Goal: Task Accomplishment & Management: Manage account settings

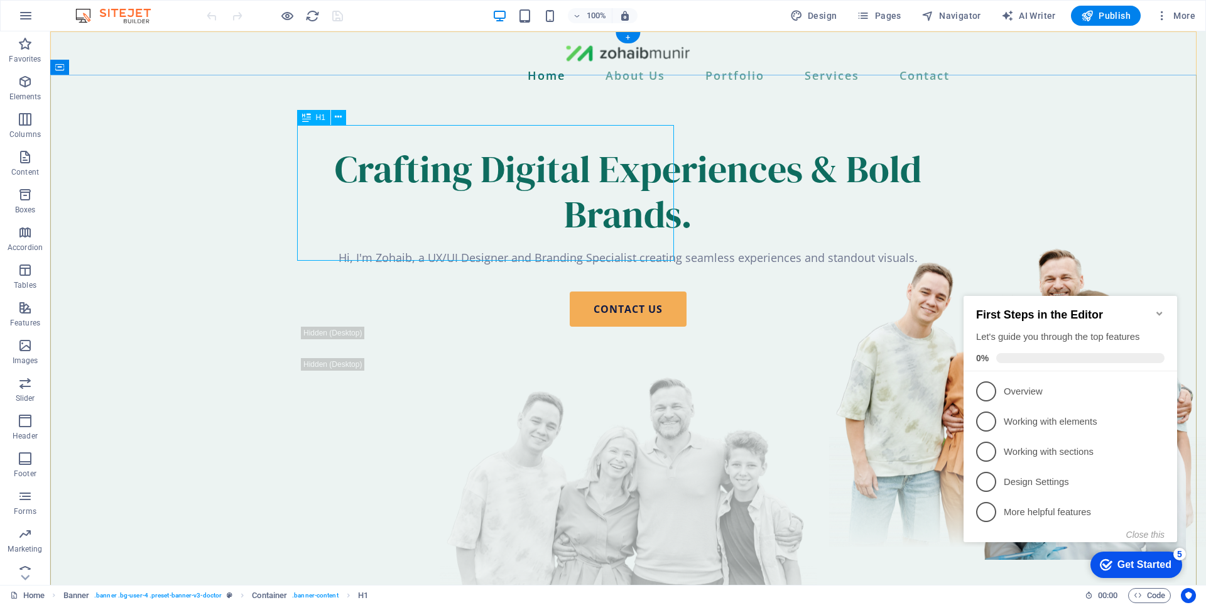
click at [435, 179] on div "Crafting Digital Experiences & Bold Brands." at bounding box center [627, 191] width 653 height 90
click at [291, 179] on div "Crafting Digital Experiences & Bold Brands. Hi, I'm Zohaib, a UX/UI Designer an…" at bounding box center [627, 411] width 673 height 630
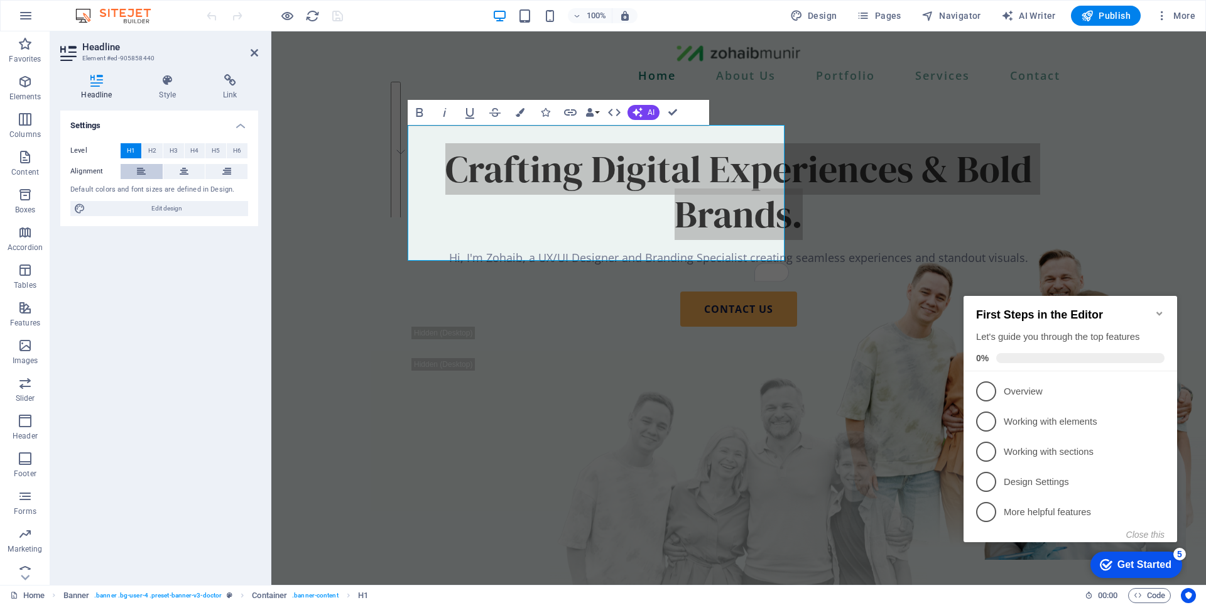
click at [142, 172] on button at bounding box center [142, 171] width 42 height 15
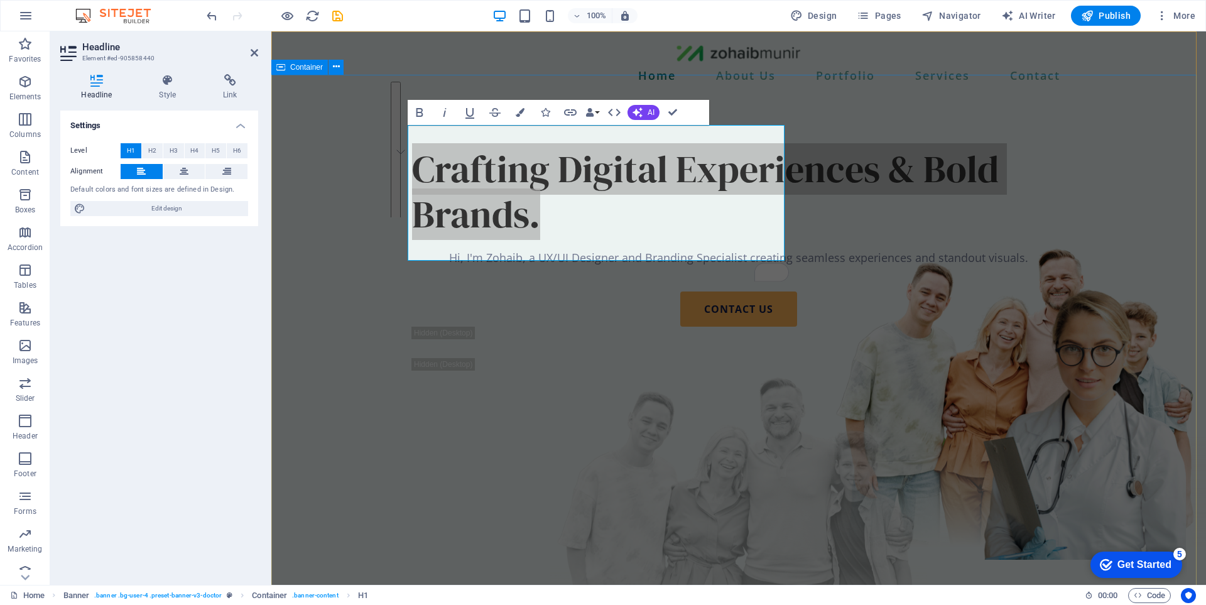
click at [363, 98] on div "Crafting Digital Experiences & Bold Brands. Hi, I'm Zohaib, a UX/UI Designer an…" at bounding box center [738, 411] width 934 height 630
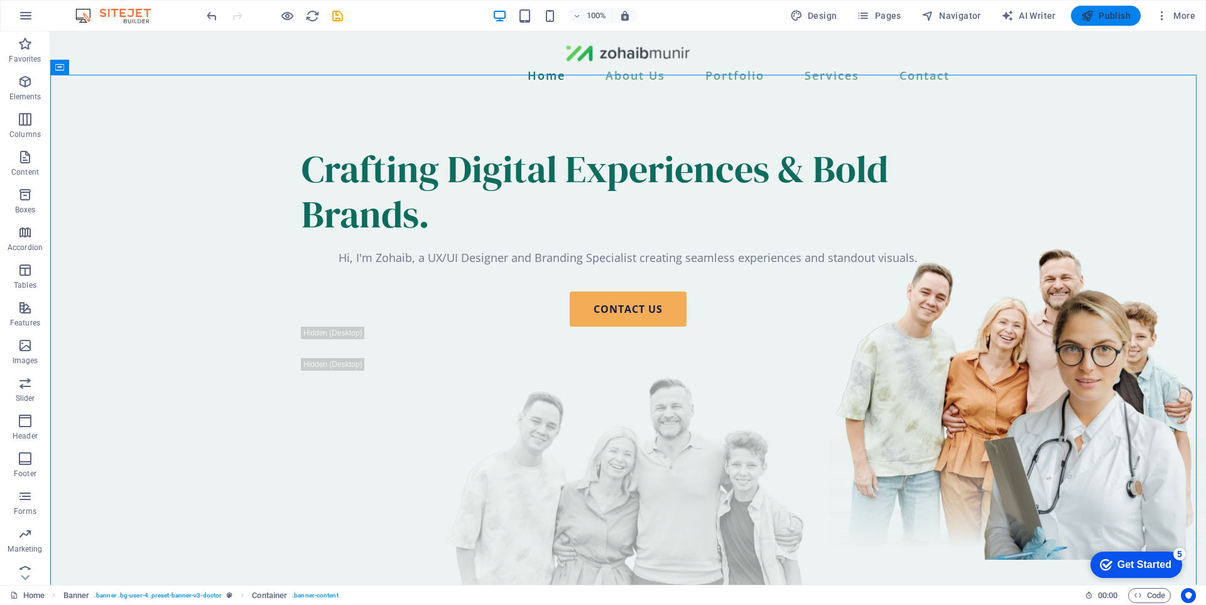
click at [1110, 21] on span "Publish" at bounding box center [1106, 15] width 50 height 13
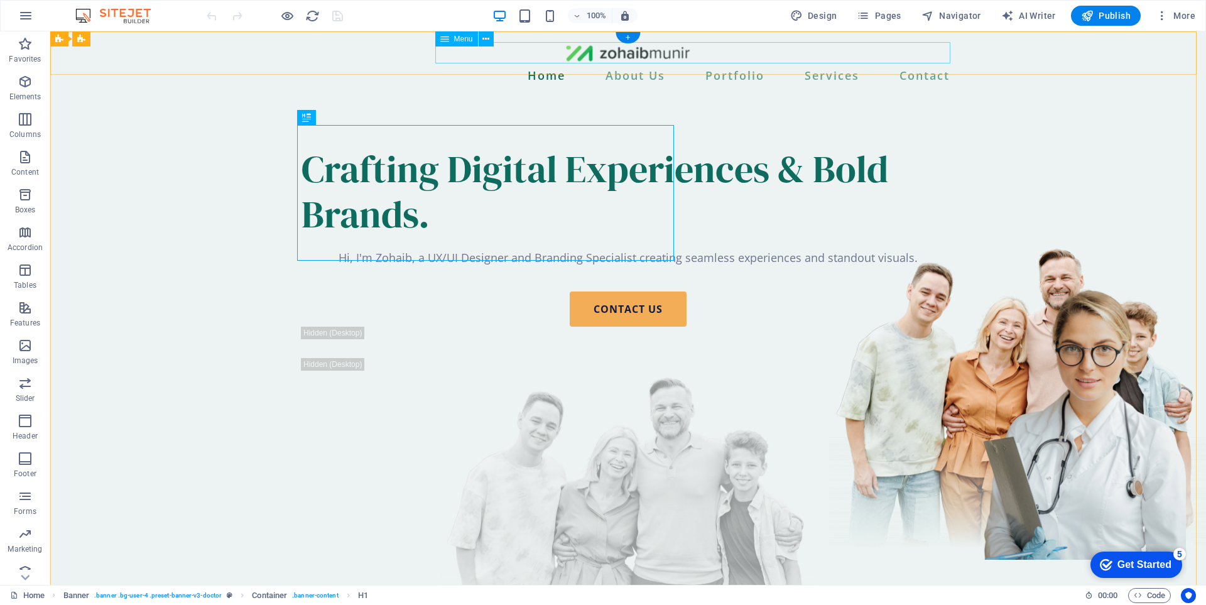
click at [632, 65] on nav "Home About Us Portfolio Services Contact" at bounding box center [627, 75] width 653 height 21
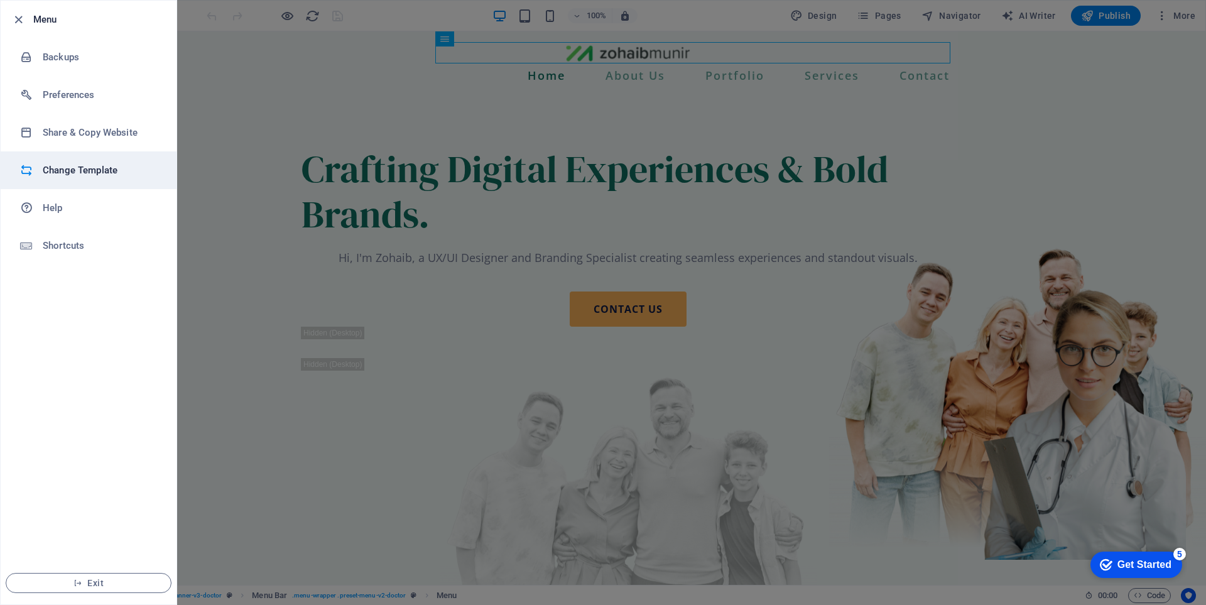
click at [0, 0] on h6 "Change Template" at bounding box center [0, 0] width 0 height 0
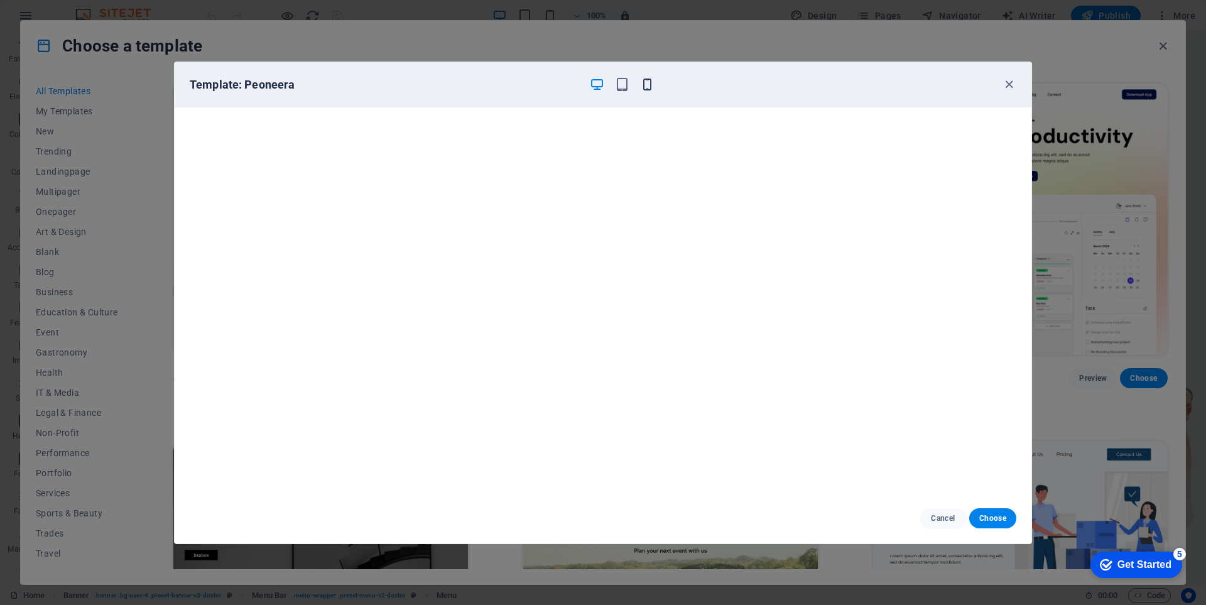
click at [647, 91] on icon "button" at bounding box center [647, 84] width 14 height 14
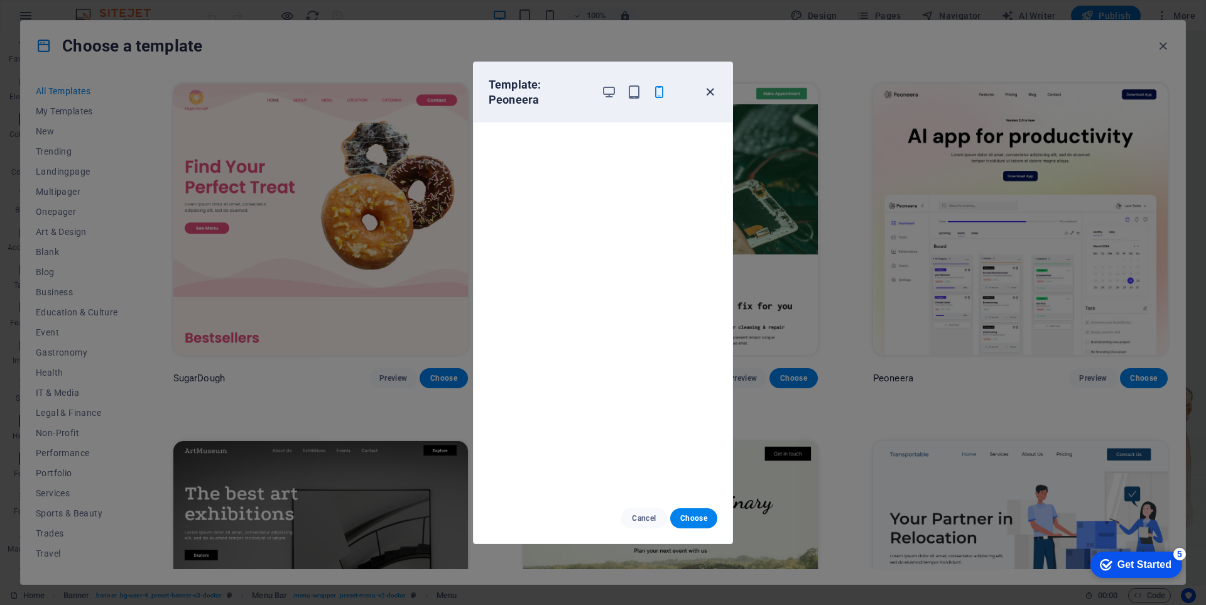
click at [704, 96] on icon "button" at bounding box center [710, 92] width 14 height 14
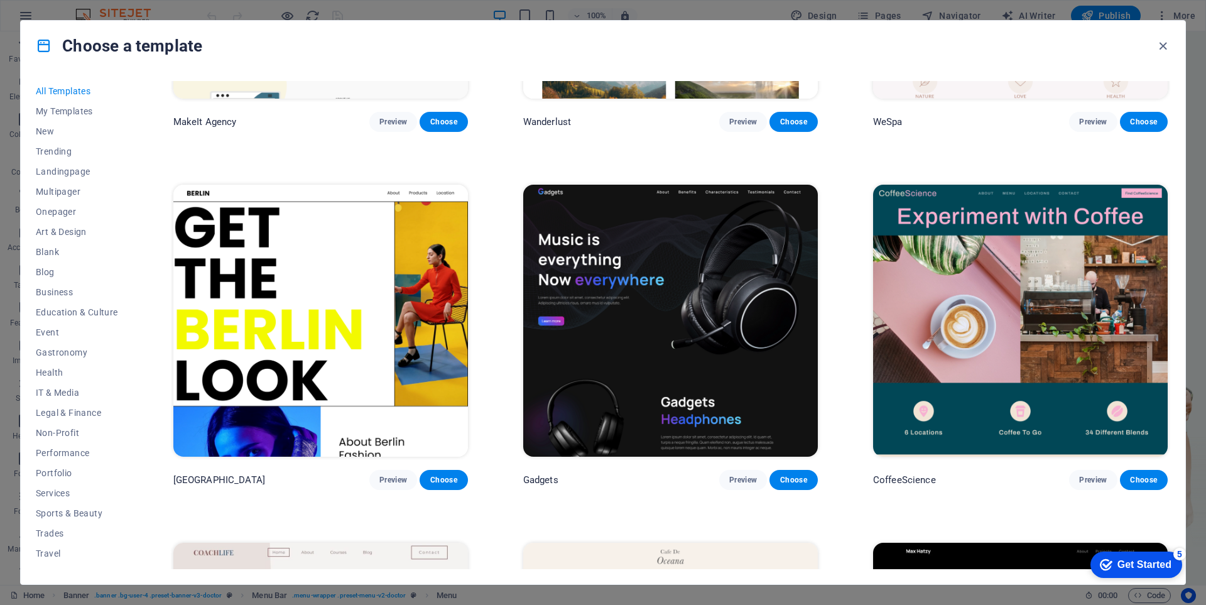
scroll to position [3893, 0]
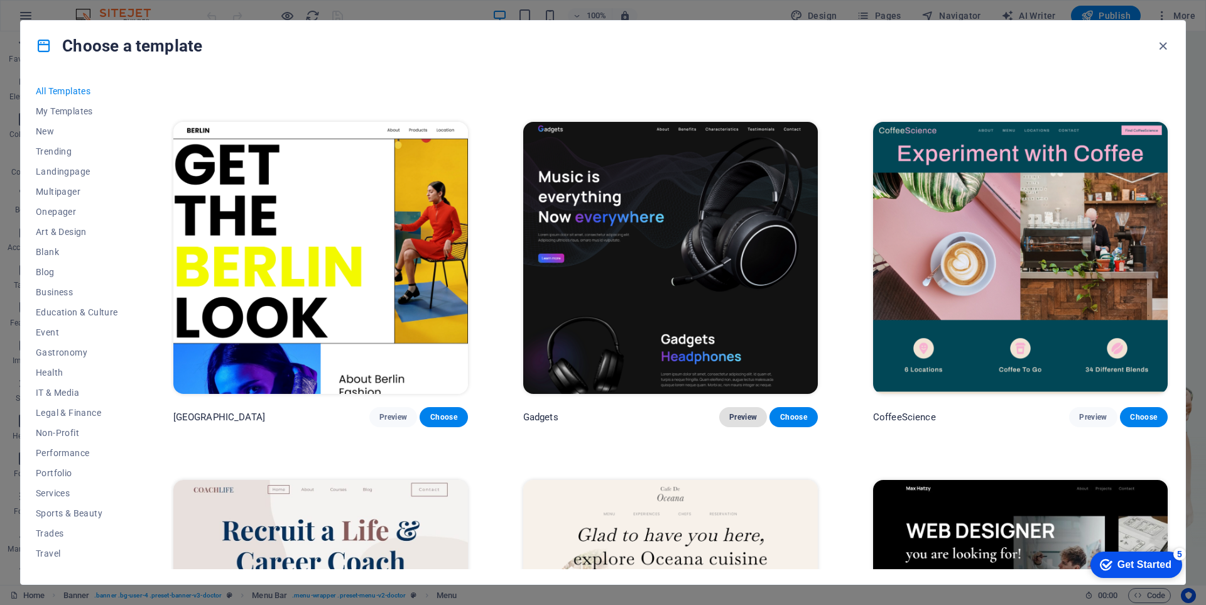
click at [750, 412] on span "Preview" at bounding box center [743, 417] width 28 height 10
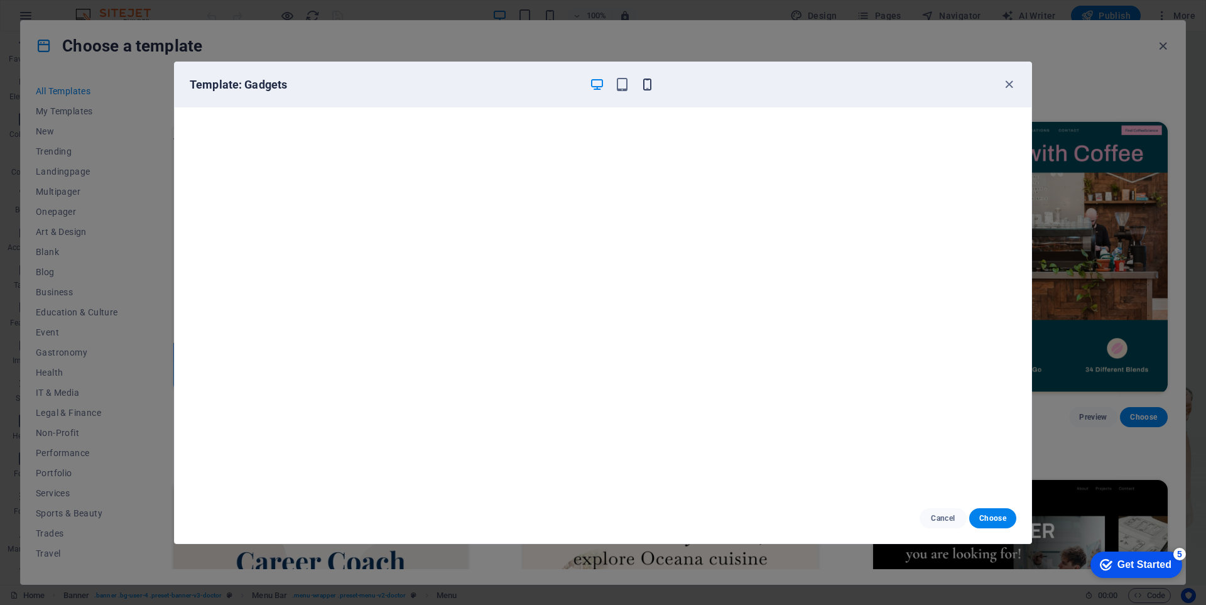
click at [647, 82] on icon "button" at bounding box center [647, 84] width 14 height 14
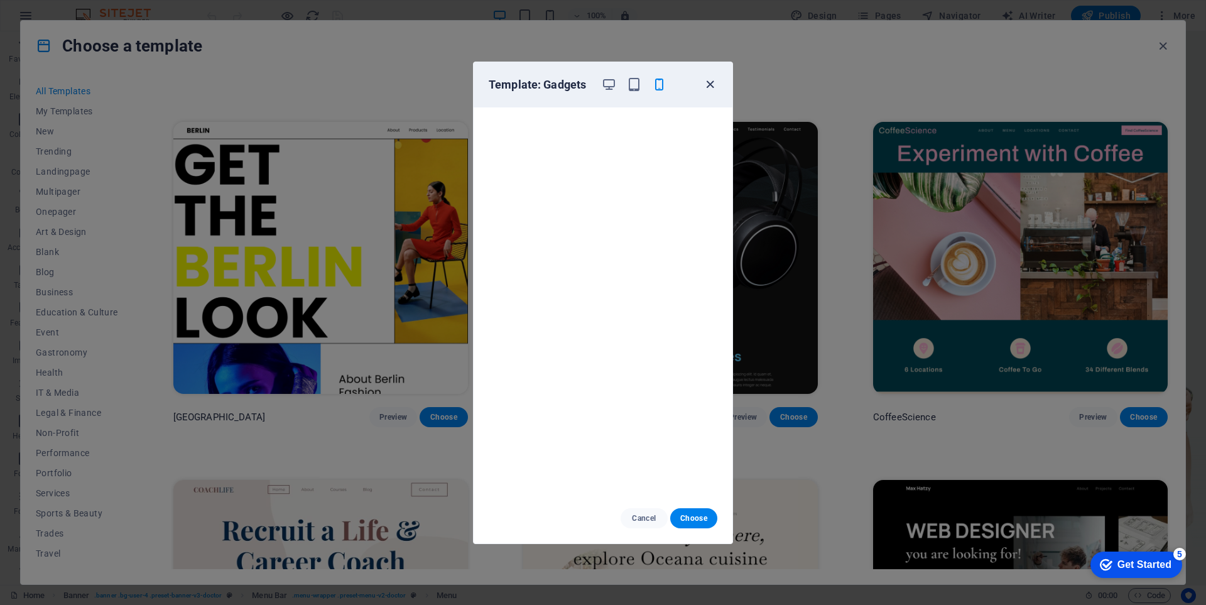
click at [711, 80] on icon "button" at bounding box center [710, 84] width 14 height 14
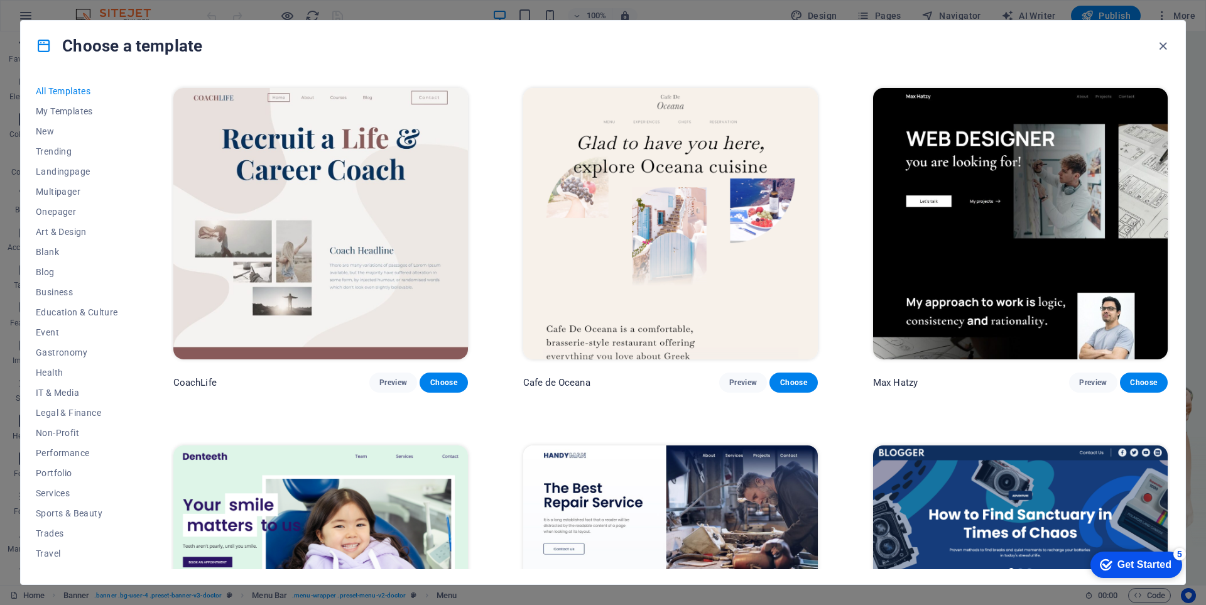
scroll to position [4395, 0]
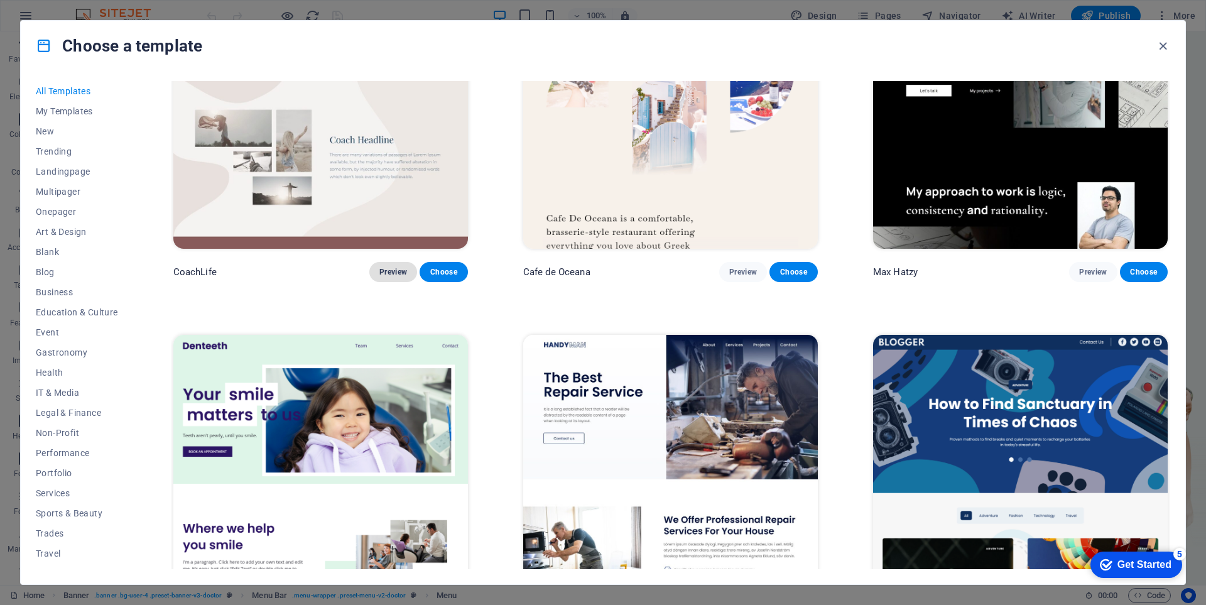
click at [391, 267] on span "Preview" at bounding box center [393, 272] width 28 height 10
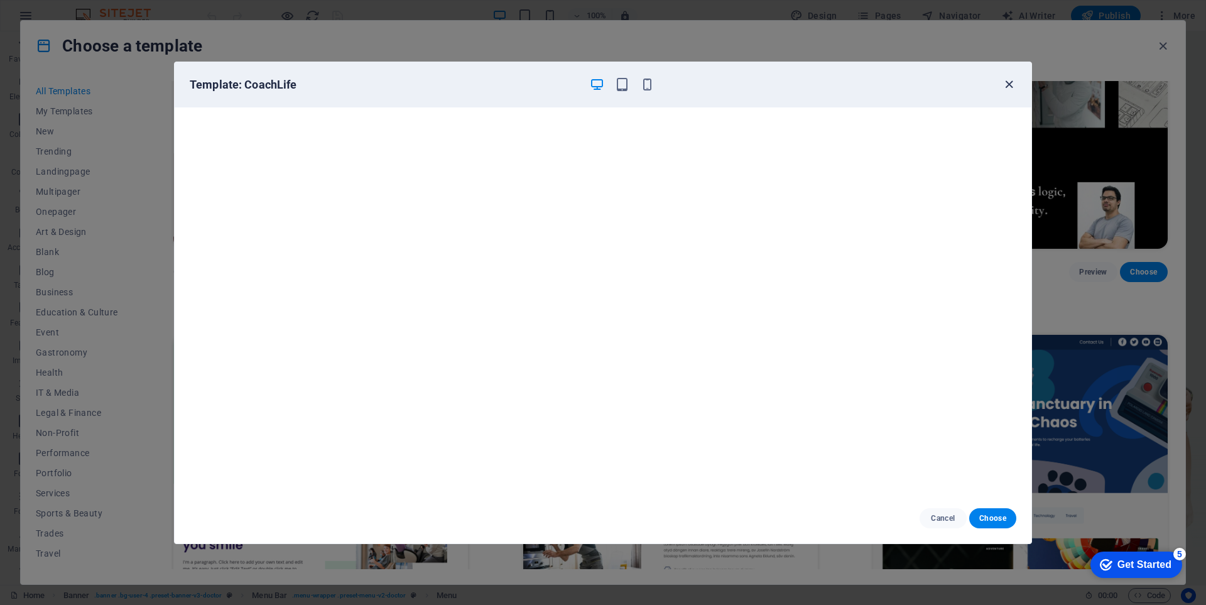
click at [1005, 87] on icon "button" at bounding box center [1009, 84] width 14 height 14
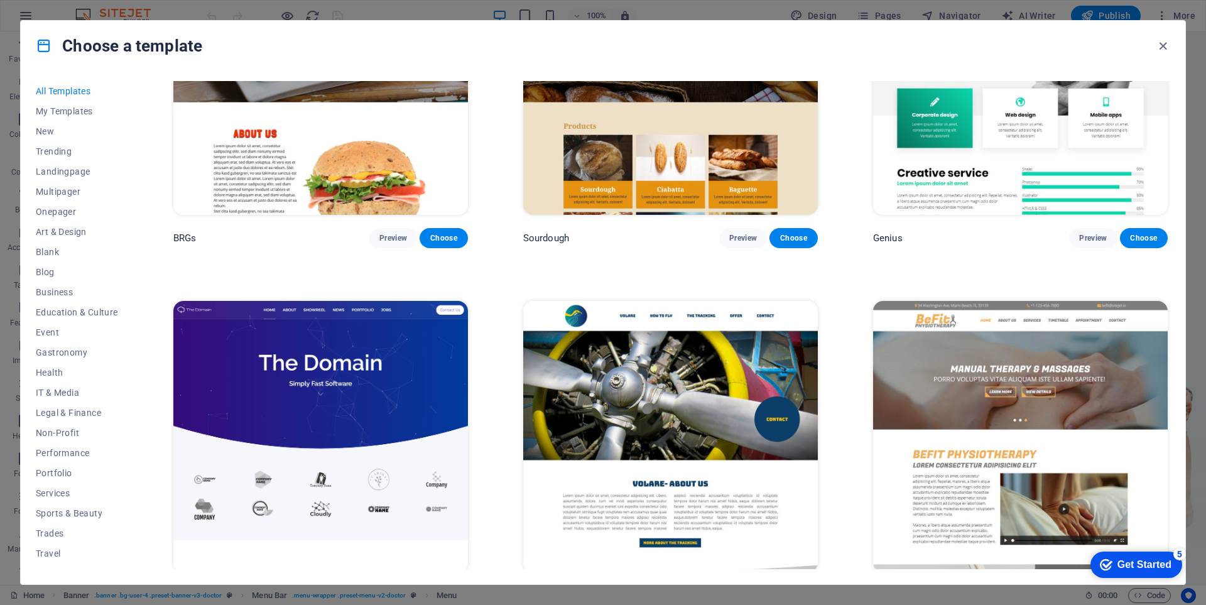
scroll to position [8539, 0]
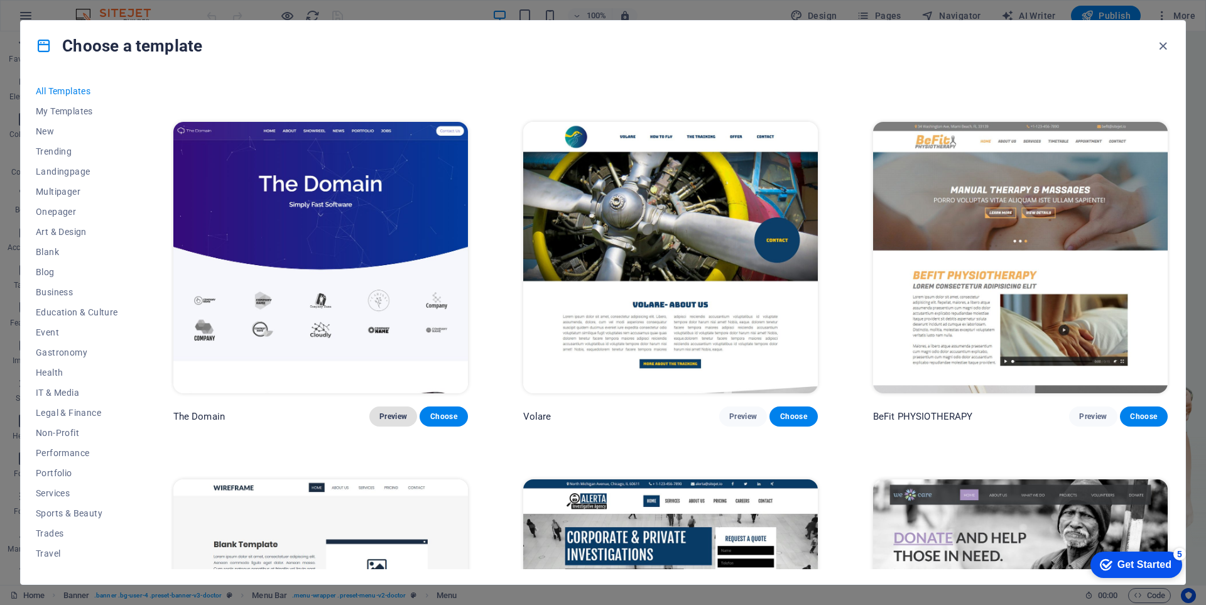
click at [407, 411] on span "Preview" at bounding box center [393, 416] width 28 height 10
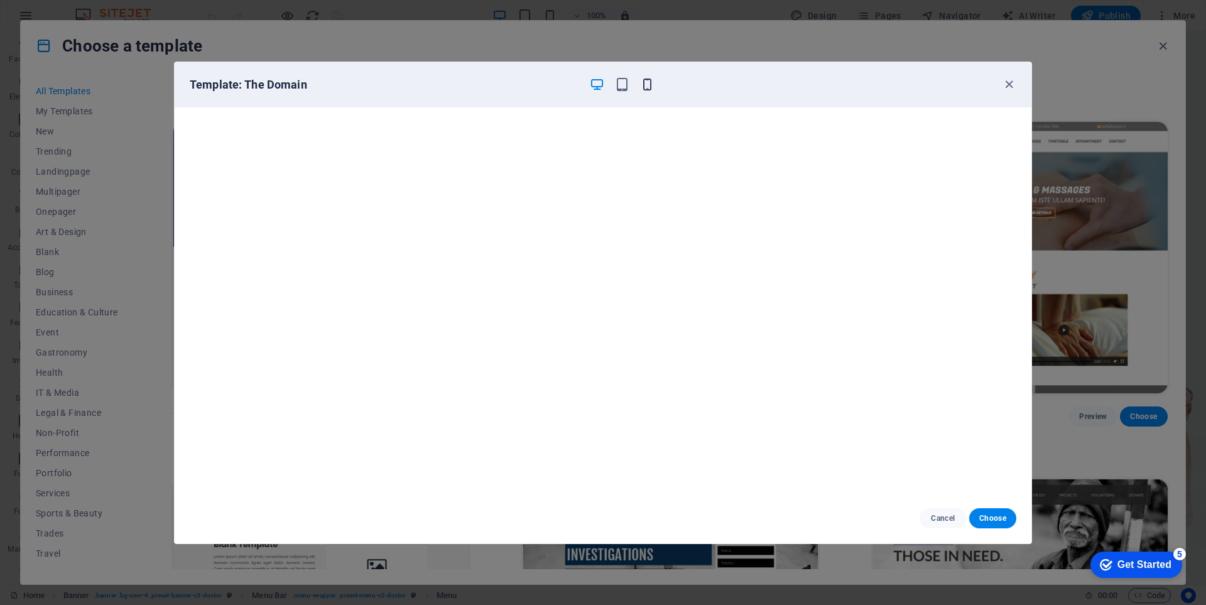
click at [649, 81] on icon "button" at bounding box center [647, 84] width 14 height 14
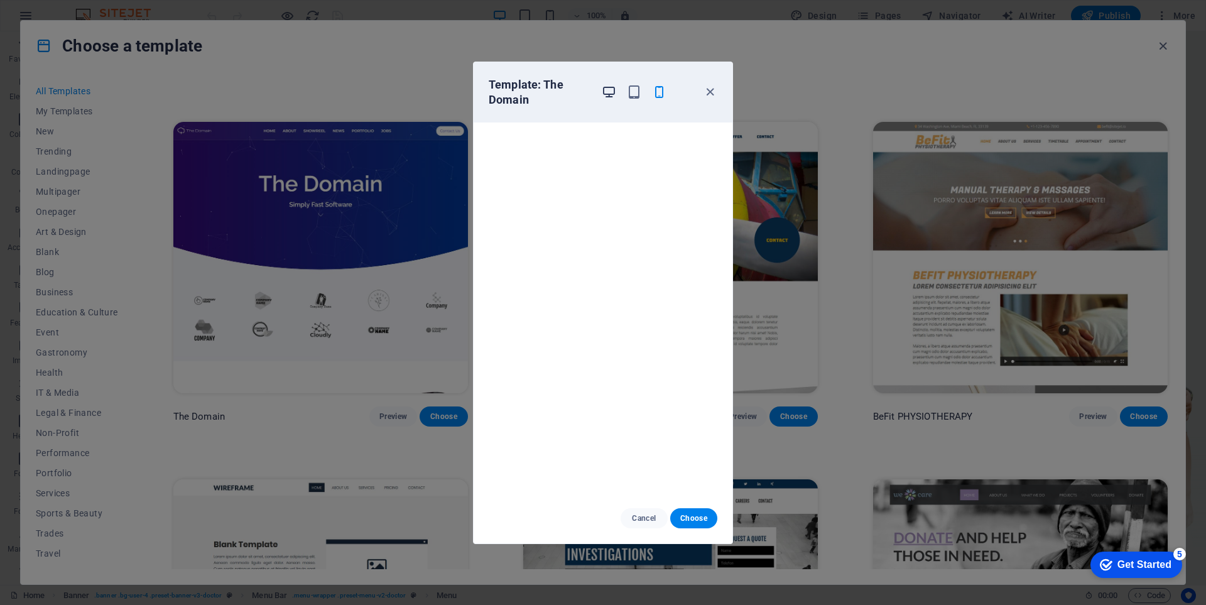
click at [610, 90] on icon "button" at bounding box center [609, 92] width 14 height 14
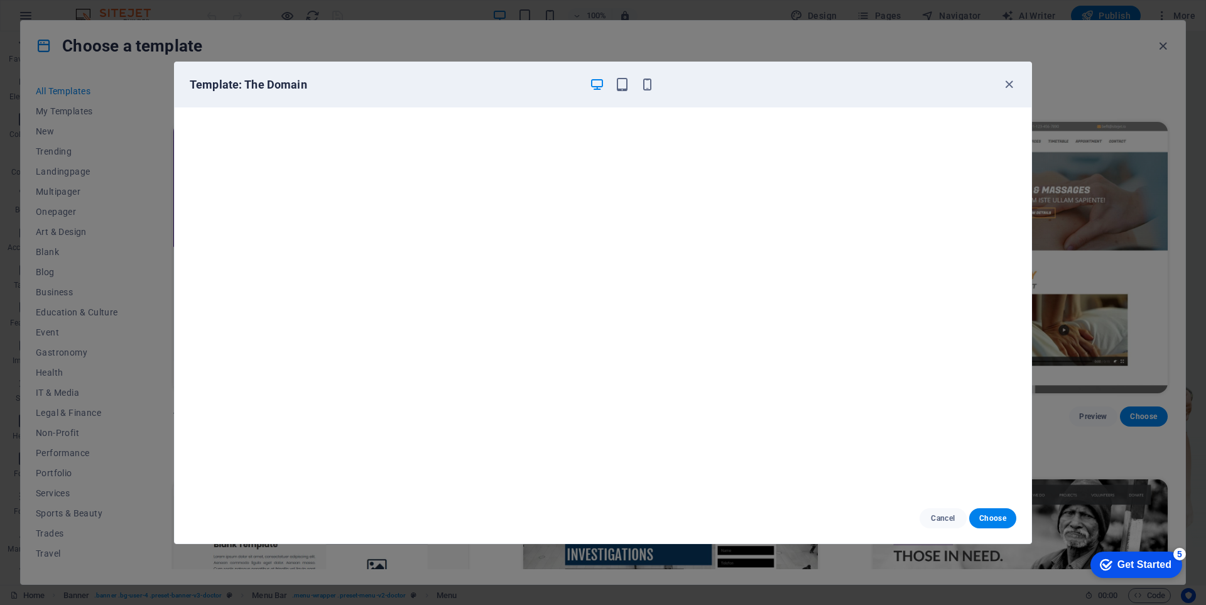
click at [1110, 227] on div "Template: The Domain Cancel Choose" at bounding box center [603, 302] width 1206 height 605
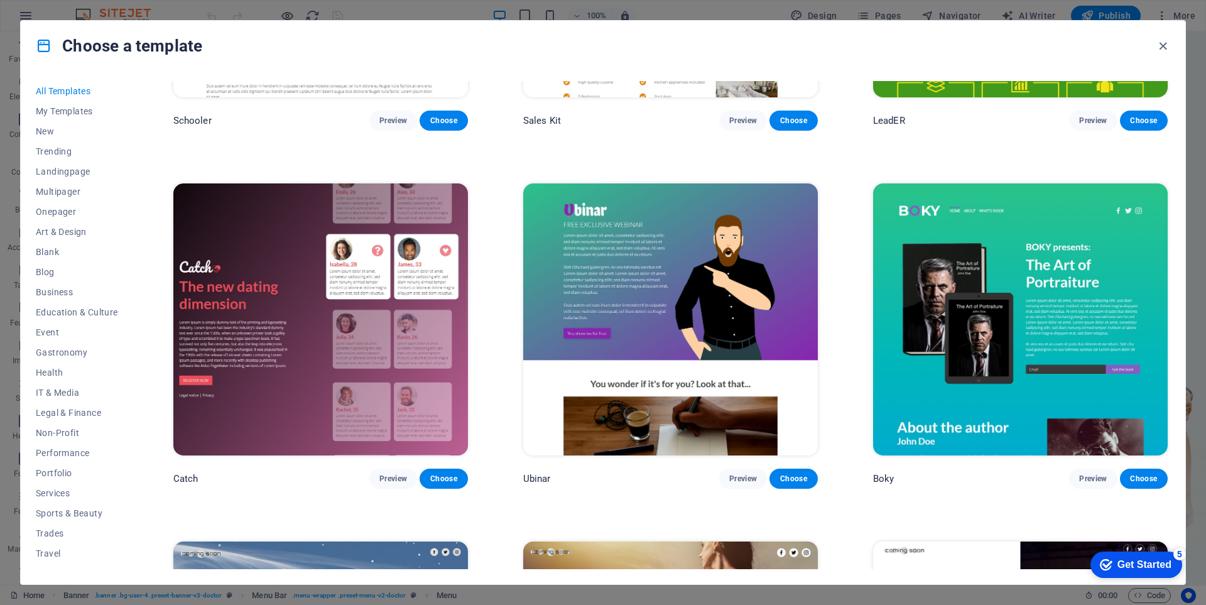
scroll to position [18477, 0]
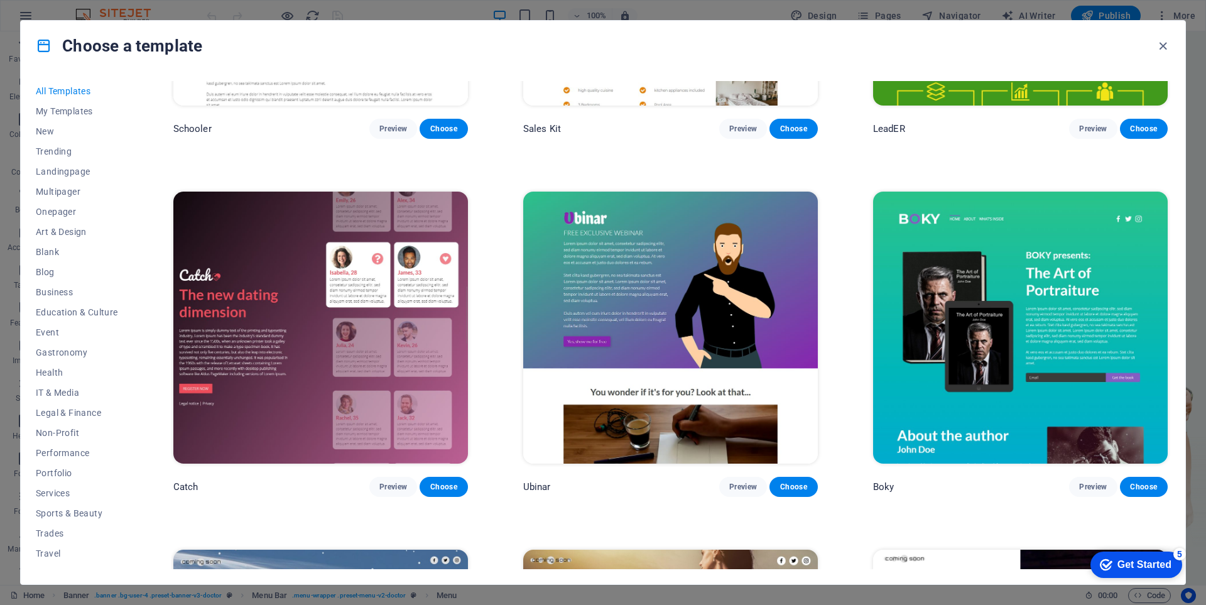
drag, startPoint x: 1205, startPoint y: 82, endPoint x: 1205, endPoint y: 130, distance: 47.7
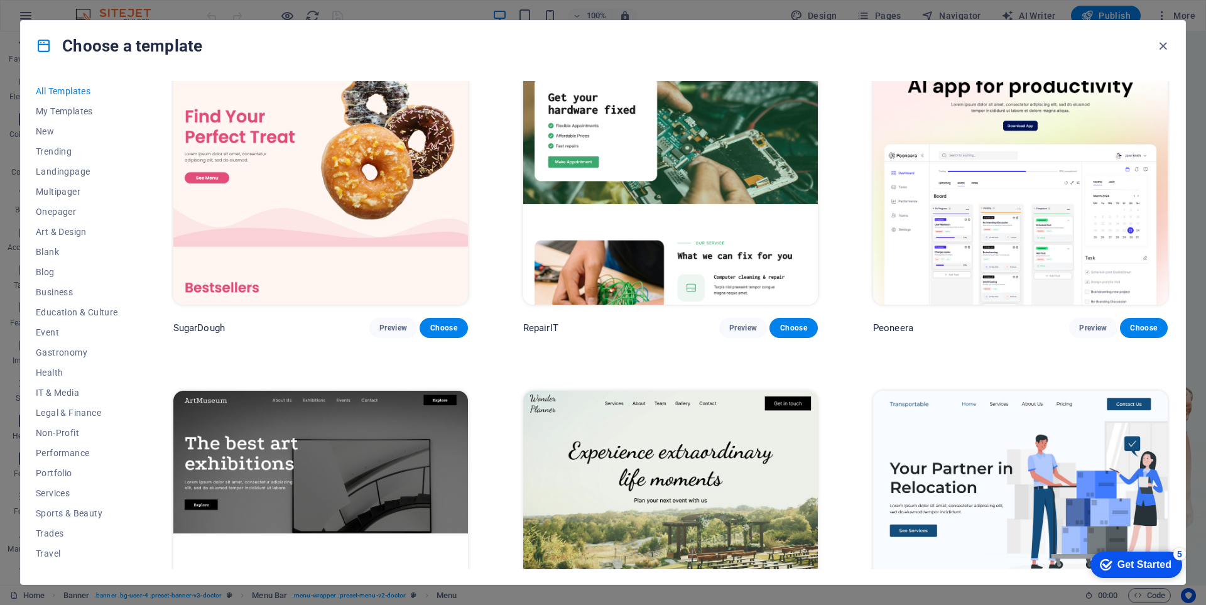
scroll to position [188, 0]
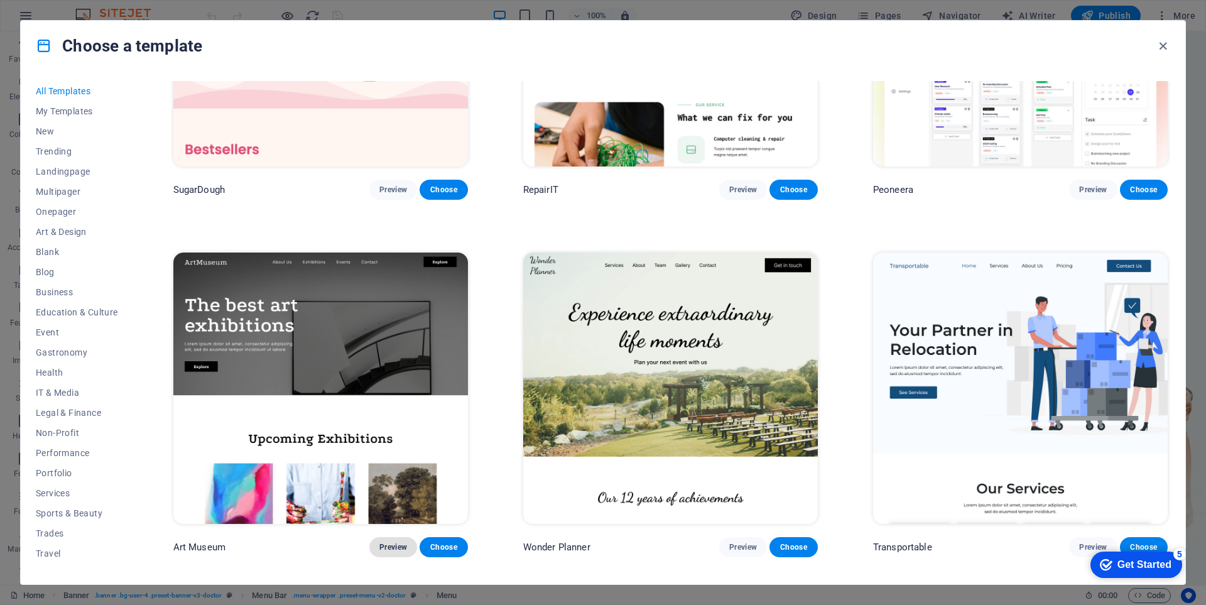
click at [394, 542] on span "Preview" at bounding box center [393, 547] width 28 height 10
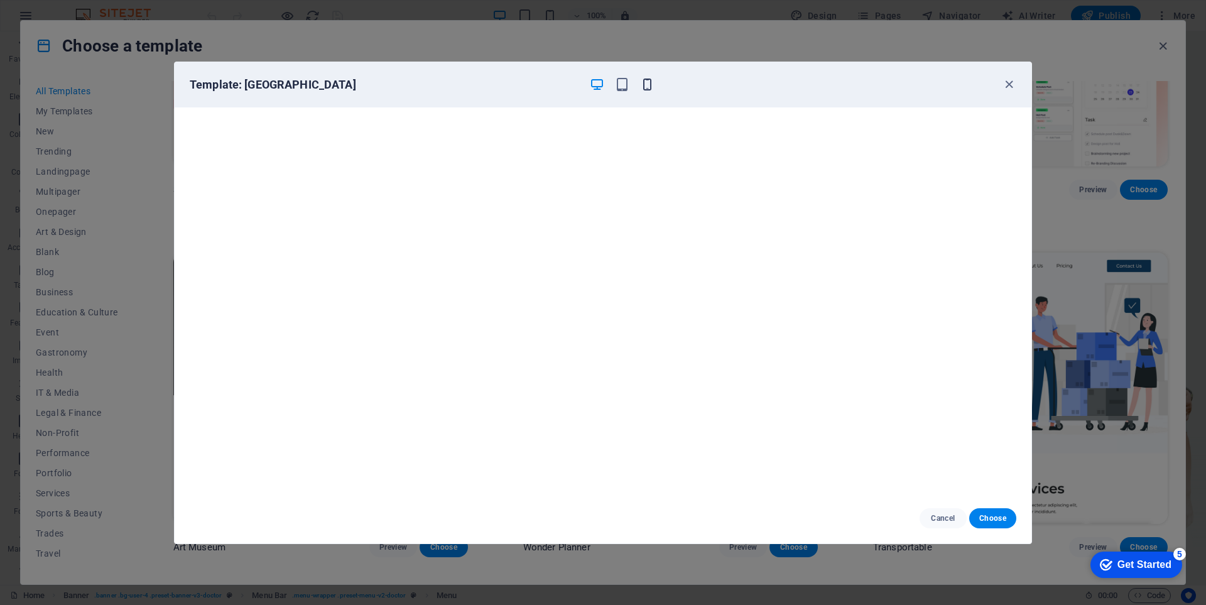
click at [649, 84] on button "button" at bounding box center [646, 84] width 15 height 15
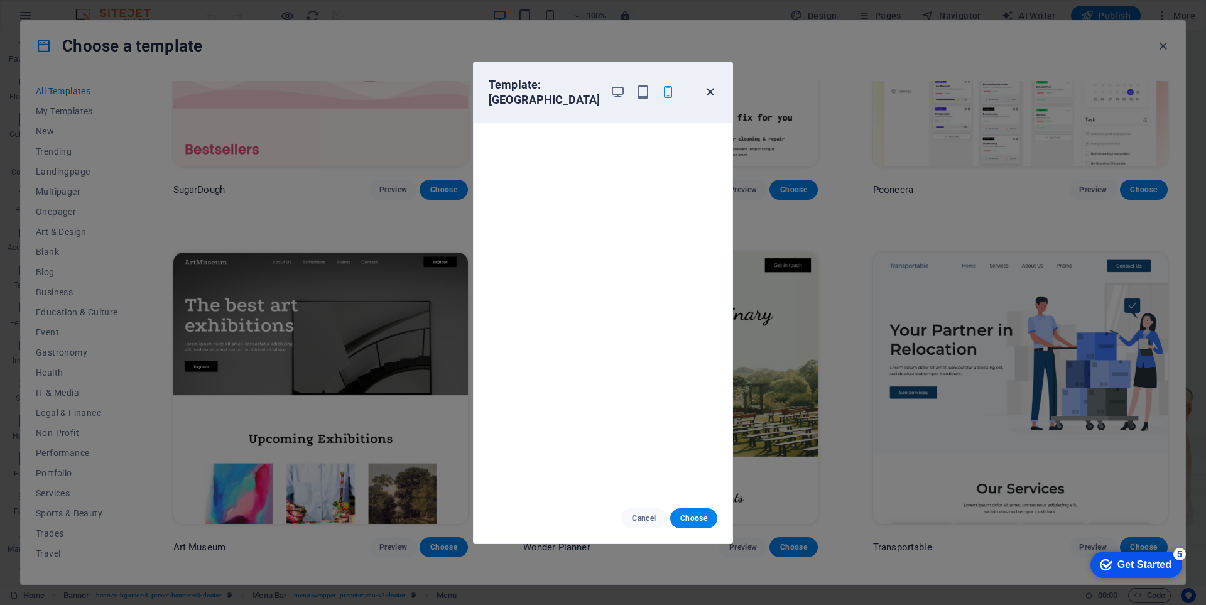
click at [709, 89] on icon "button" at bounding box center [710, 92] width 14 height 14
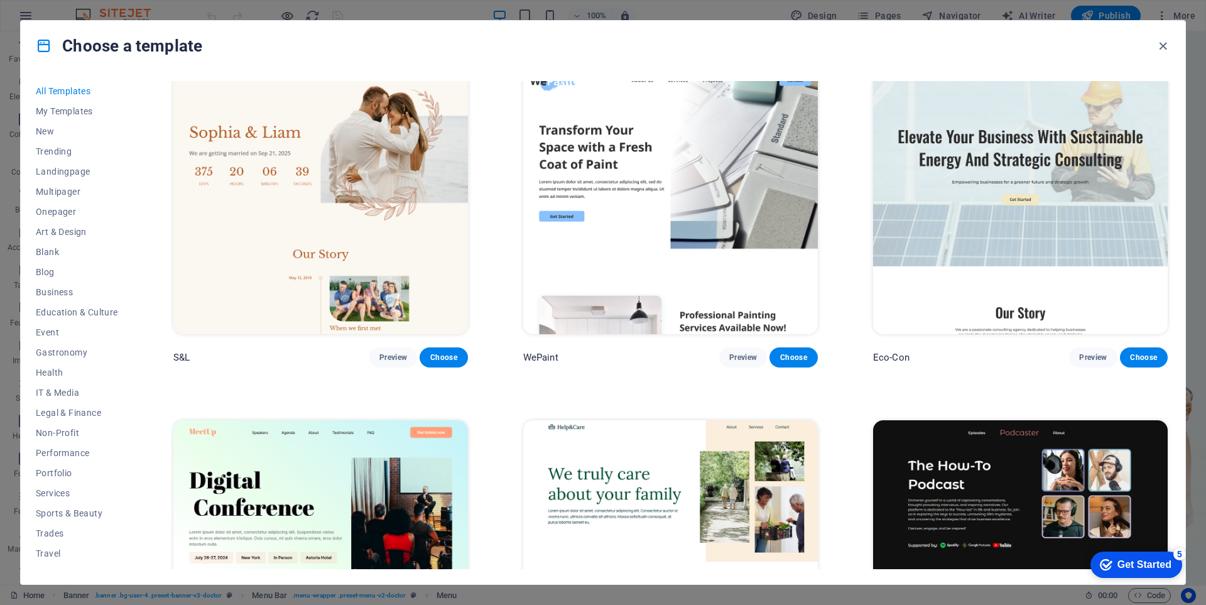
scroll to position [691, 0]
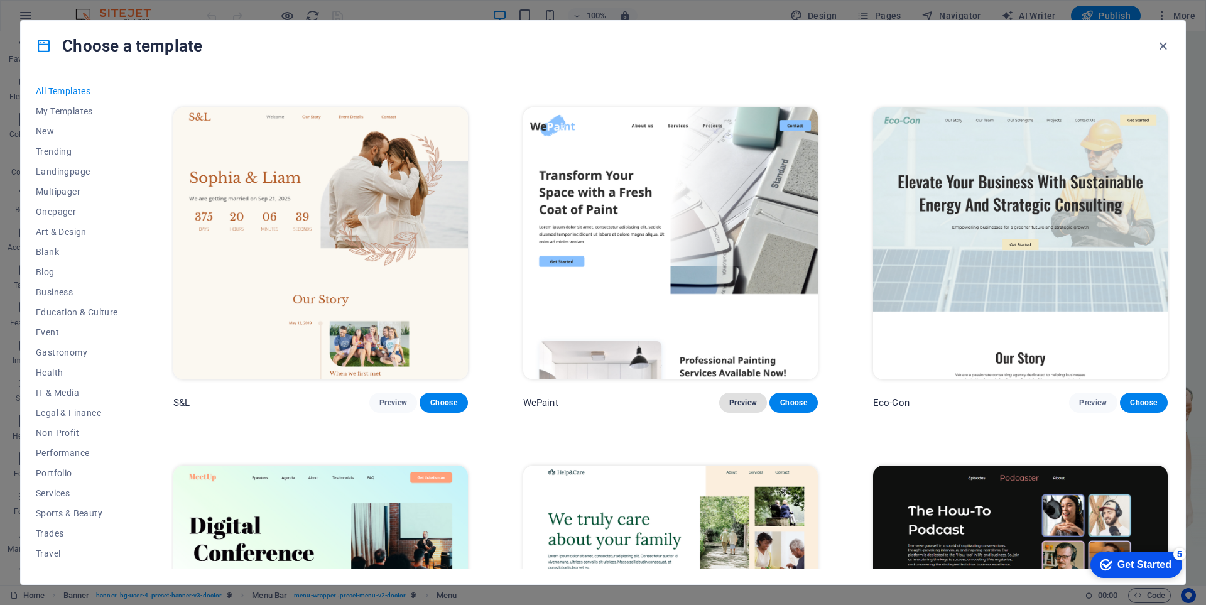
click at [736, 397] on span "Preview" at bounding box center [743, 402] width 28 height 10
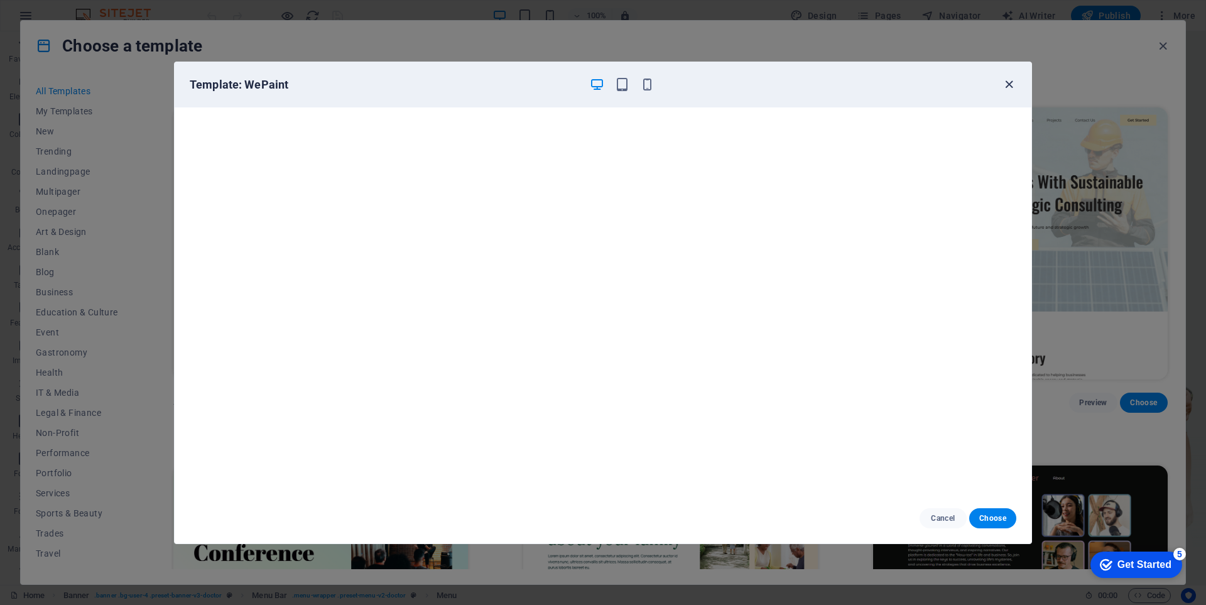
click at [1010, 80] on icon "button" at bounding box center [1009, 84] width 14 height 14
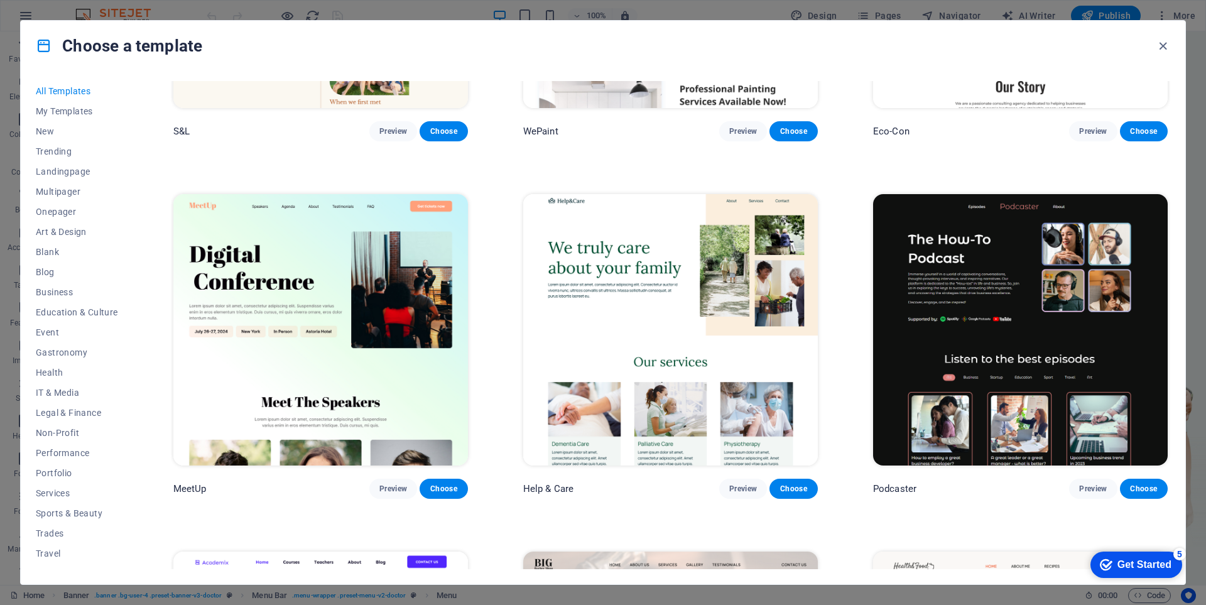
scroll to position [1005, 0]
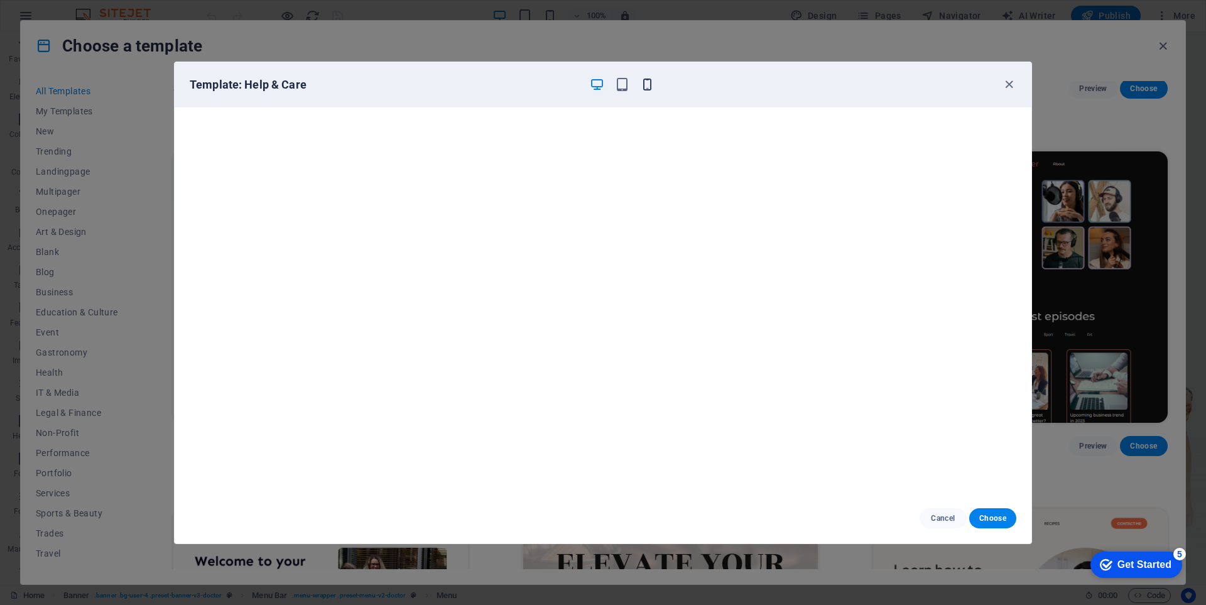
click at [647, 87] on icon "button" at bounding box center [647, 84] width 14 height 14
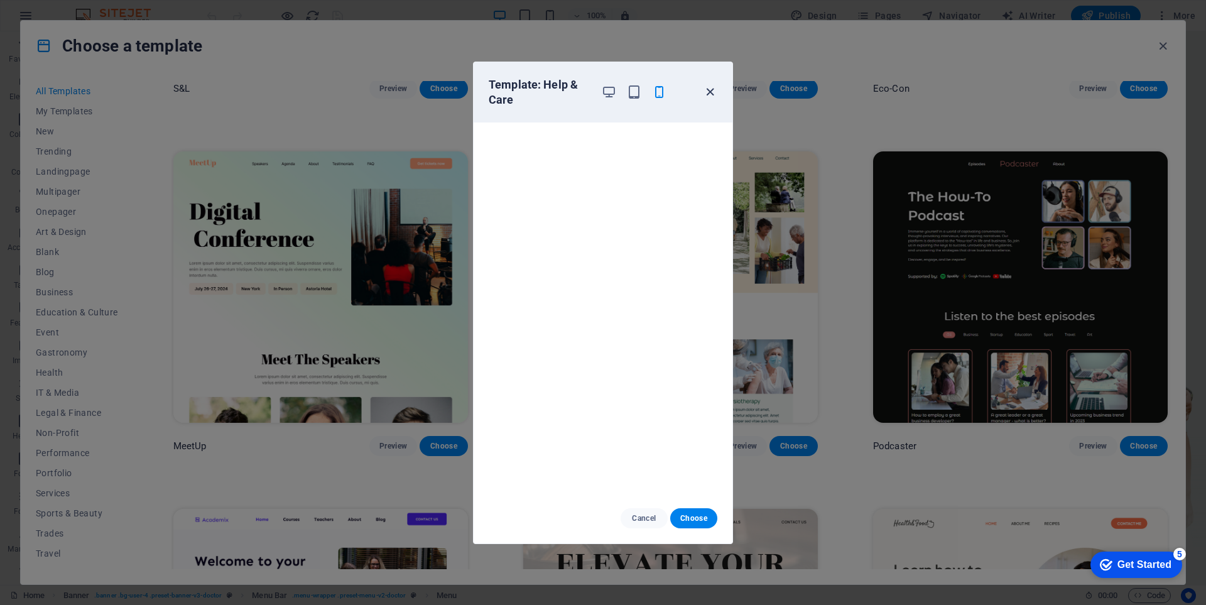
click at [708, 93] on icon "button" at bounding box center [710, 92] width 14 height 14
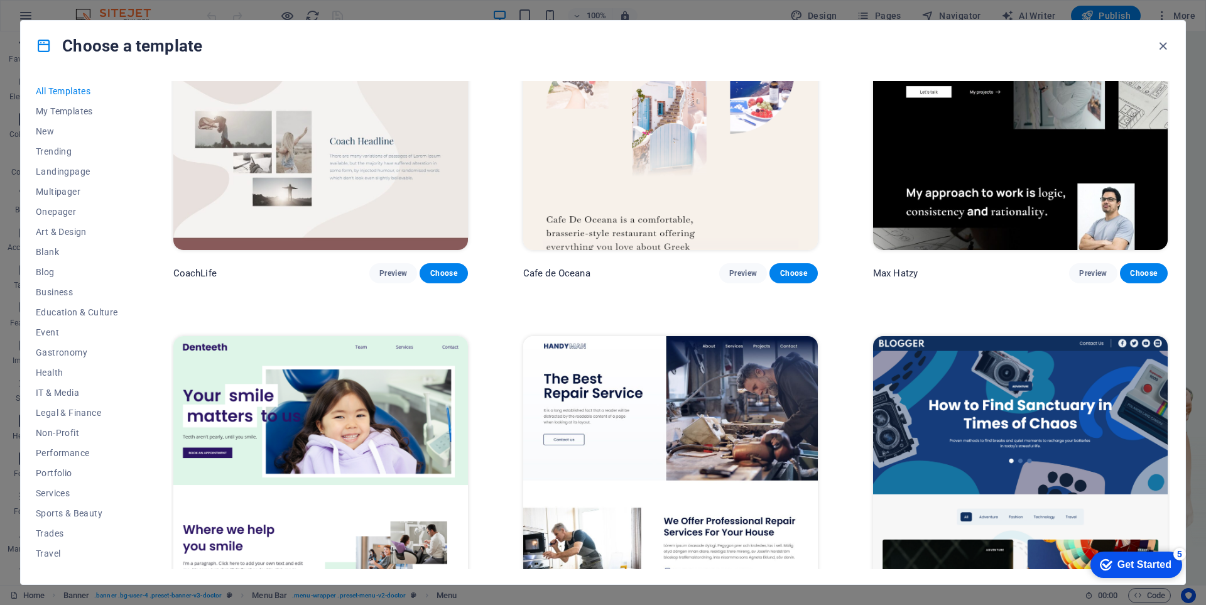
scroll to position [4270, 0]
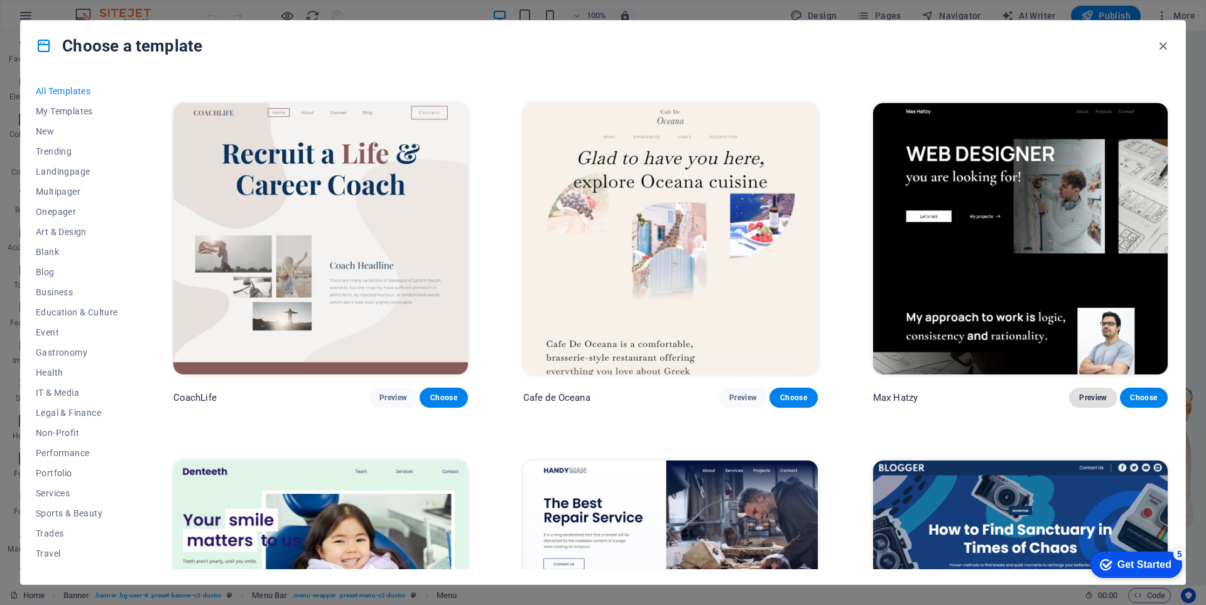
click at [1095, 392] on span "Preview" at bounding box center [1093, 397] width 28 height 10
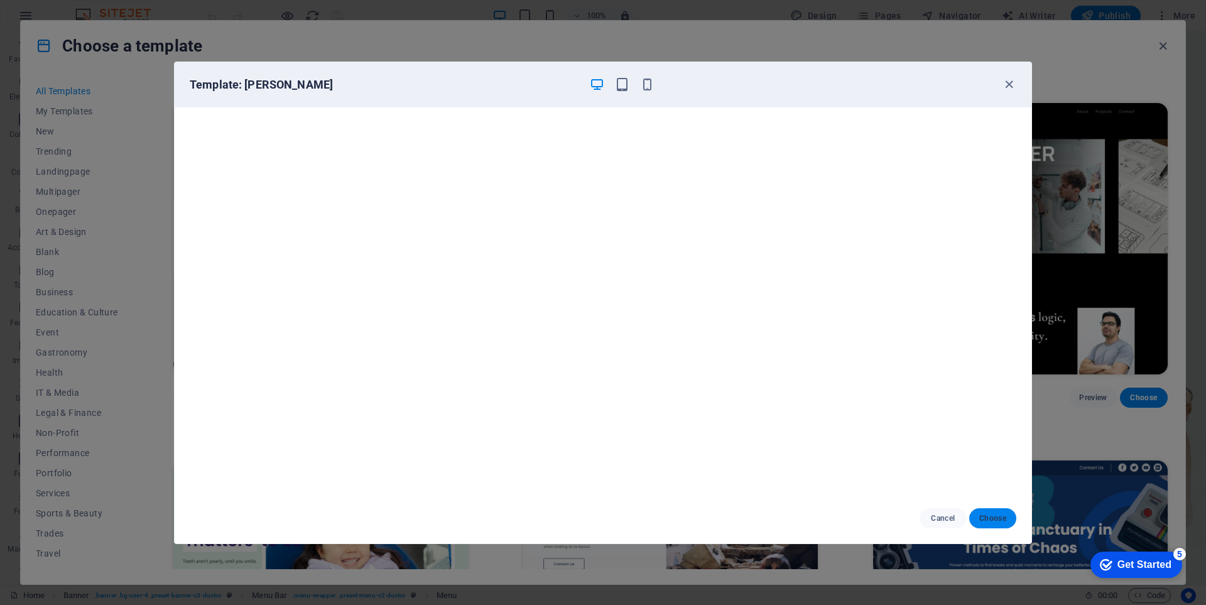
click at [995, 518] on span "Choose" at bounding box center [992, 518] width 27 height 10
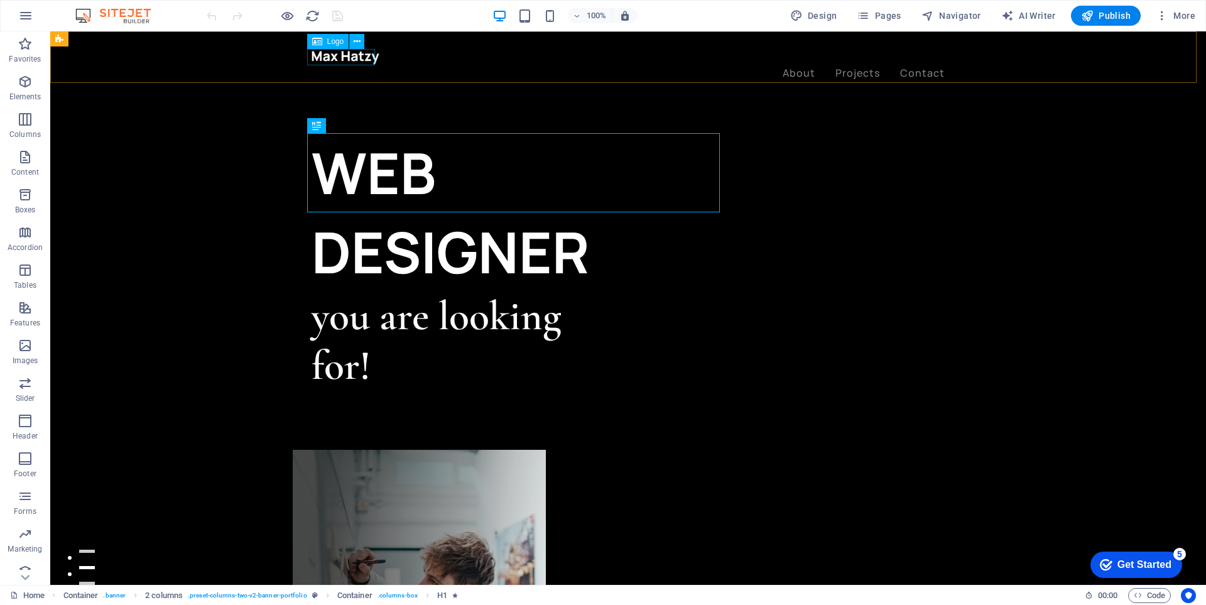
click at [362, 60] on div at bounding box center [627, 57] width 633 height 16
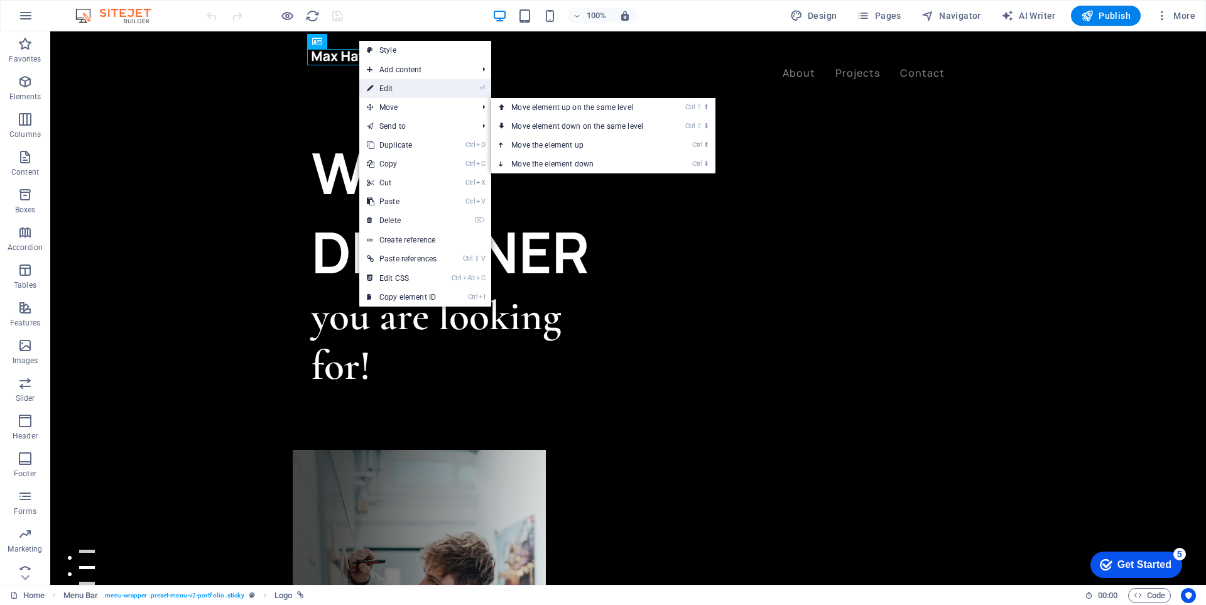
click at [0, 0] on link "⏎ Edit" at bounding box center [0, 0] width 0 height 0
select select "px"
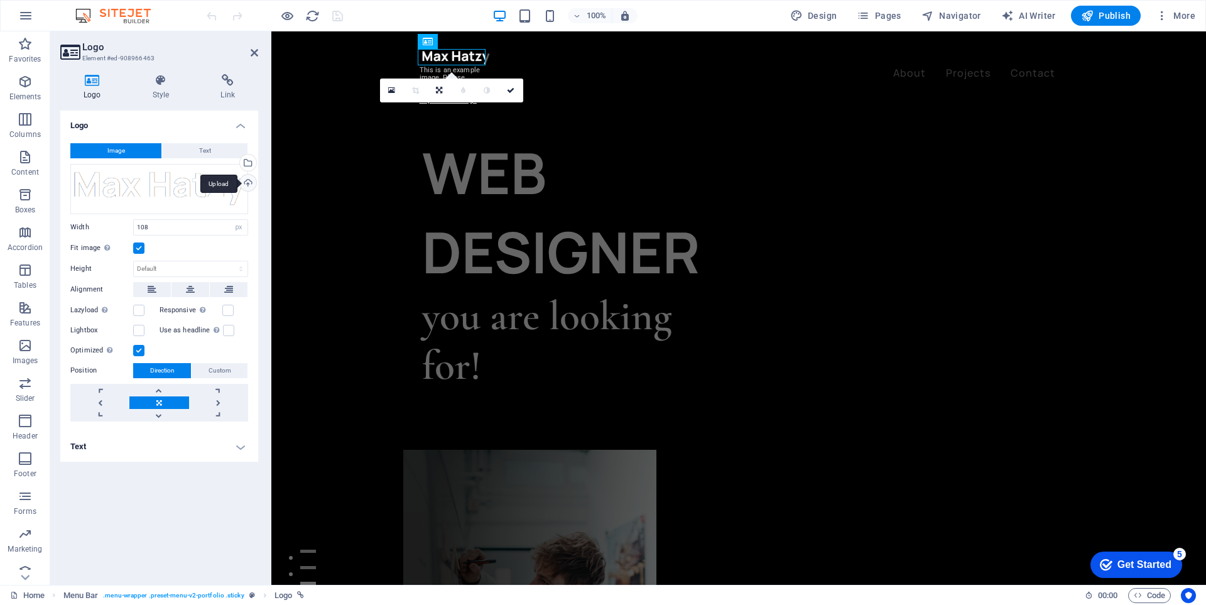
click at [244, 186] on div "Upload" at bounding box center [246, 184] width 19 height 19
click at [256, 159] on div "Select files from the file manager, stock photos, or upload file(s)" at bounding box center [246, 163] width 19 height 19
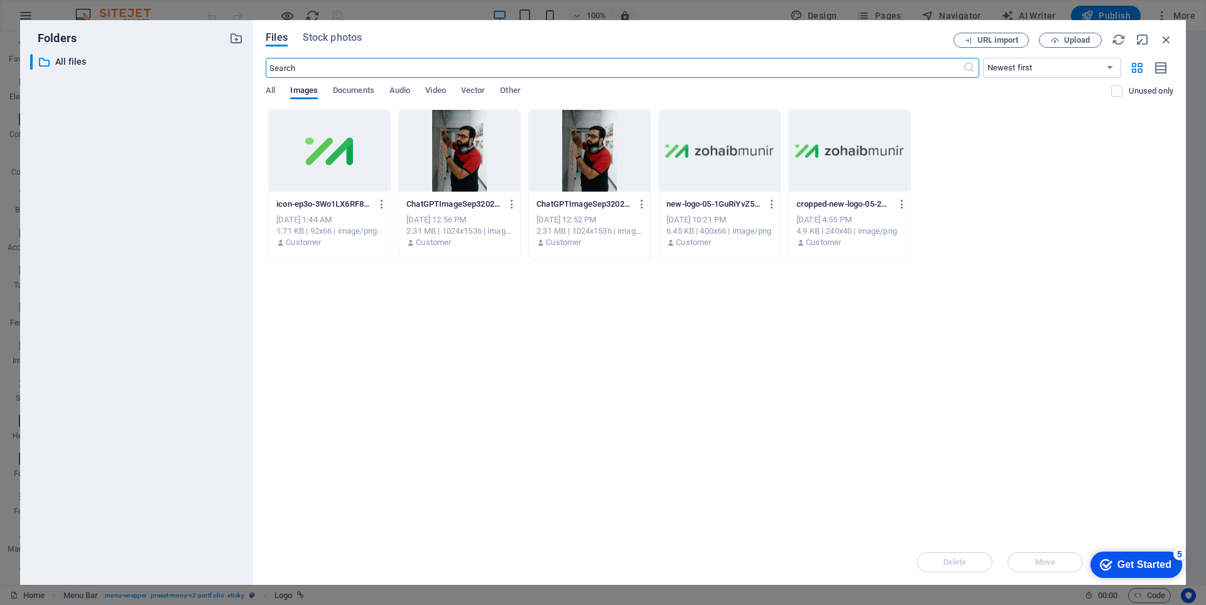
click at [699, 188] on div at bounding box center [719, 151] width 121 height 82
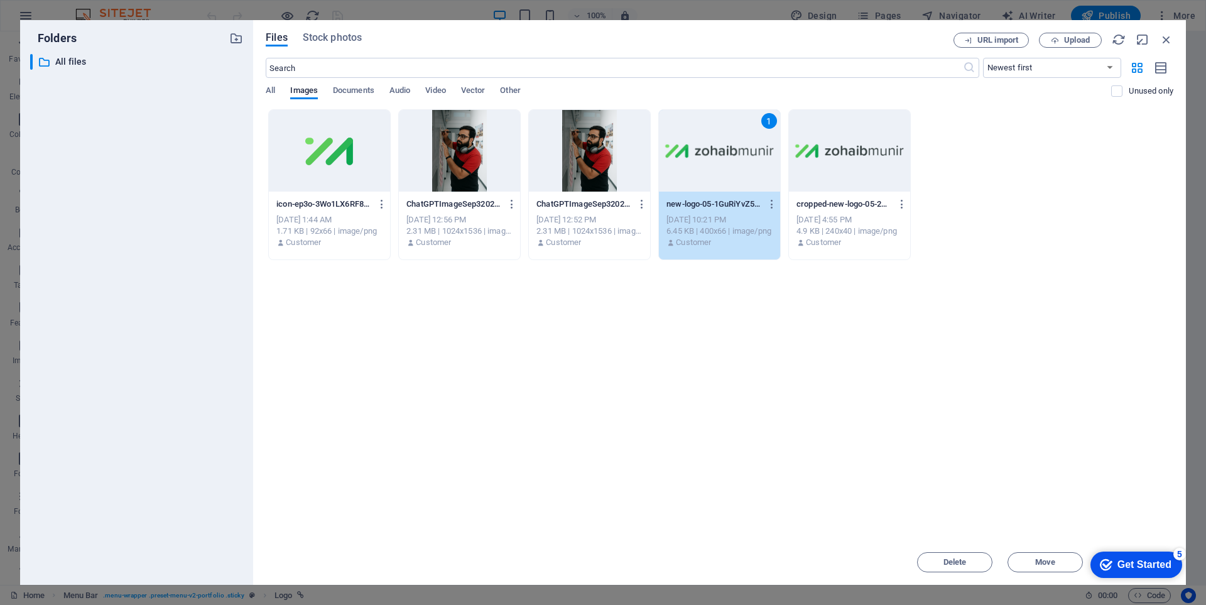
click at [699, 188] on div "1" at bounding box center [719, 151] width 121 height 82
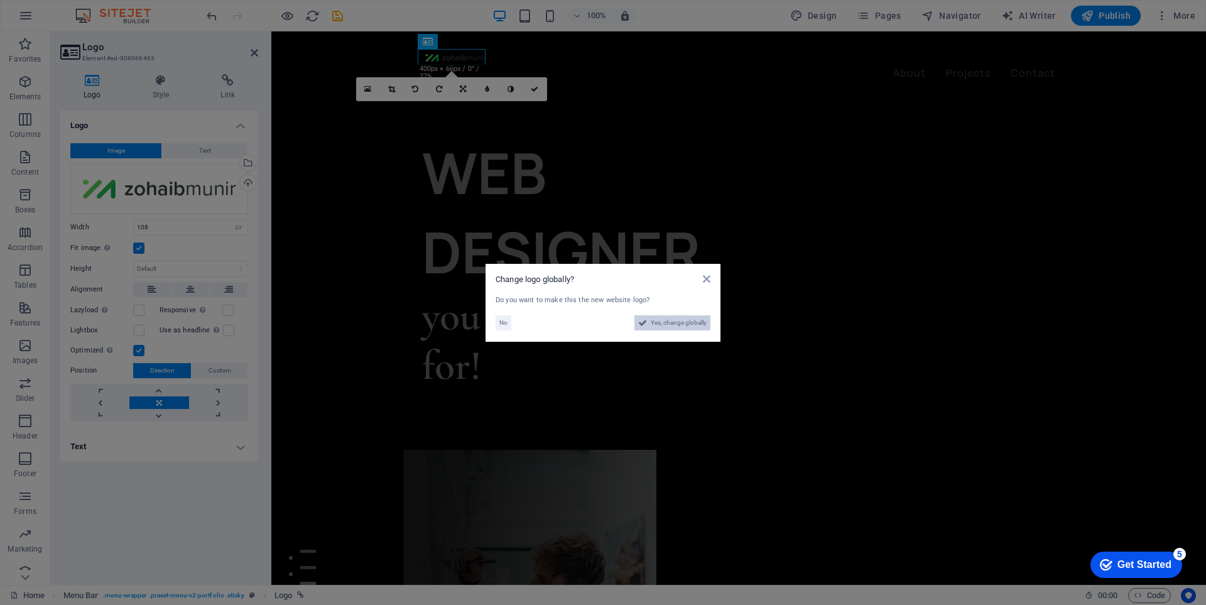
click at [693, 323] on span "Yes, change globally" at bounding box center [679, 322] width 56 height 15
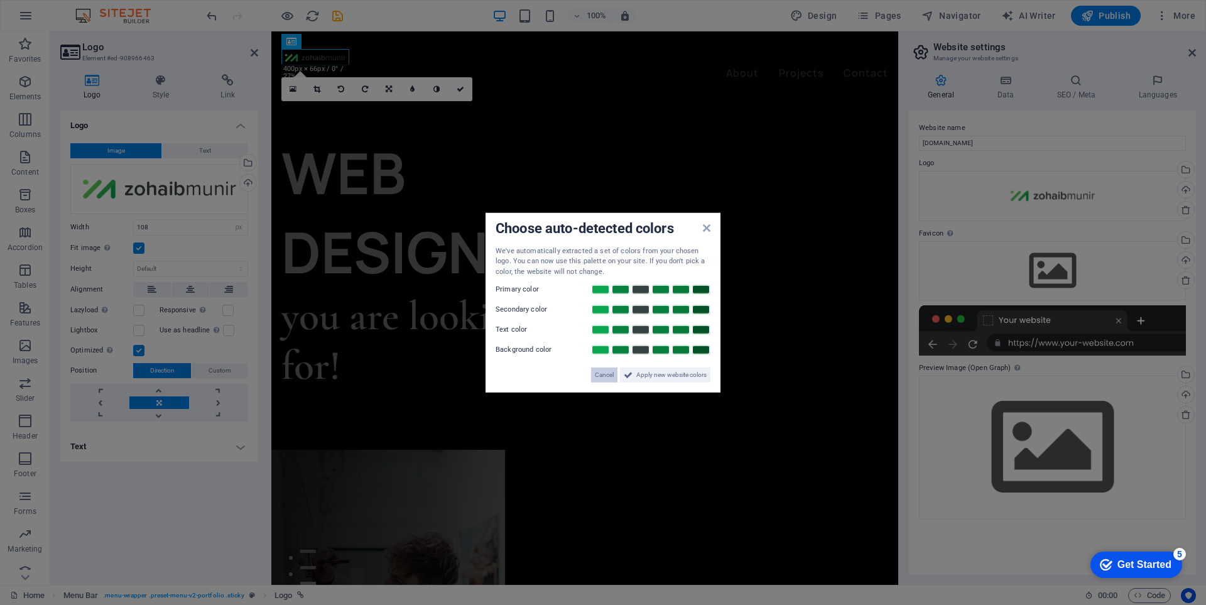
click at [610, 374] on span "Cancel" at bounding box center [604, 374] width 19 height 15
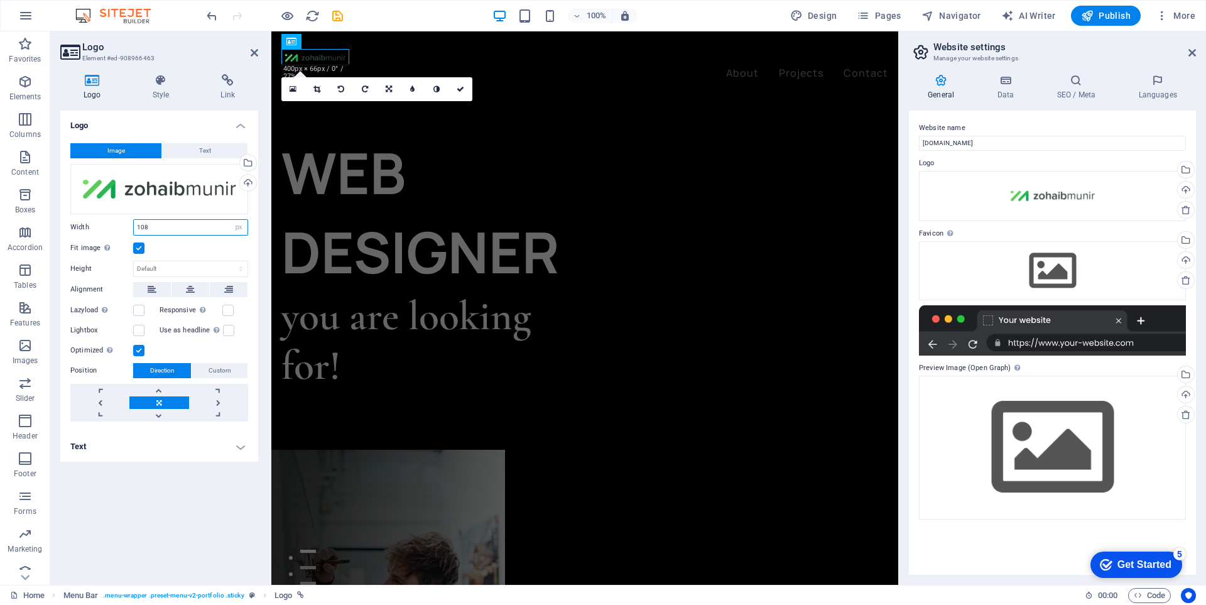
drag, startPoint x: 168, startPoint y: 225, endPoint x: 107, endPoint y: 225, distance: 60.9
click at [107, 225] on div "Width 108 Default auto px rem % em vh vw" at bounding box center [159, 227] width 178 height 16
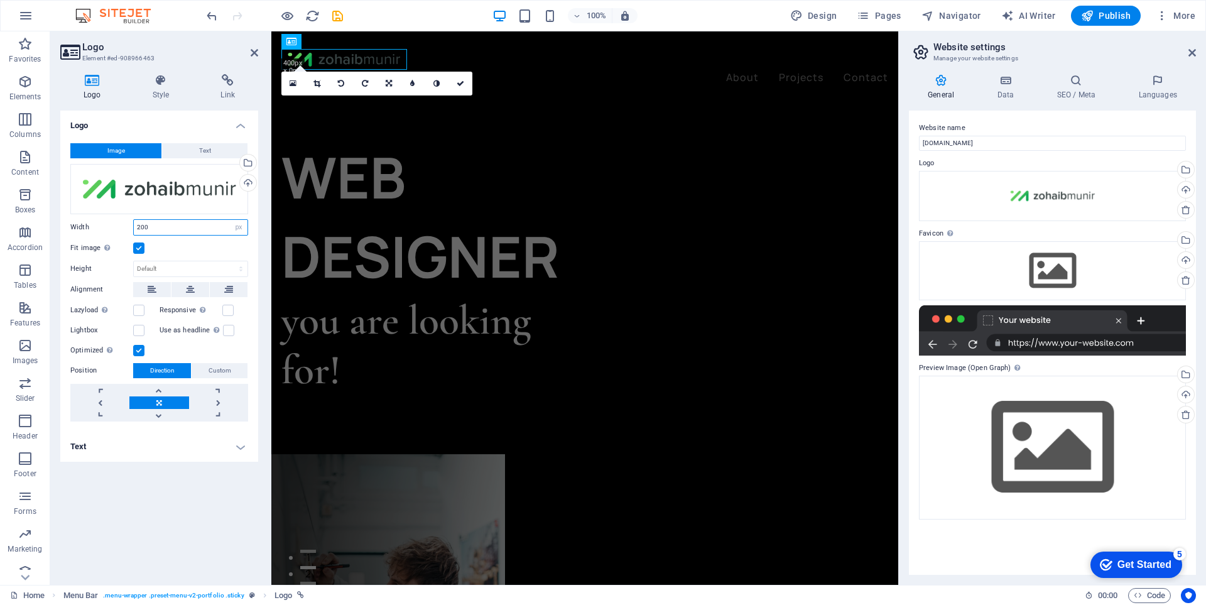
drag, startPoint x: 158, startPoint y: 227, endPoint x: 101, endPoint y: 229, distance: 56.5
click at [109, 229] on div "Width 200 Default auto px rem % em vh vw" at bounding box center [159, 227] width 178 height 16
type input "230"
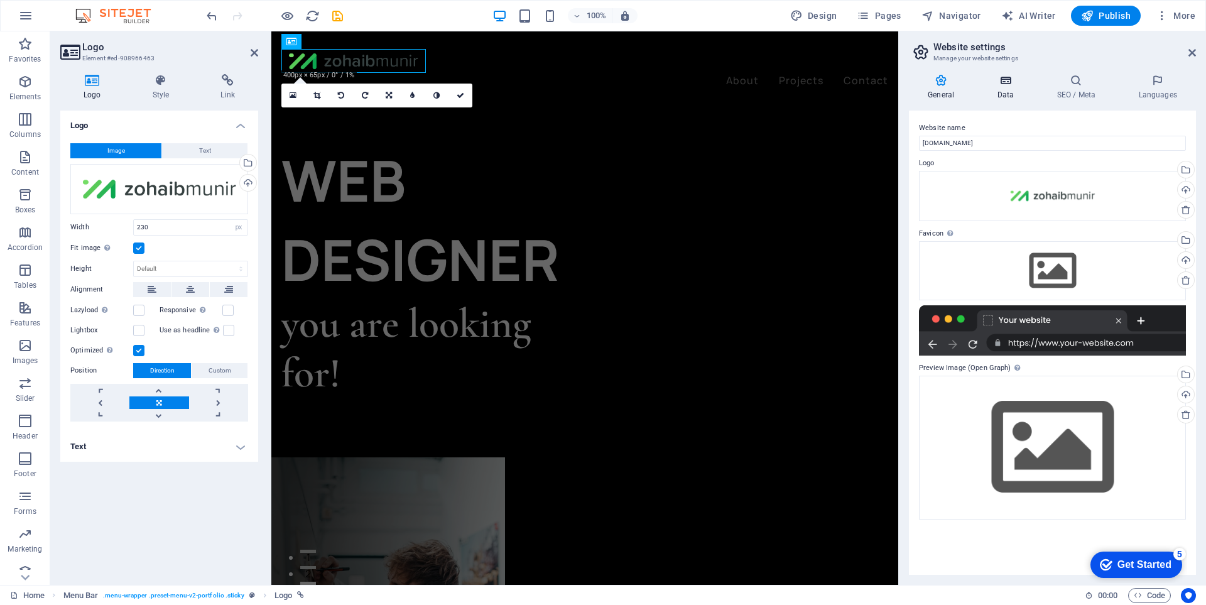
click at [1025, 83] on icon at bounding box center [1005, 80] width 55 height 13
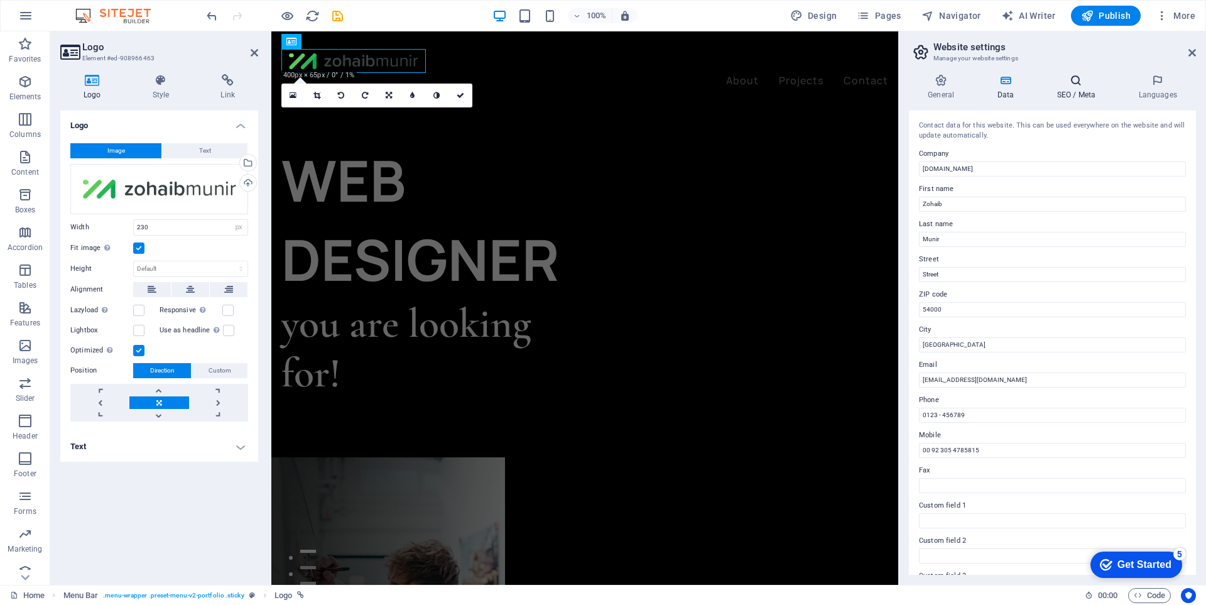
click at [1071, 84] on icon at bounding box center [1075, 80] width 77 height 13
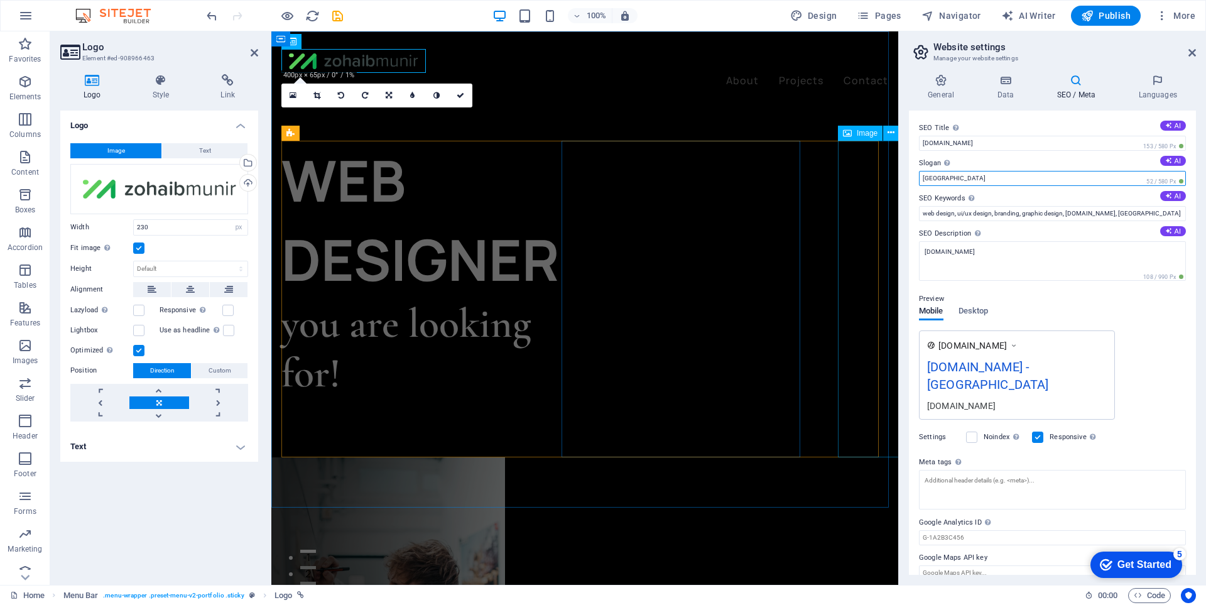
drag, startPoint x: 1221, startPoint y: 206, endPoint x: 869, endPoint y: 185, distance: 352.9
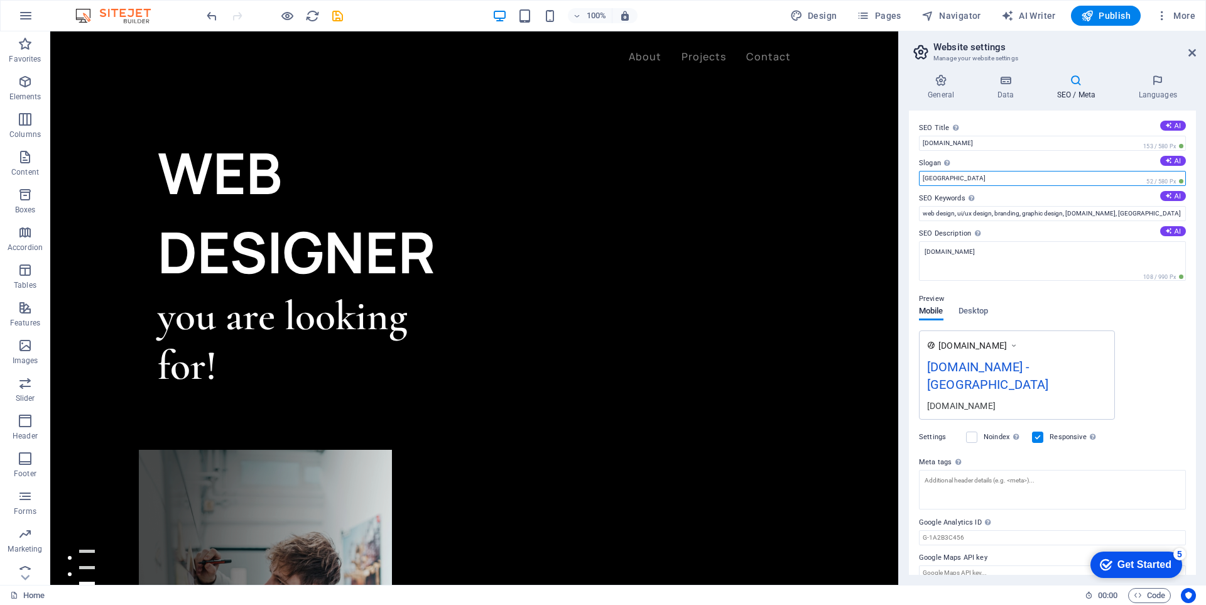
click at [958, 179] on input "Berlin" at bounding box center [1052, 178] width 267 height 15
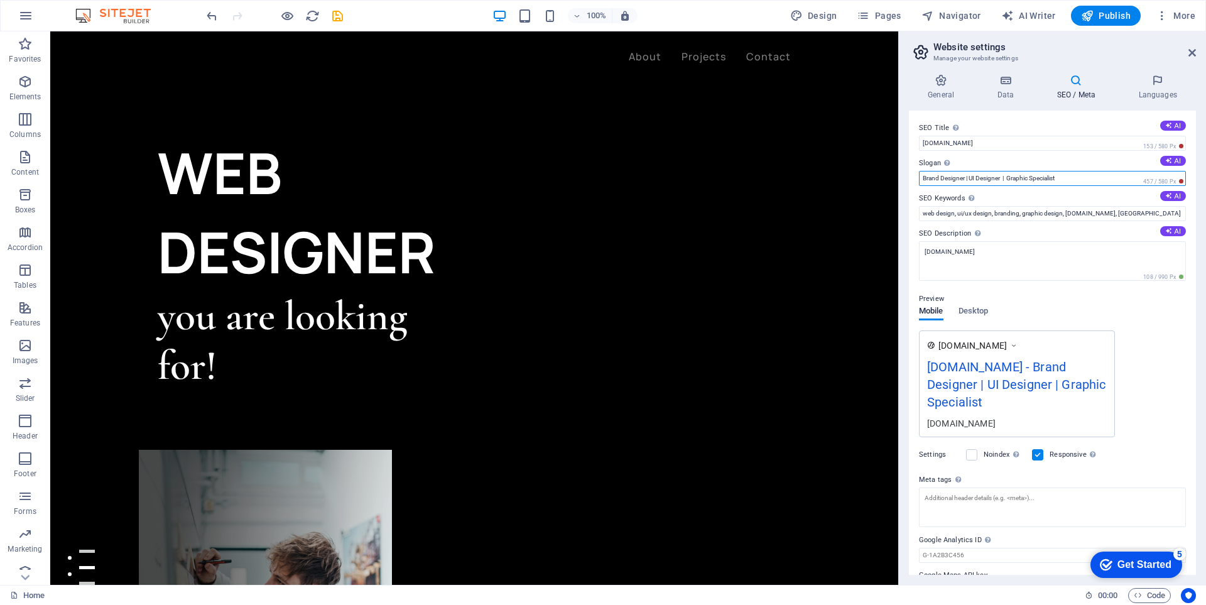
type input "Brand Designer | UI Designer | Graphic Specialist"
click at [1095, 289] on div "Preview Mobile Desktop www.example.com zohaibmunir.com - Brand Designer | UI De…" at bounding box center [1052, 359] width 267 height 156
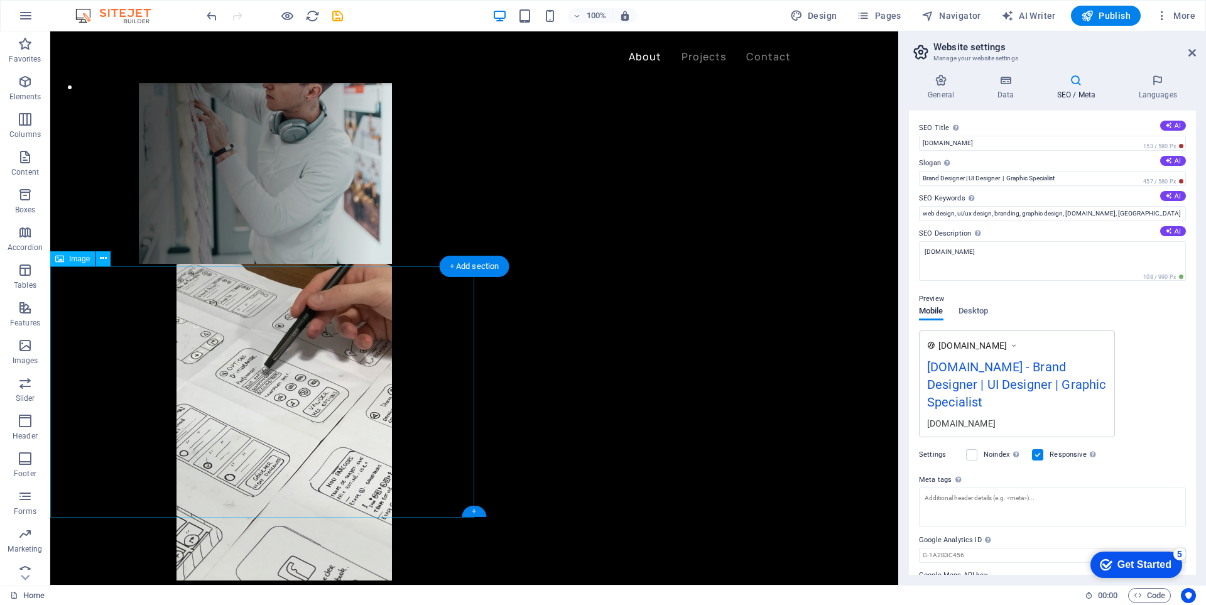
scroll to position [377, 0]
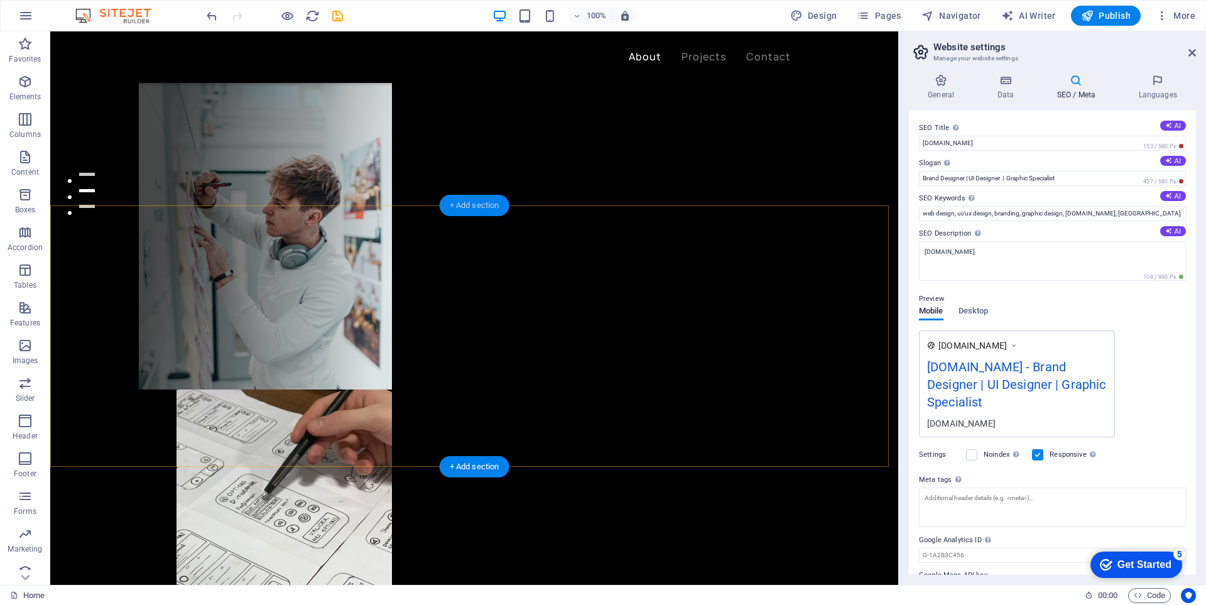
click at [499, 202] on div "+ Add section" at bounding box center [475, 205] width 70 height 21
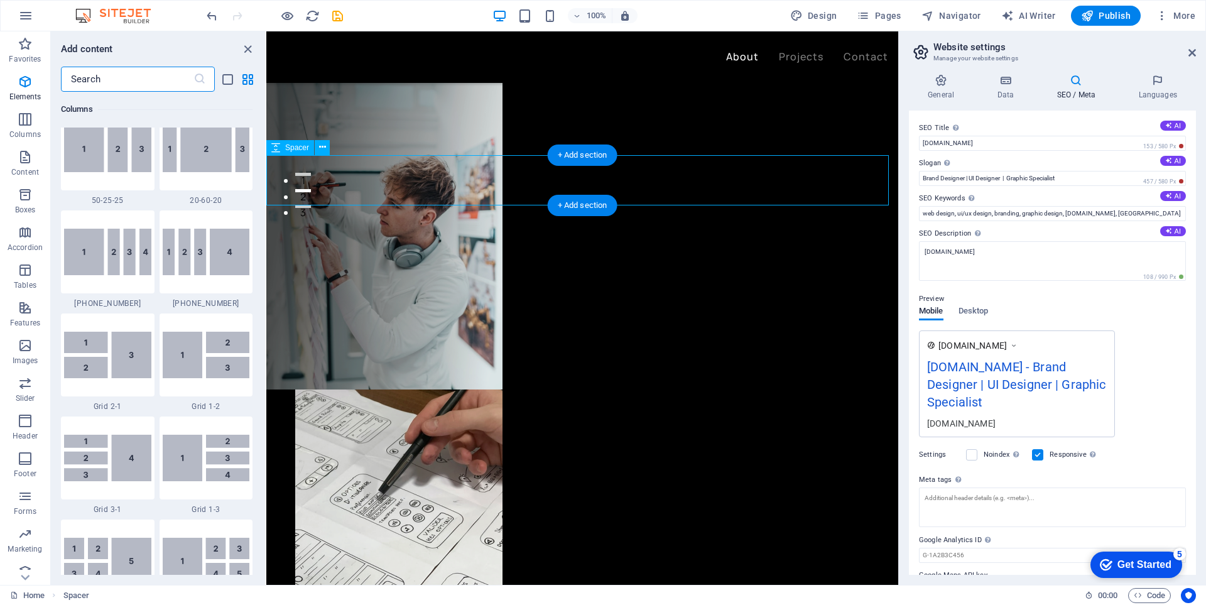
scroll to position [2197, 0]
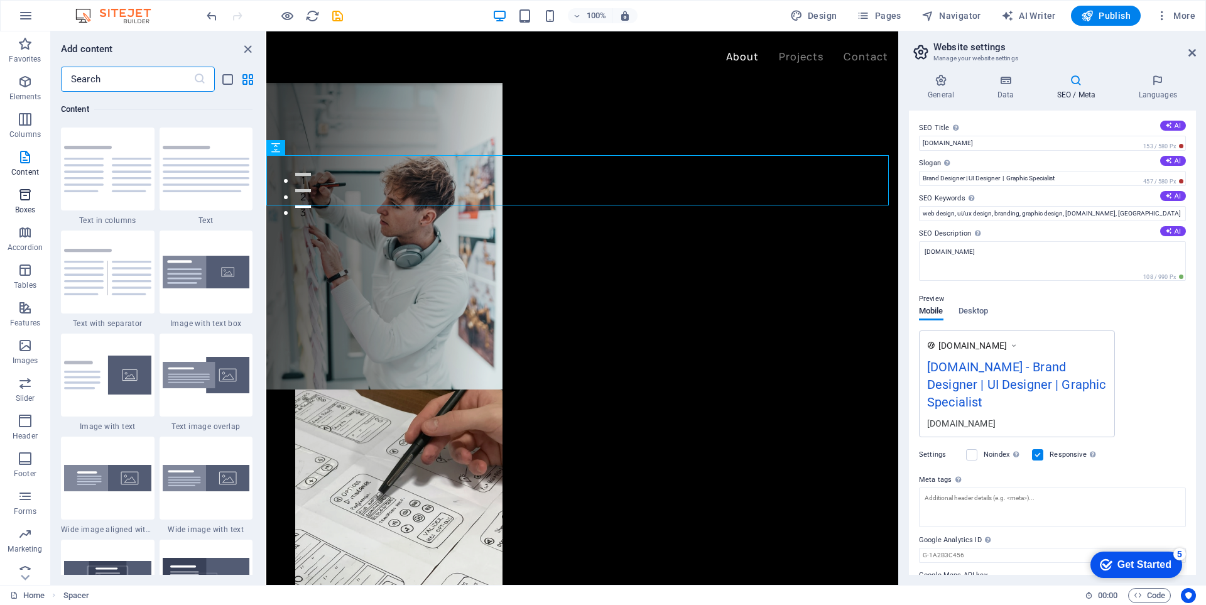
click at [26, 192] on icon "button" at bounding box center [25, 194] width 15 height 15
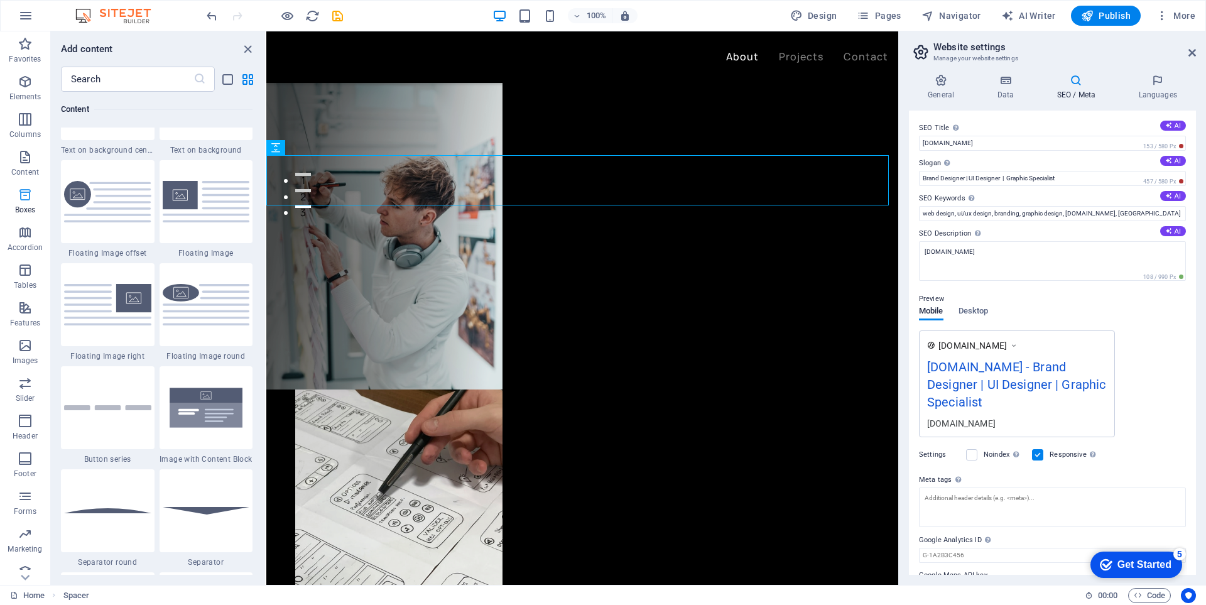
scroll to position [3464, 0]
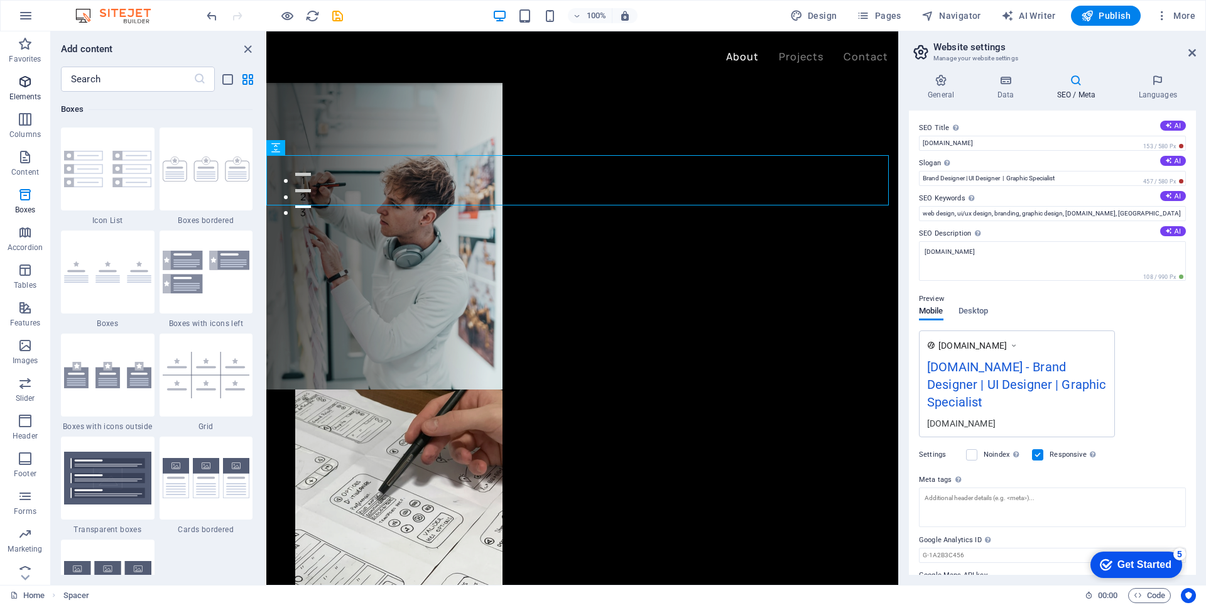
click at [30, 94] on p "Elements" at bounding box center [25, 97] width 32 height 10
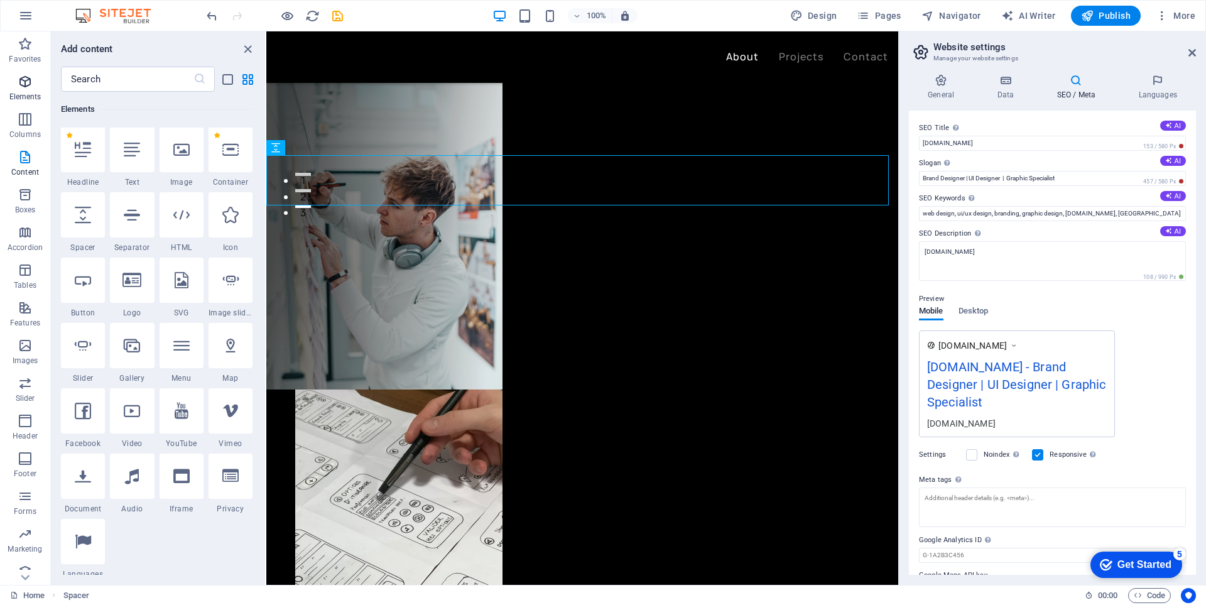
scroll to position [134, 0]
click at [35, 308] on span "Features" at bounding box center [25, 315] width 50 height 30
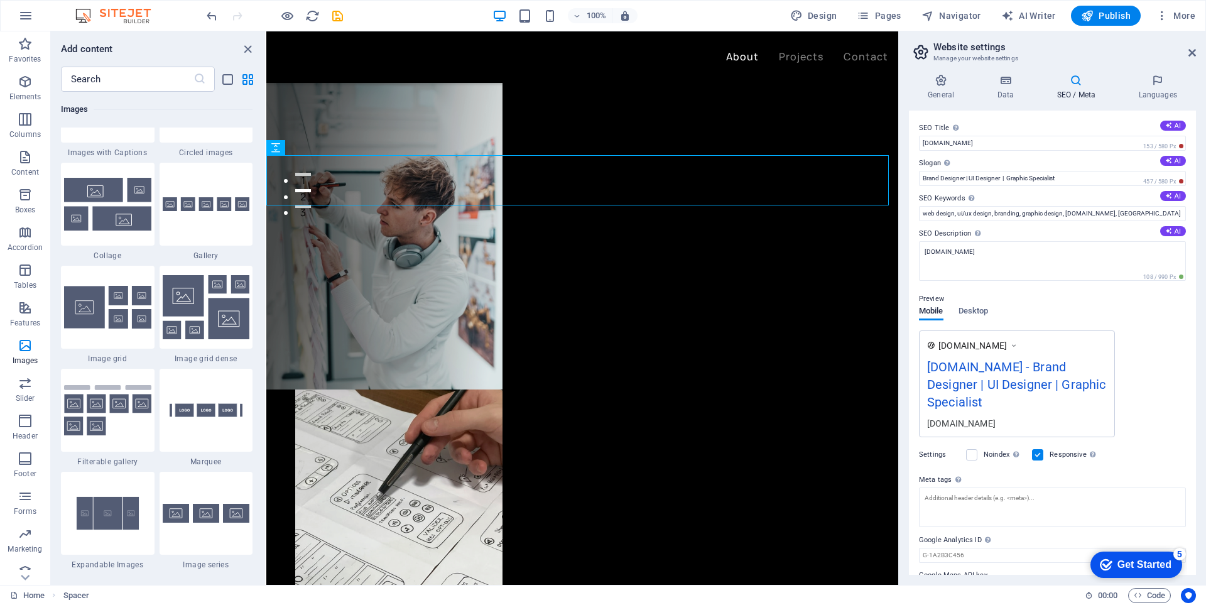
scroll to position [6527, 0]
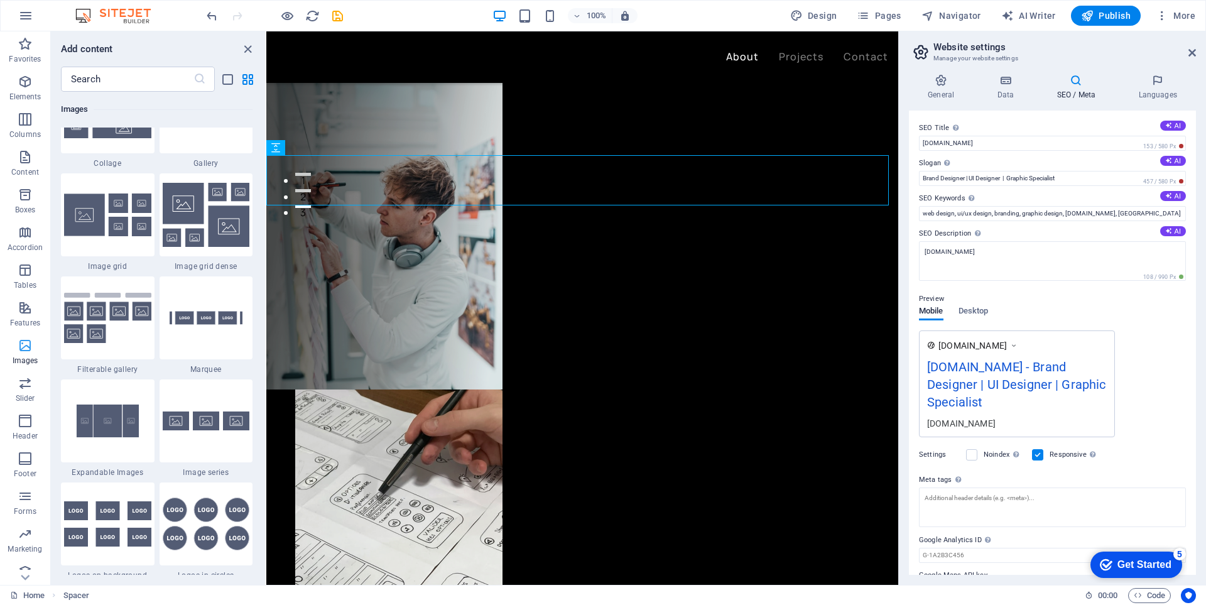
click at [33, 347] on span "Images" at bounding box center [25, 353] width 50 height 30
click at [30, 428] on icon "button" at bounding box center [25, 420] width 15 height 15
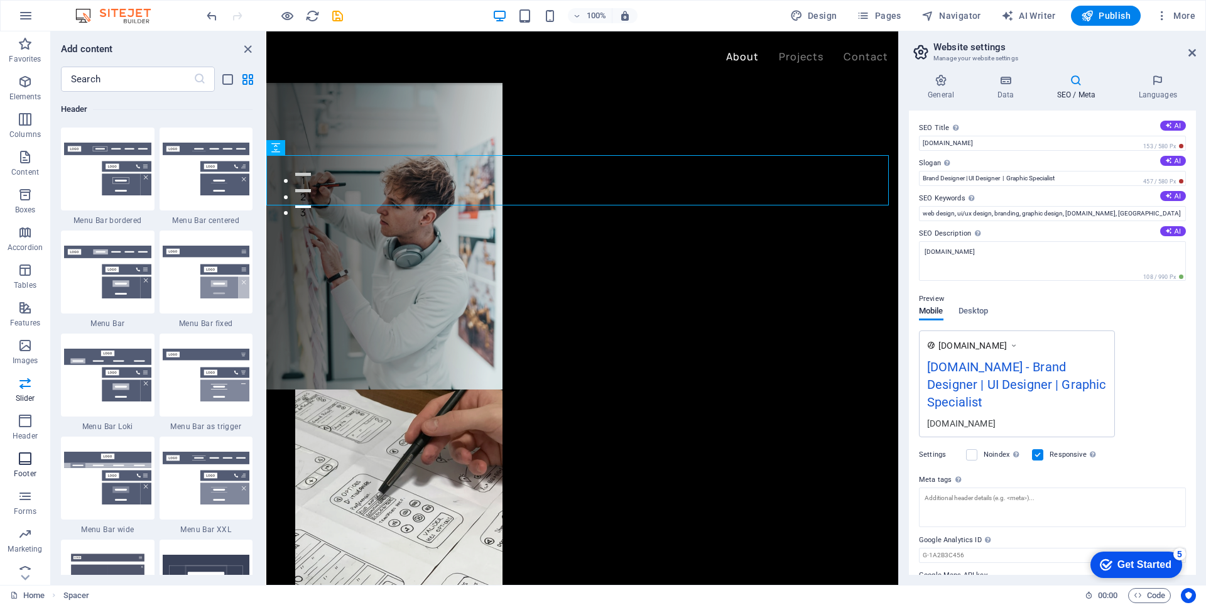
click at [29, 456] on icon "button" at bounding box center [25, 458] width 15 height 15
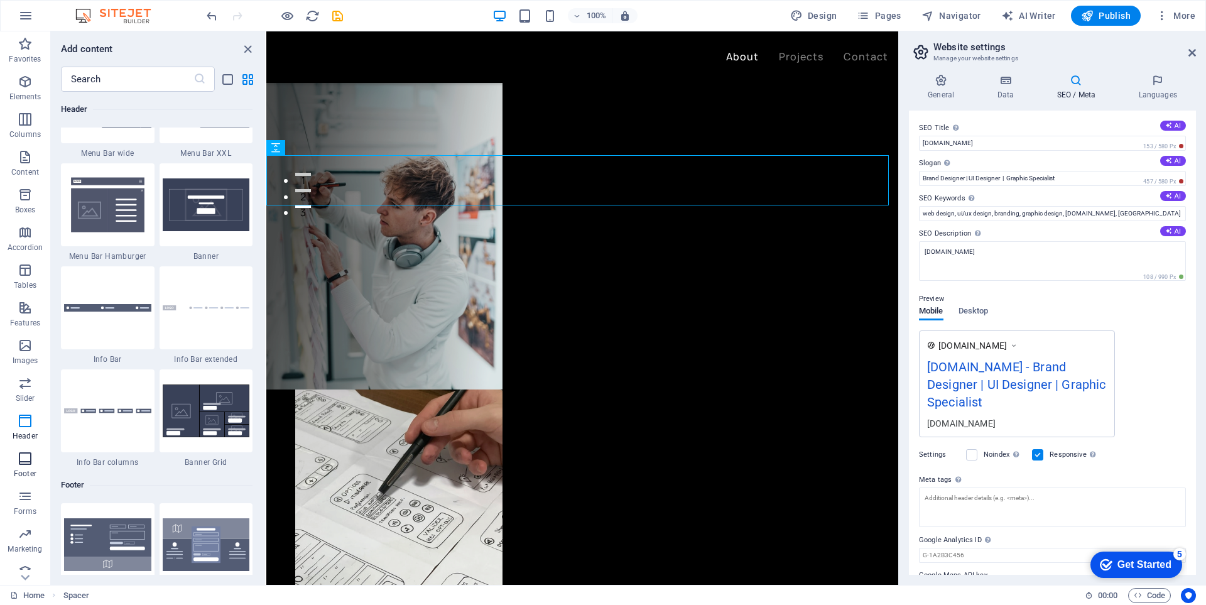
scroll to position [8313, 0]
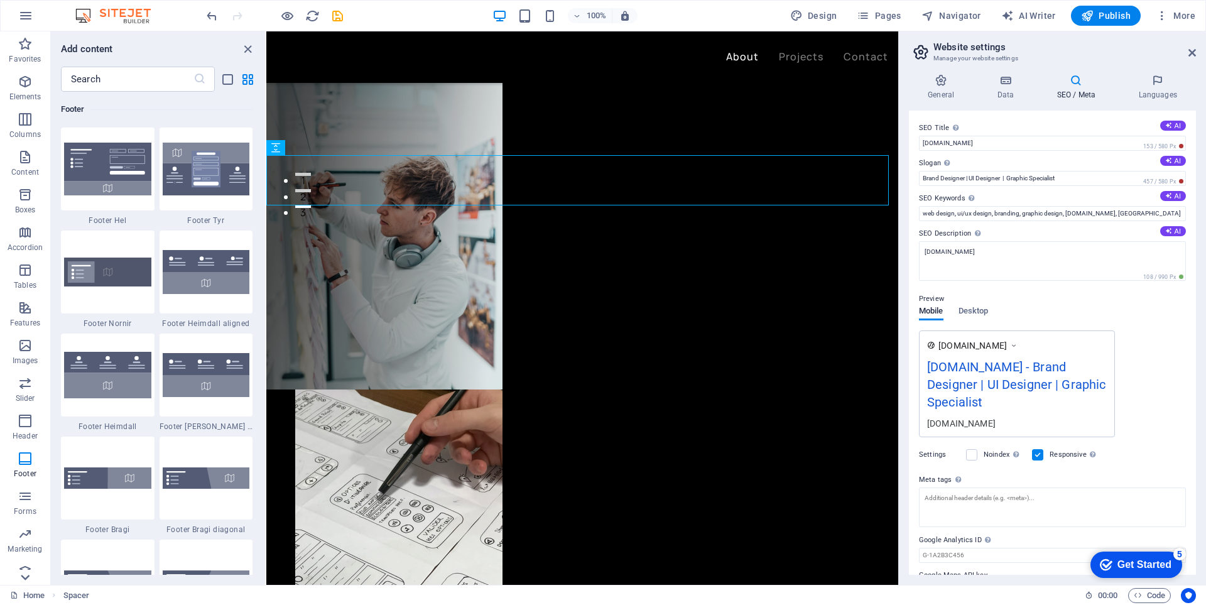
click at [33, 580] on icon at bounding box center [25, 577] width 18 height 18
click at [30, 568] on span "Collections" at bounding box center [25, 567] width 50 height 30
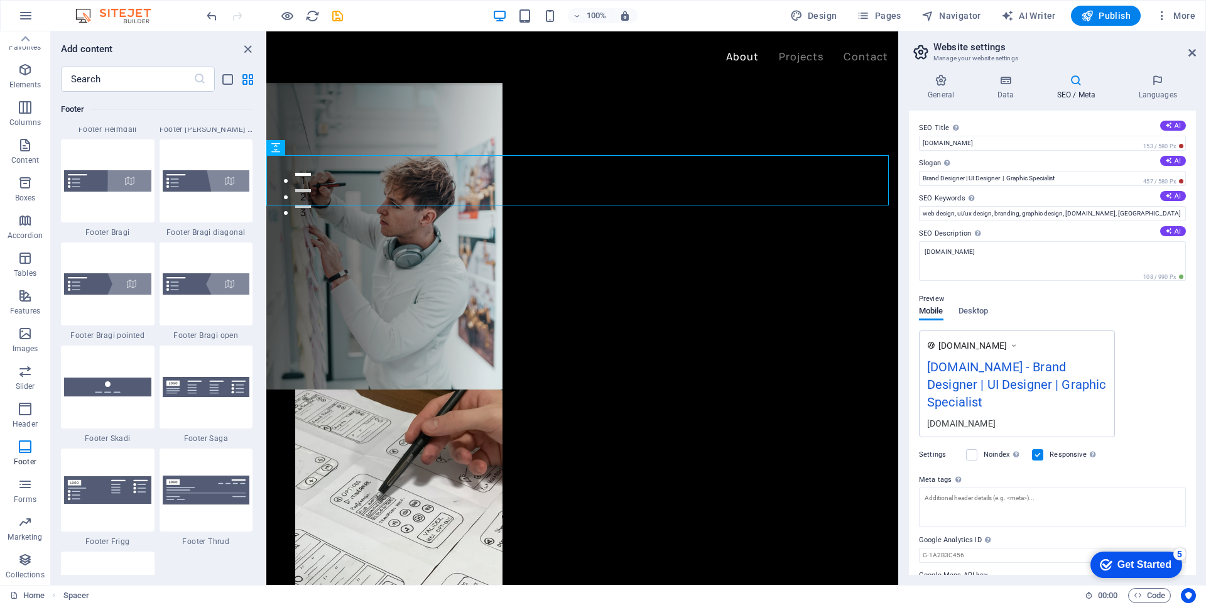
scroll to position [8606, 0]
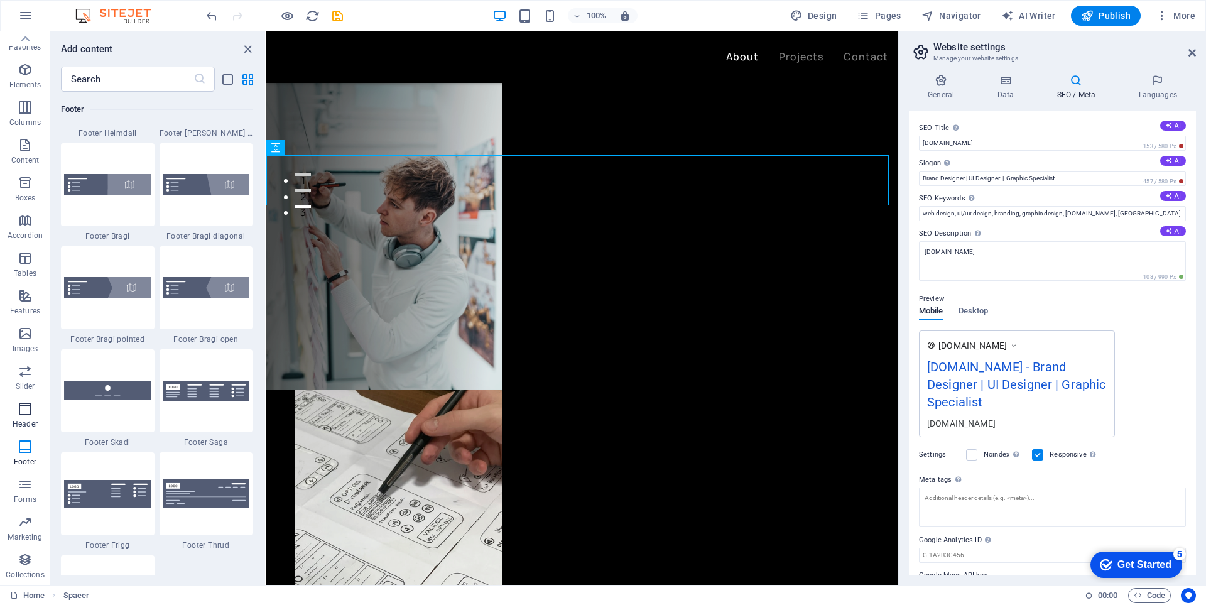
click at [24, 420] on p "Header" at bounding box center [25, 424] width 25 height 10
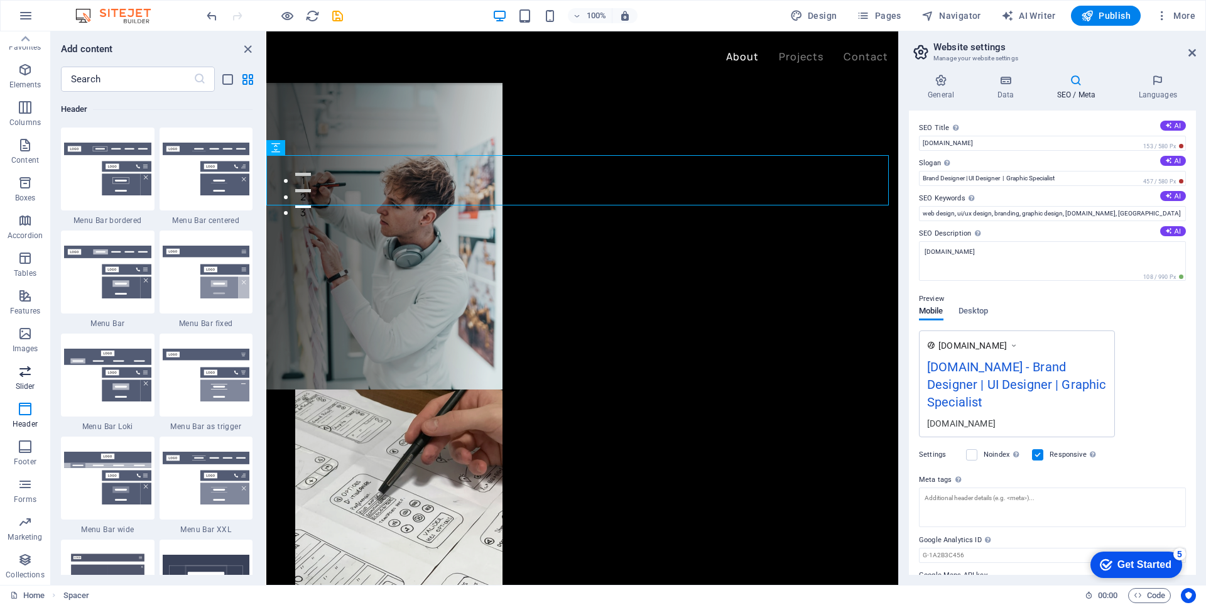
click at [25, 386] on p "Slider" at bounding box center [25, 386] width 19 height 10
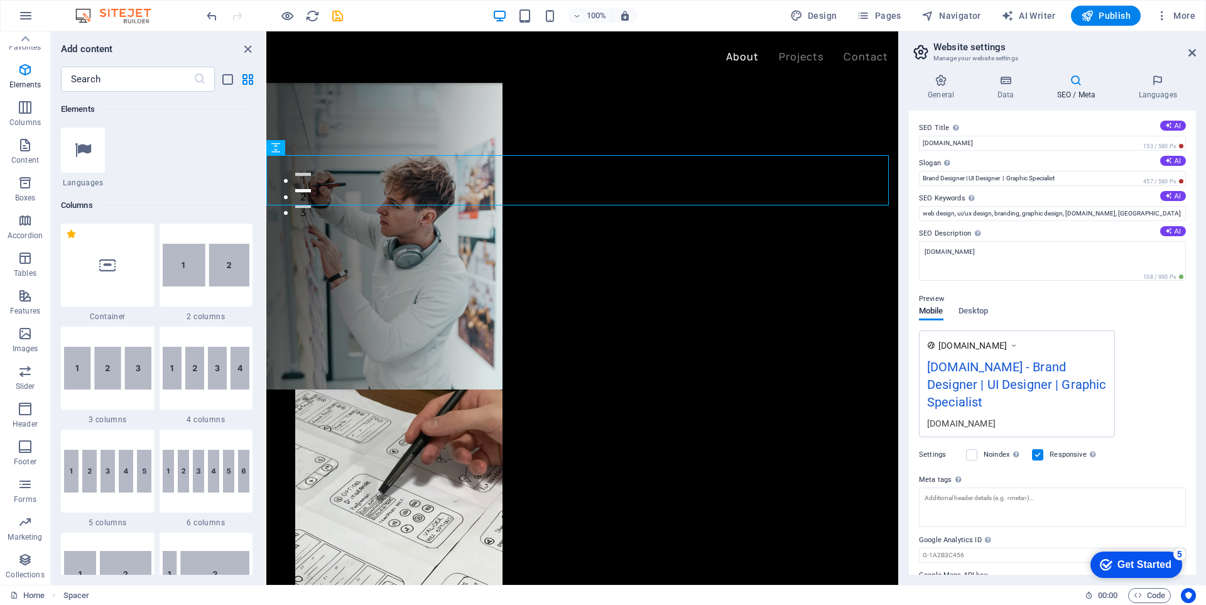
scroll to position [149, 0]
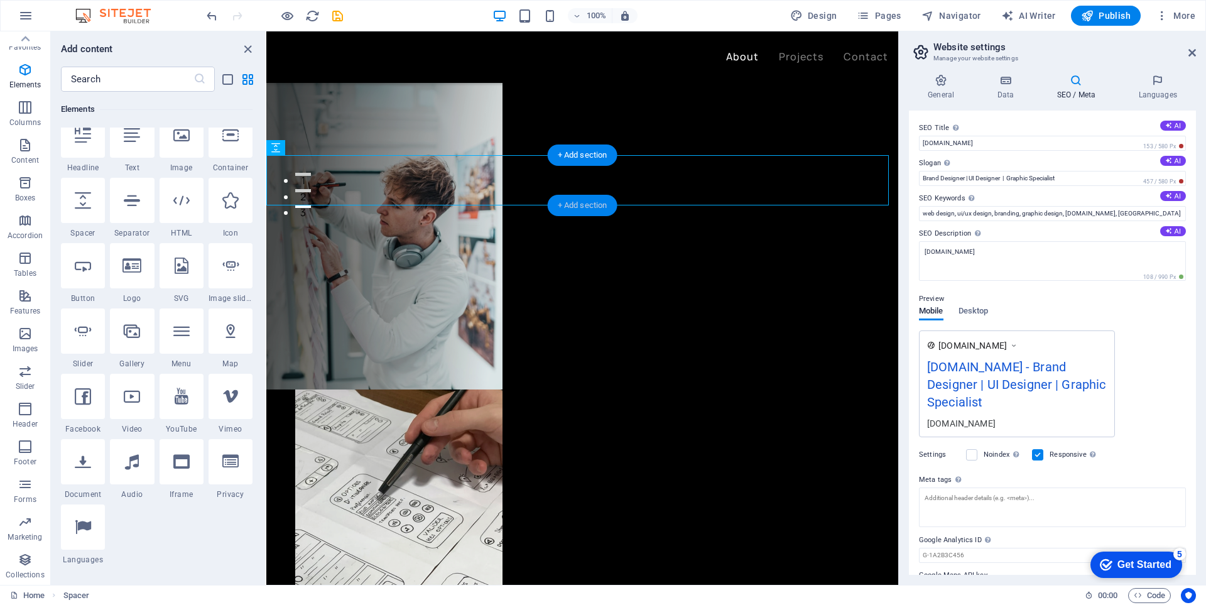
click at [563, 203] on div "+ Add section" at bounding box center [583, 205] width 70 height 21
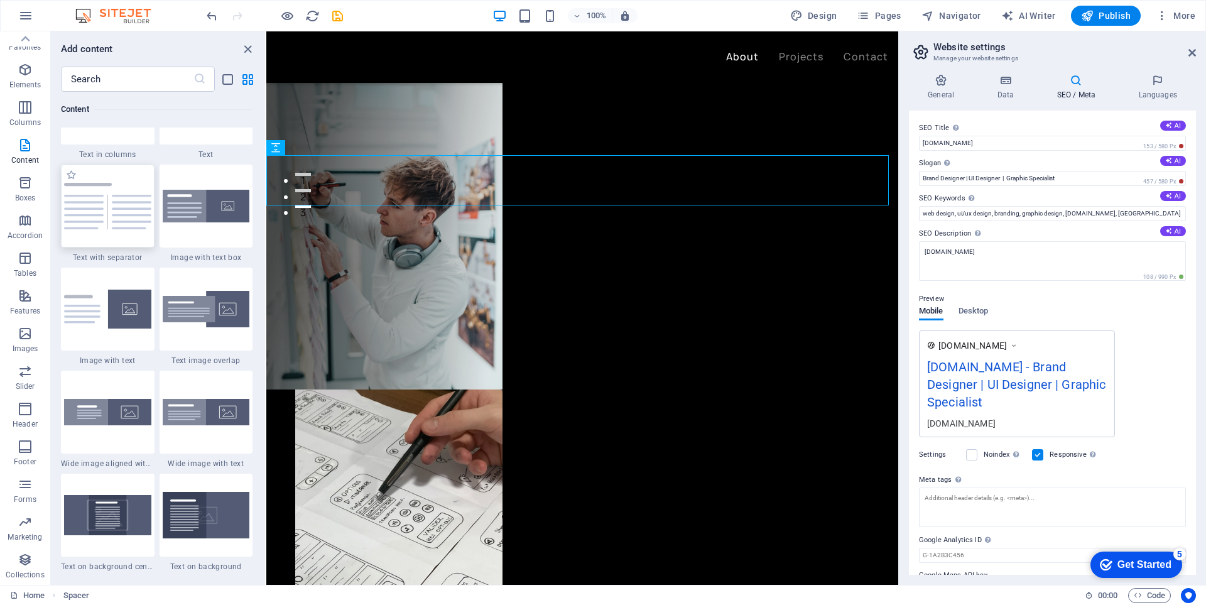
scroll to position [2323, 0]
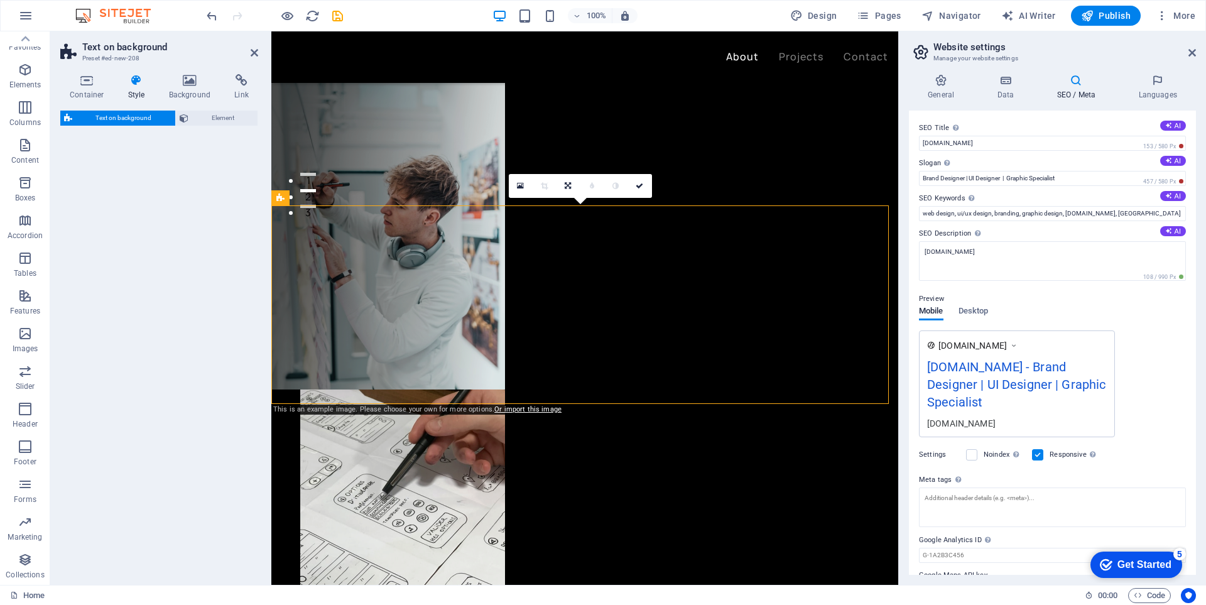
select select "%"
select select "rem"
select select "px"
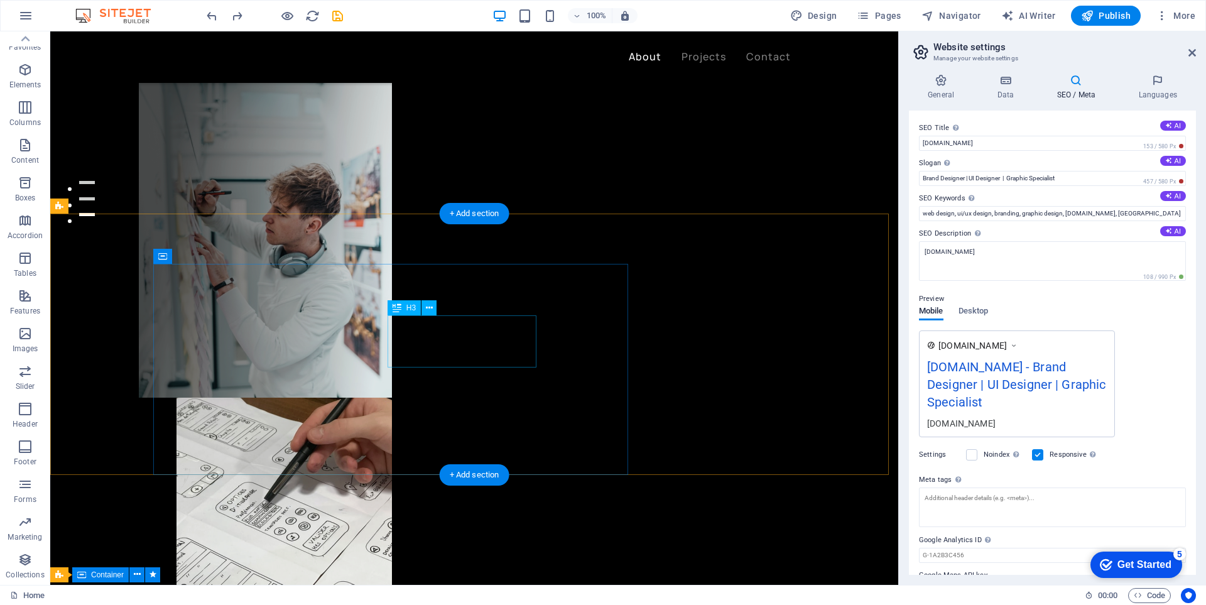
scroll to position [377, 0]
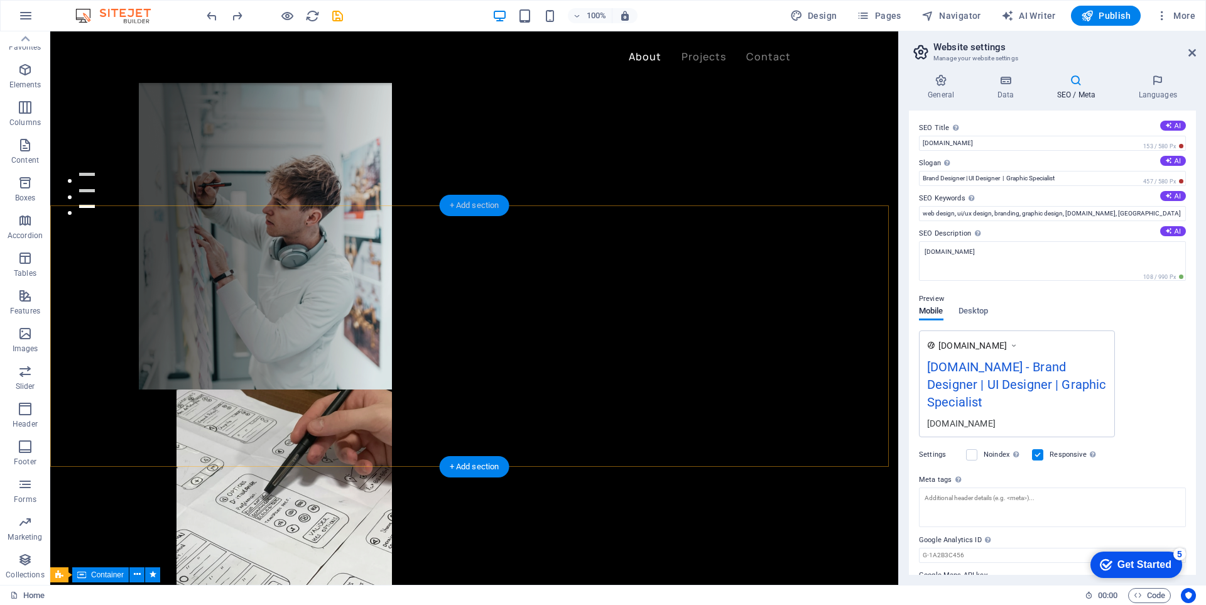
click at [470, 202] on div "+ Add section" at bounding box center [475, 205] width 70 height 21
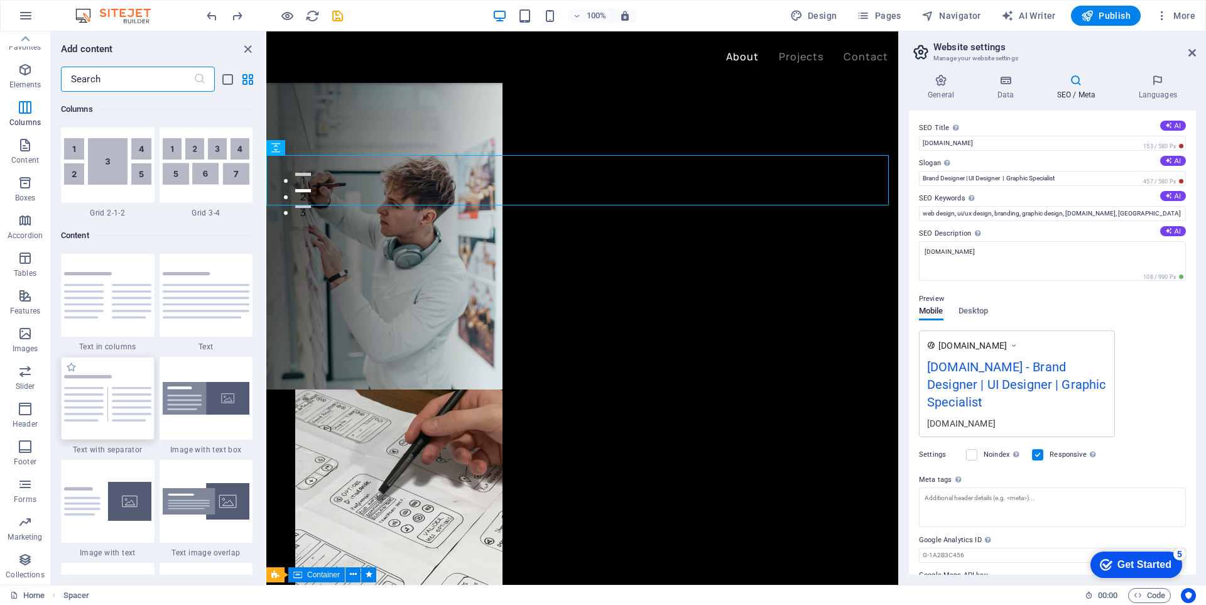
scroll to position [2009, 0]
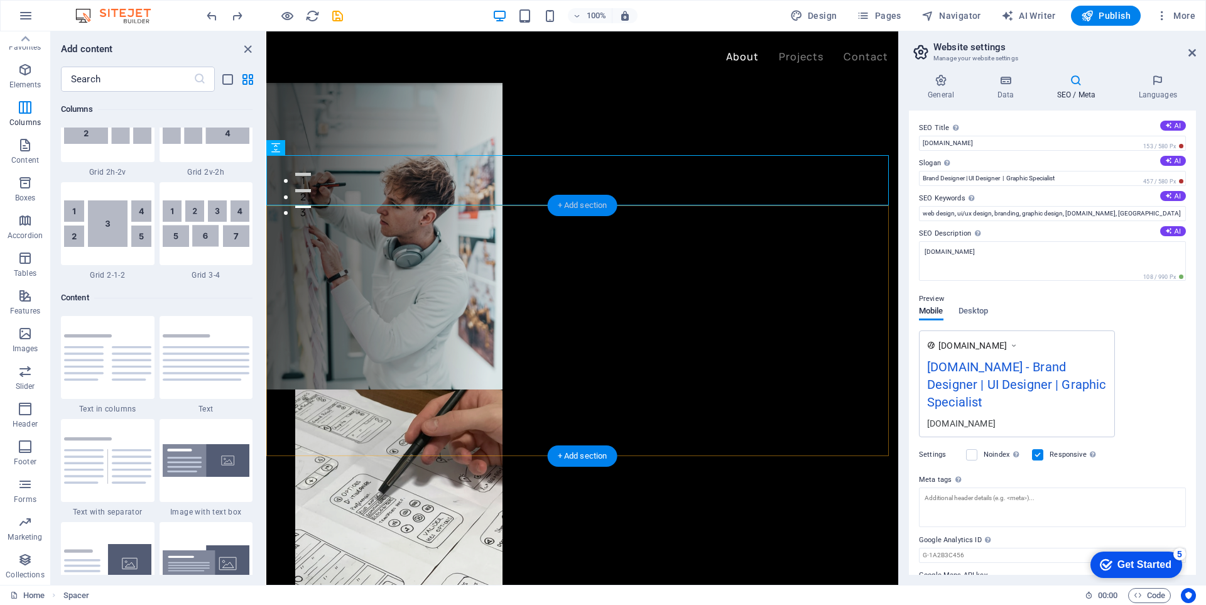
click at [575, 207] on div "+ Add section" at bounding box center [583, 205] width 70 height 21
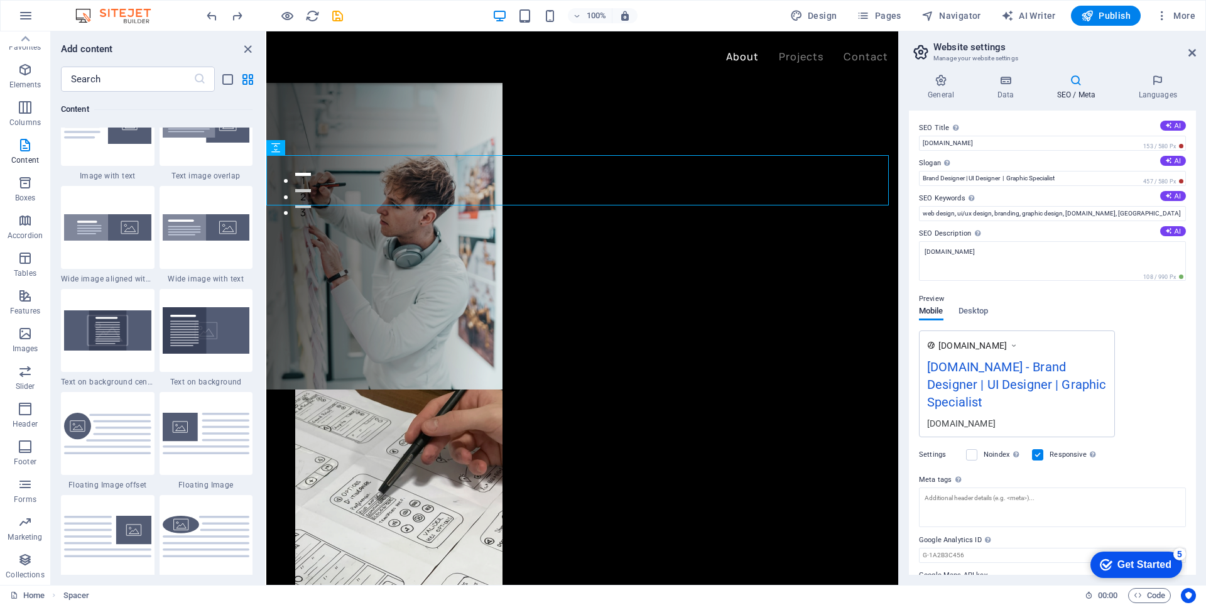
scroll to position [2574, 0]
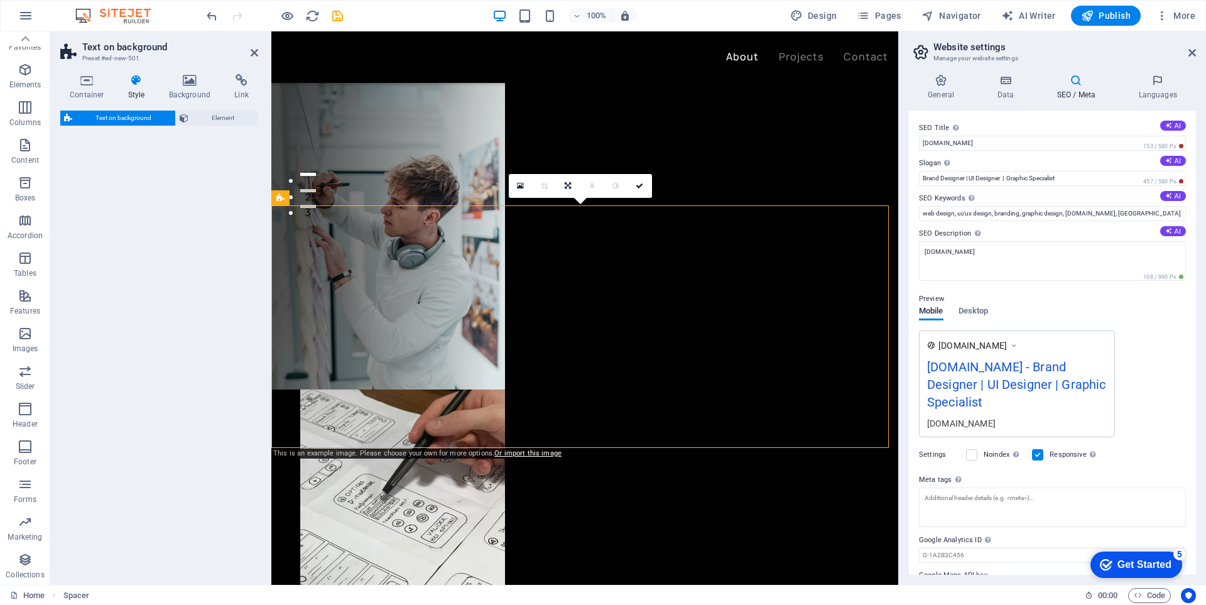
select select "%"
select select "rem"
select select "px"
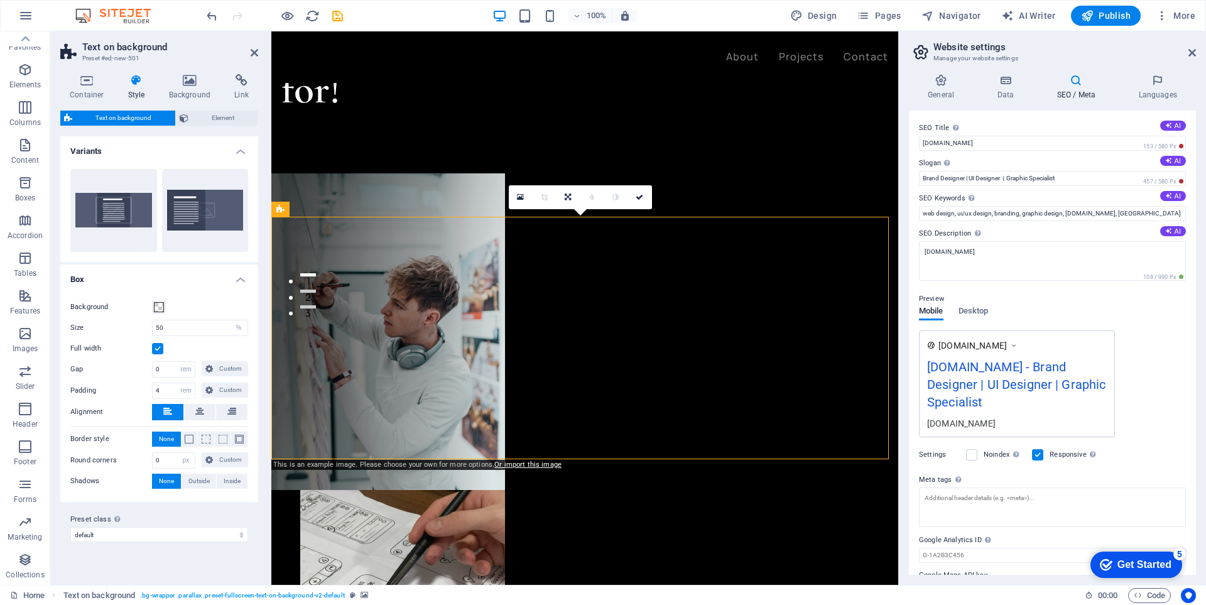
scroll to position [377, 0]
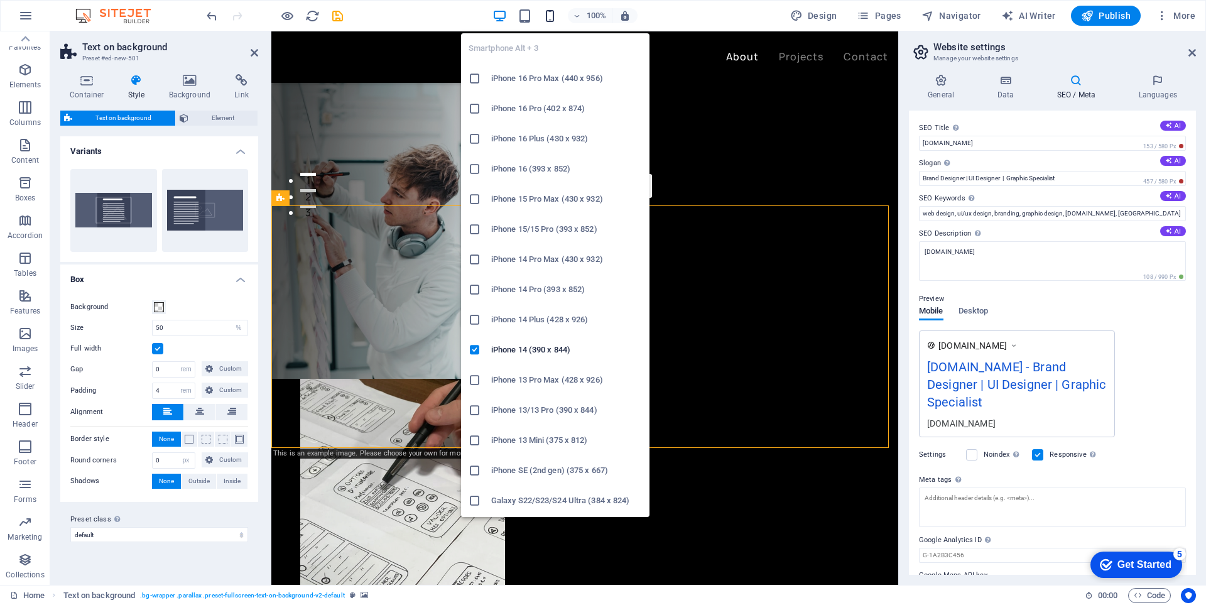
scroll to position [367, 0]
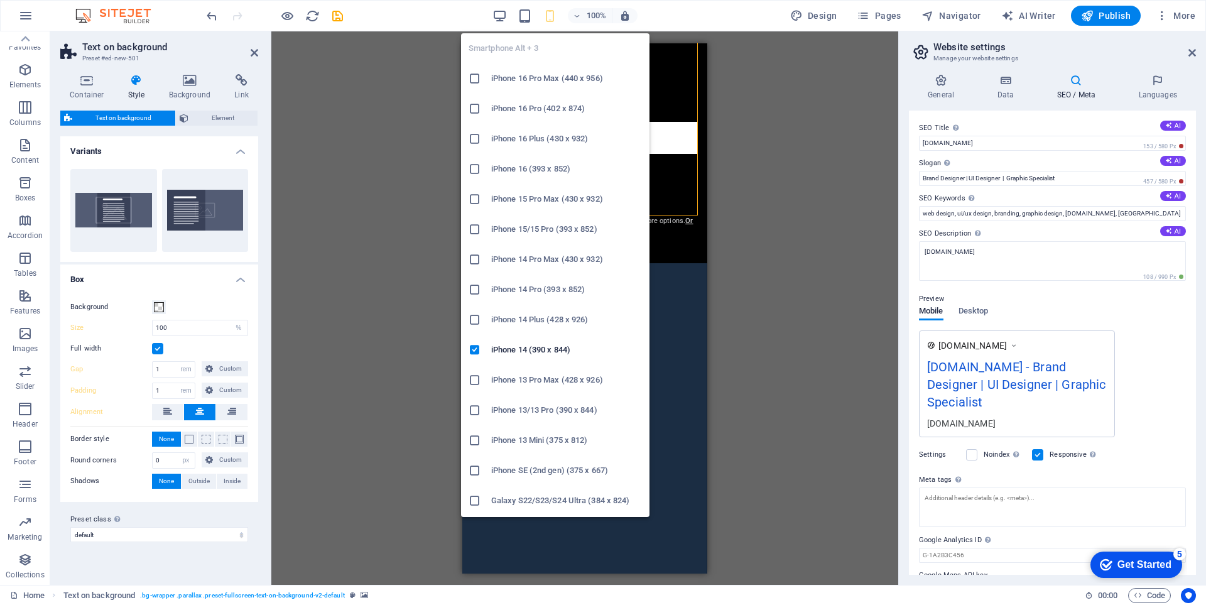
type input "100"
type input "1"
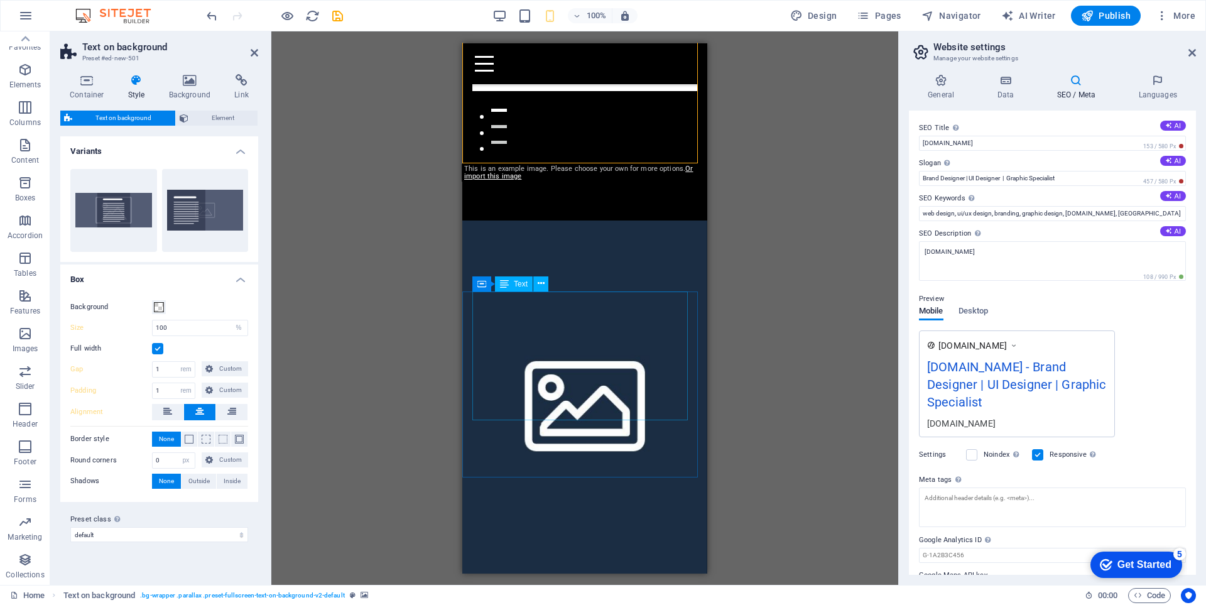
scroll to position [178, 0]
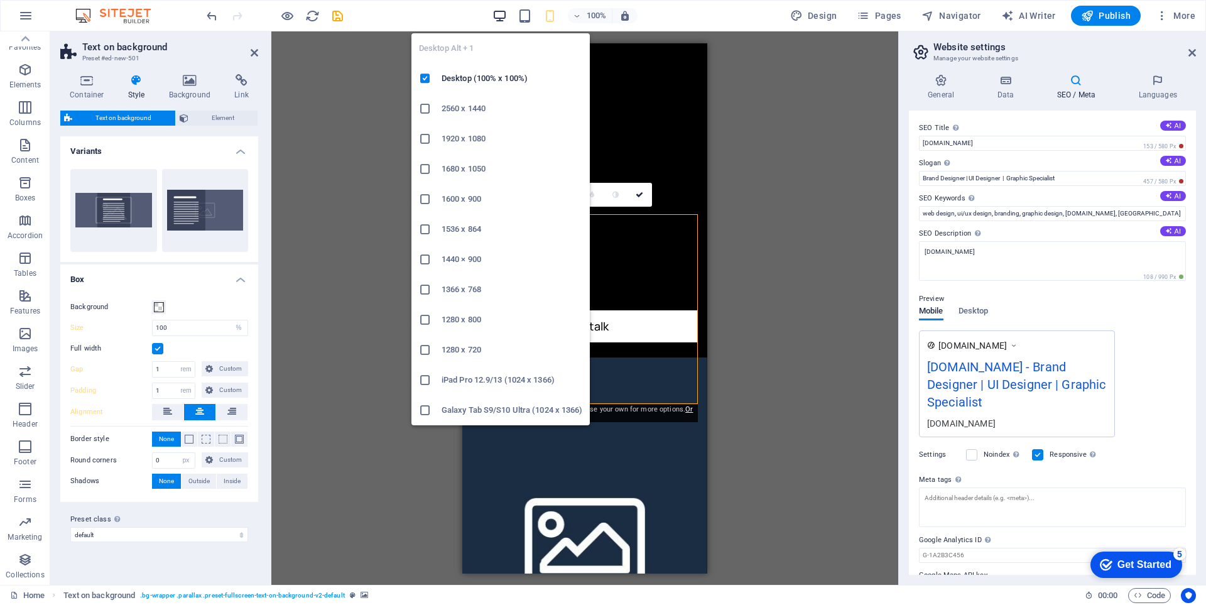
click at [495, 13] on icon "button" at bounding box center [499, 16] width 14 height 14
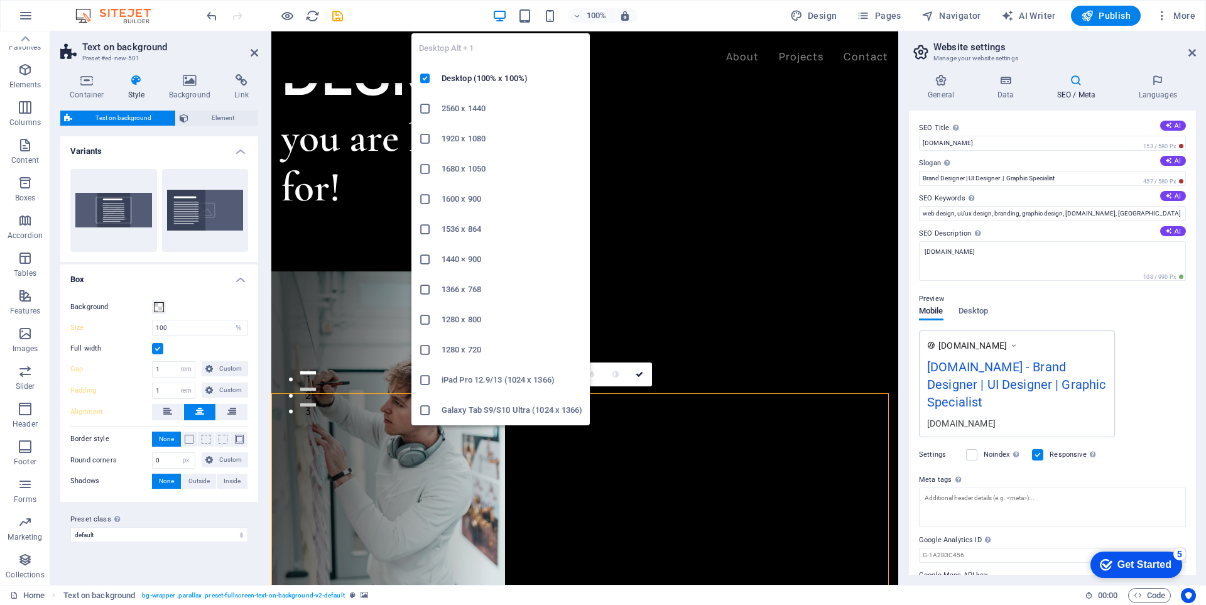
type input "50"
type input "0"
type input "4"
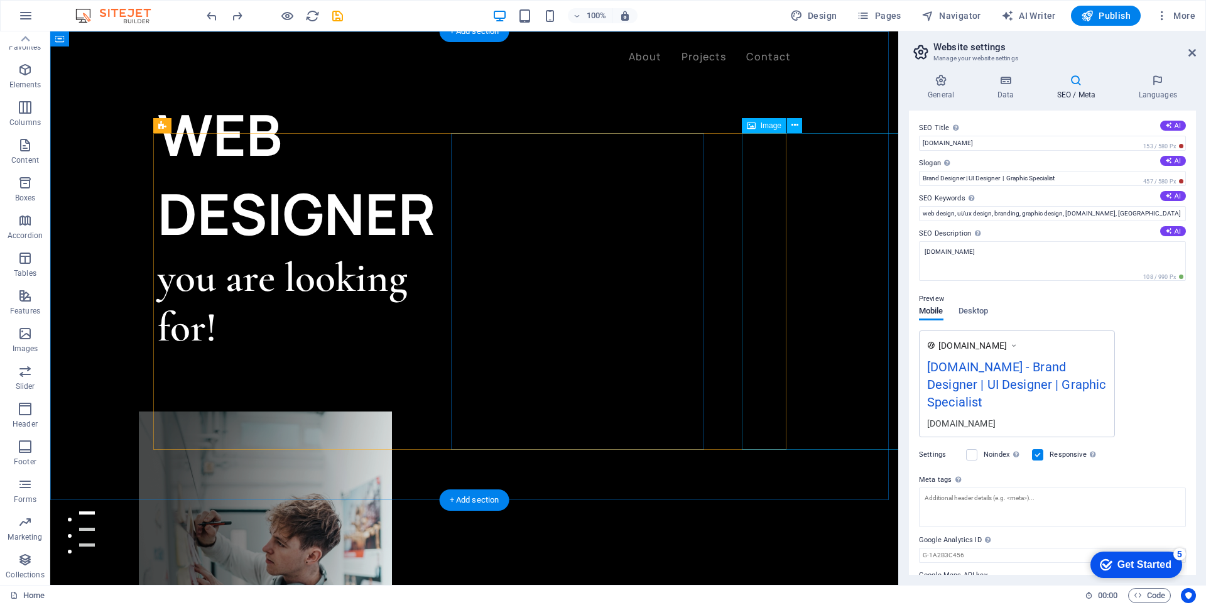
scroll to position [0, 0]
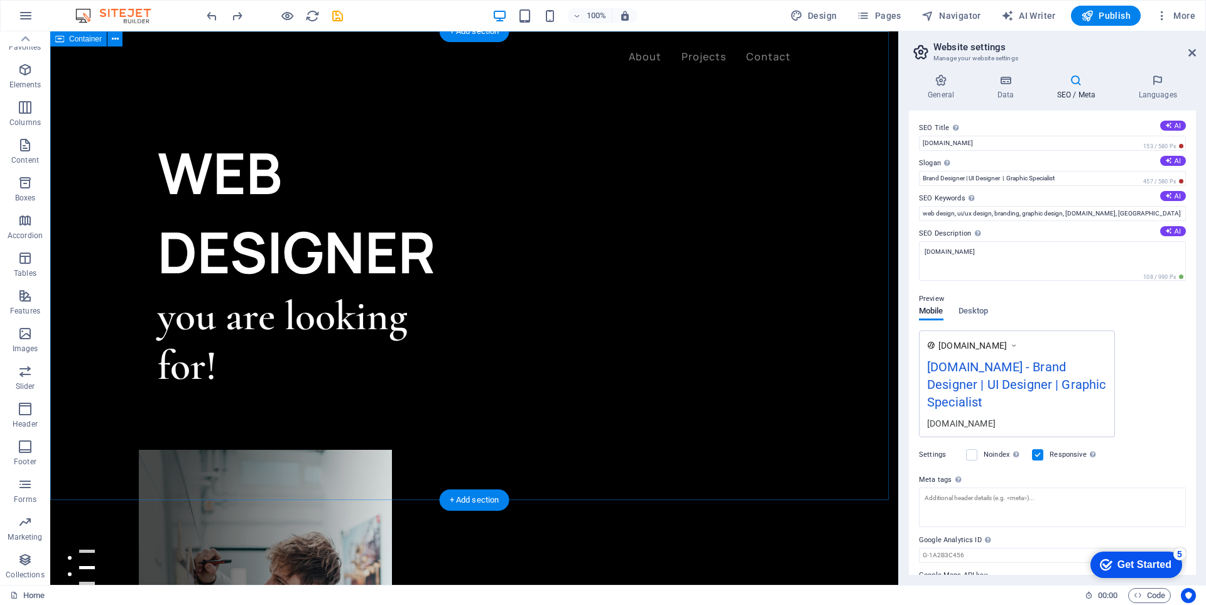
click at [254, 107] on div "WEB DESIGNER you are looking for! Let’s talk My projects" at bounding box center [474, 581] width 848 height 1101
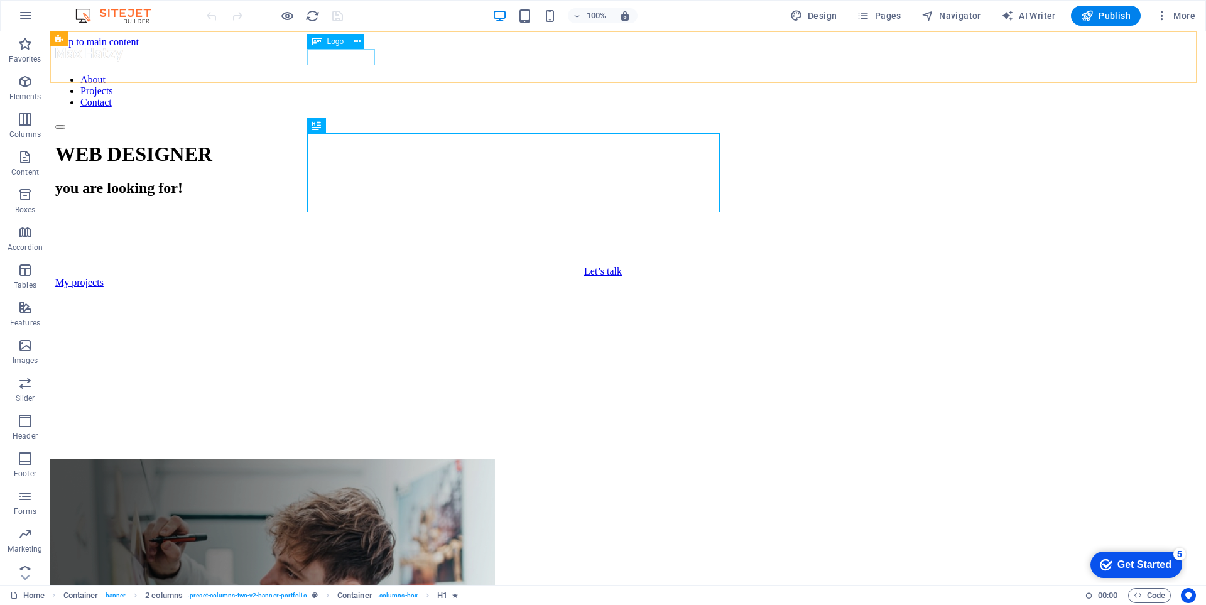
click at [359, 60] on div at bounding box center [627, 56] width 1145 height 16
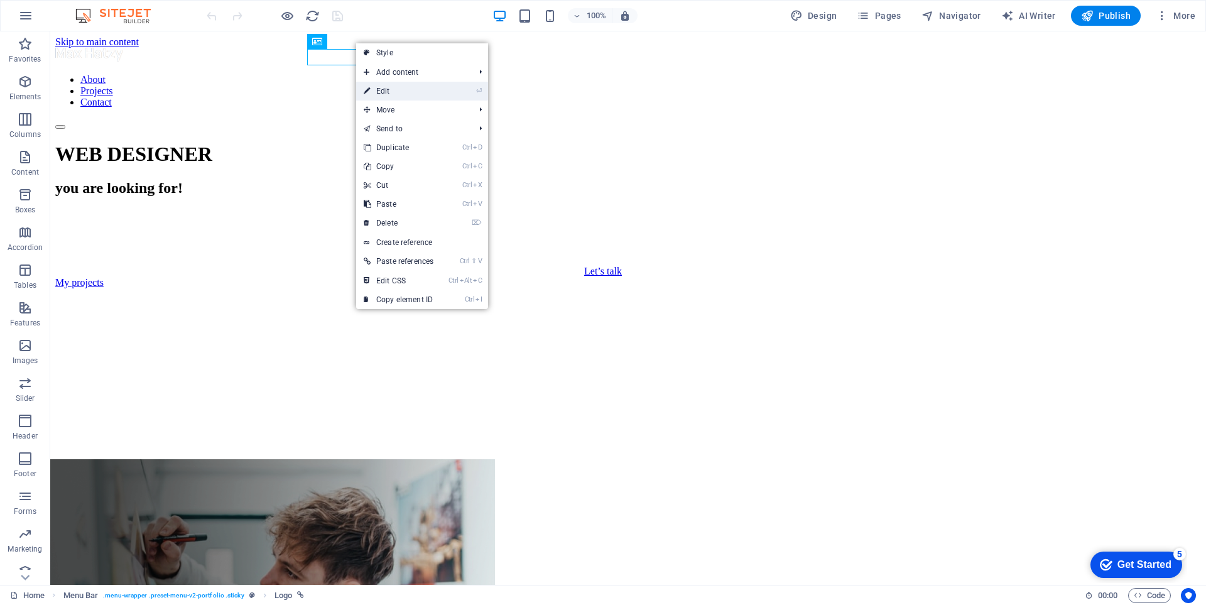
click at [0, 0] on link "⏎ Edit" at bounding box center [0, 0] width 0 height 0
select select "px"
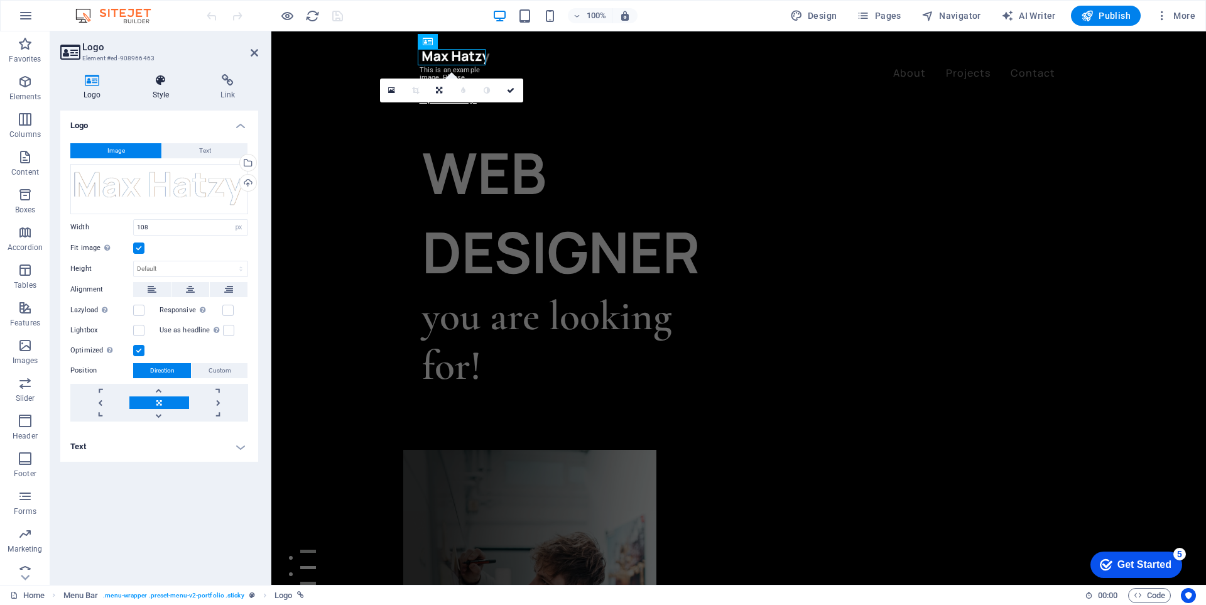
click at [161, 85] on icon at bounding box center [160, 80] width 63 height 13
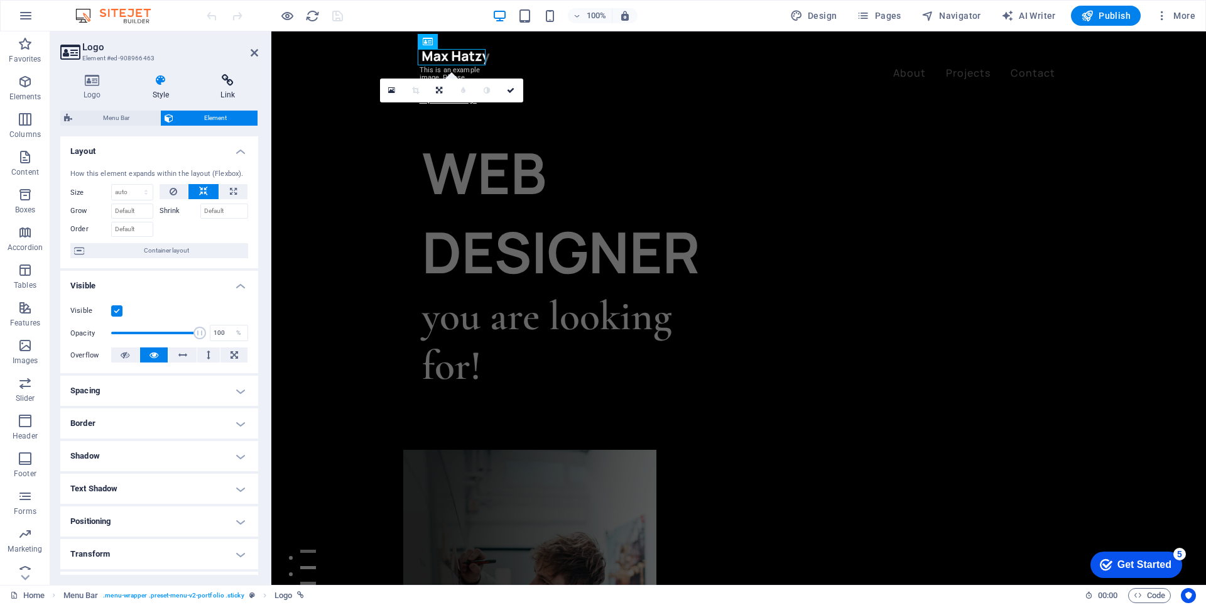
click at [234, 81] on icon at bounding box center [227, 80] width 61 height 13
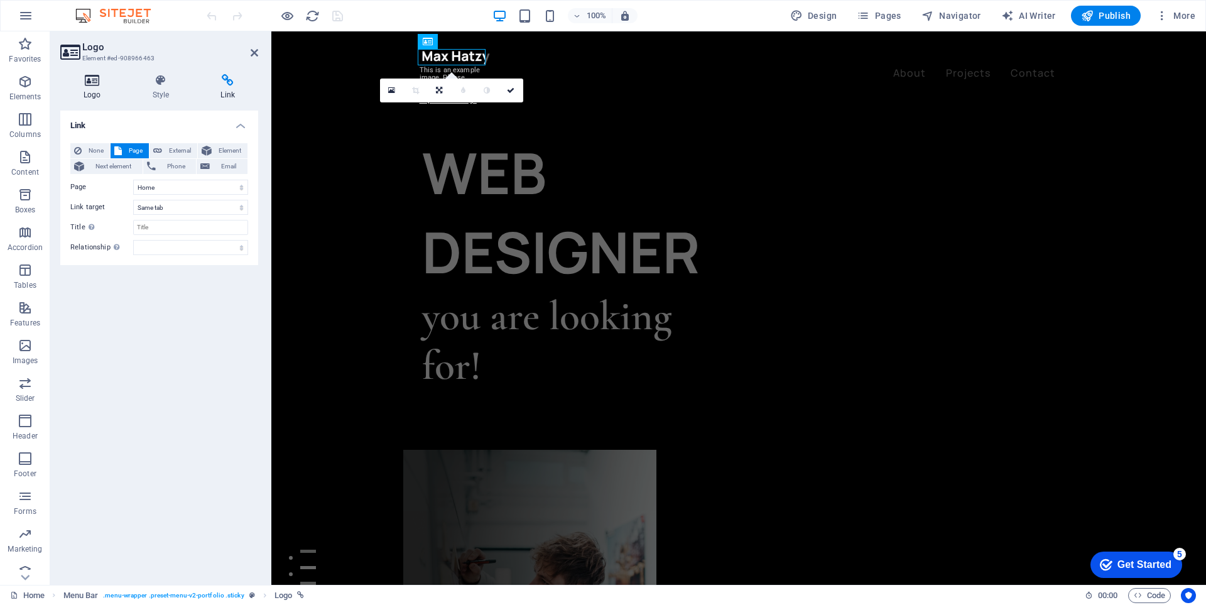
click at [84, 78] on icon at bounding box center [92, 80] width 64 height 13
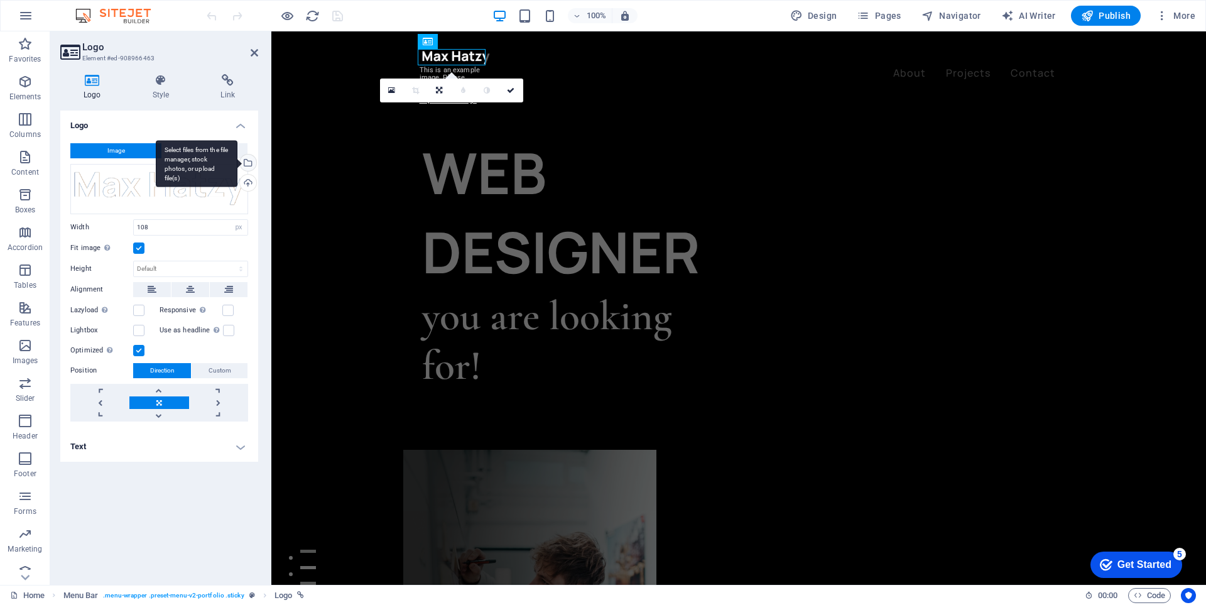
click at [249, 162] on div "Select files from the file manager, stock photos, or upload file(s)" at bounding box center [246, 163] width 19 height 19
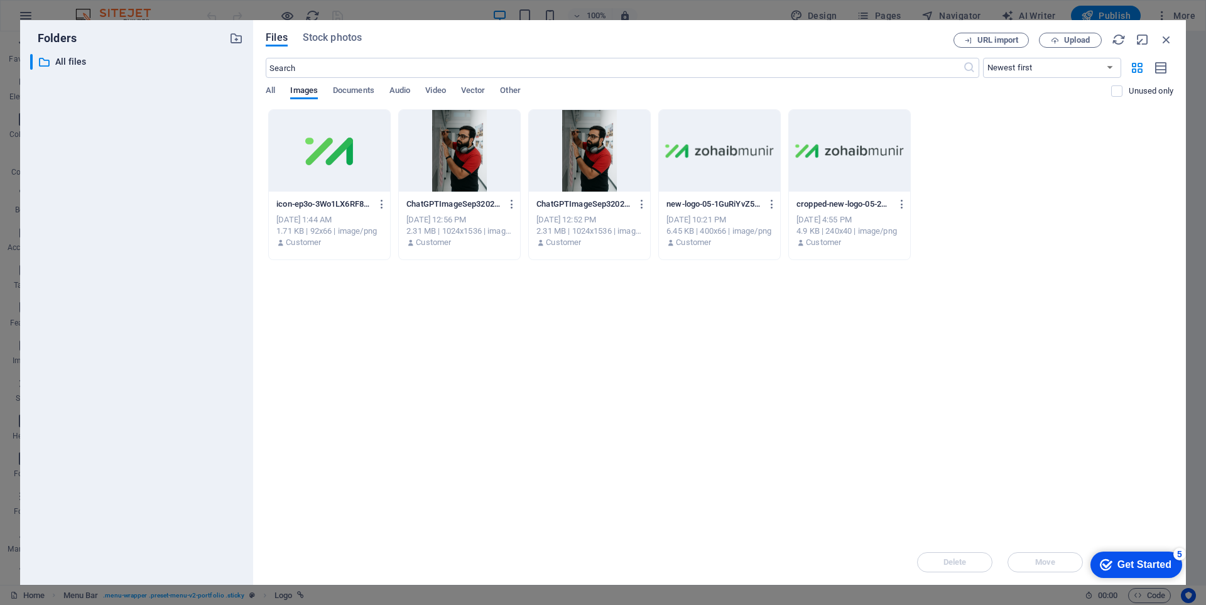
drag, startPoint x: 723, startPoint y: 159, endPoint x: 451, endPoint y: 128, distance: 273.0
click at [723, 159] on div at bounding box center [719, 151] width 121 height 82
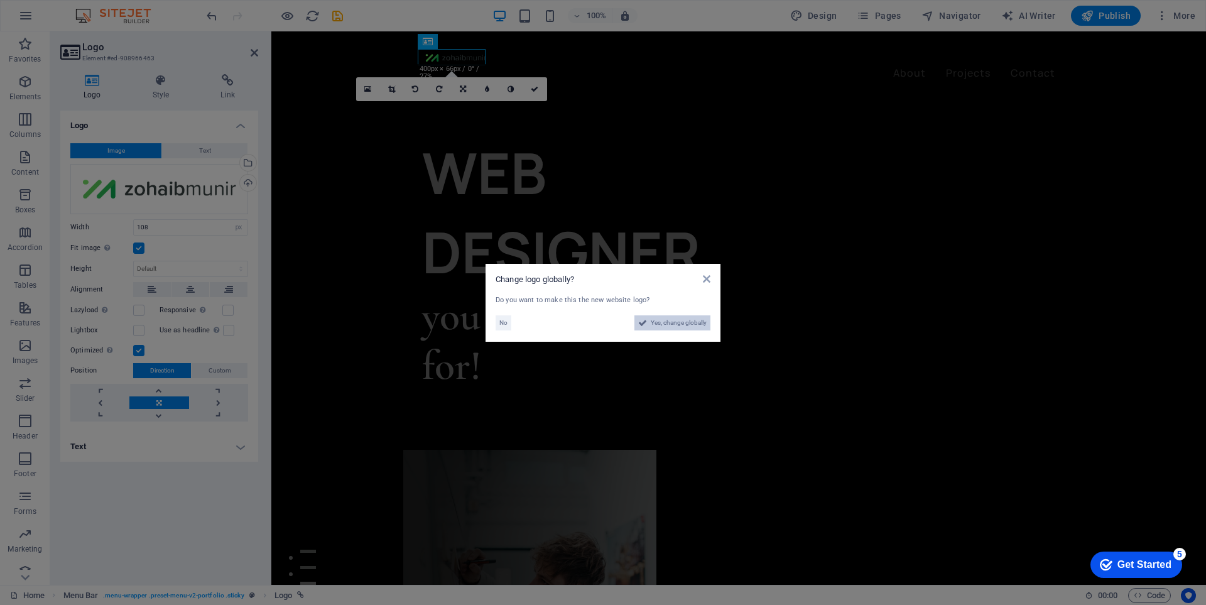
click at [672, 328] on span "Yes, change globally" at bounding box center [679, 322] width 56 height 15
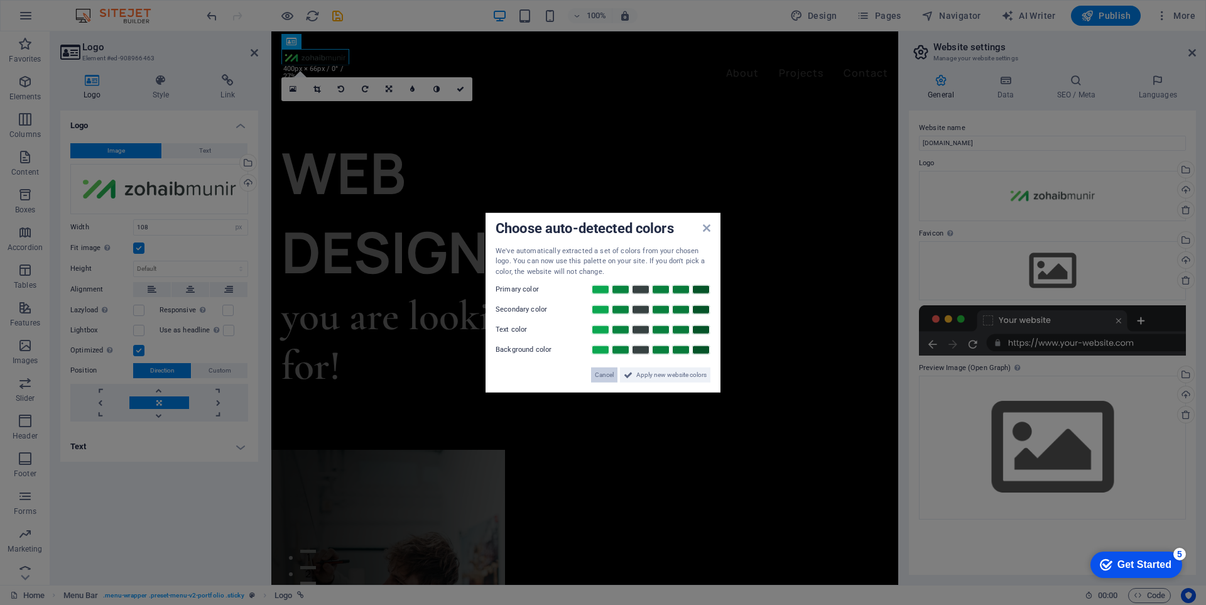
click at [610, 375] on span "Cancel" at bounding box center [604, 374] width 19 height 15
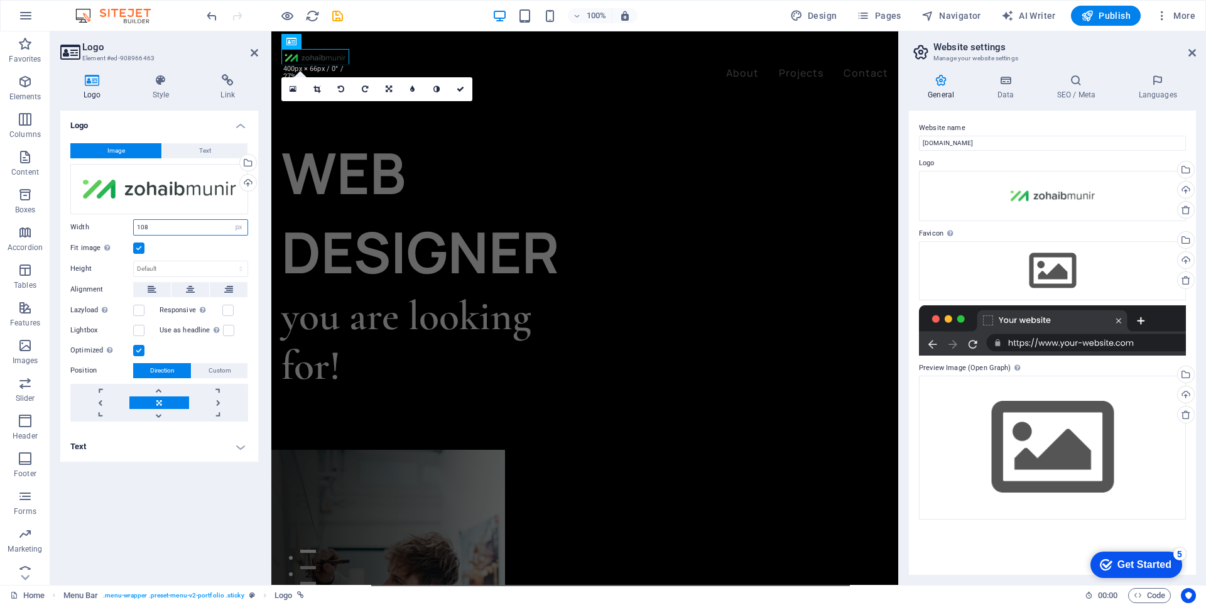
click at [200, 220] on input "108" at bounding box center [191, 227] width 114 height 15
drag, startPoint x: 150, startPoint y: 230, endPoint x: 105, endPoint y: 232, distance: 45.3
click at [105, 232] on div "Width 108 Default auto px rem % em vh vw" at bounding box center [159, 227] width 178 height 16
type input "230"
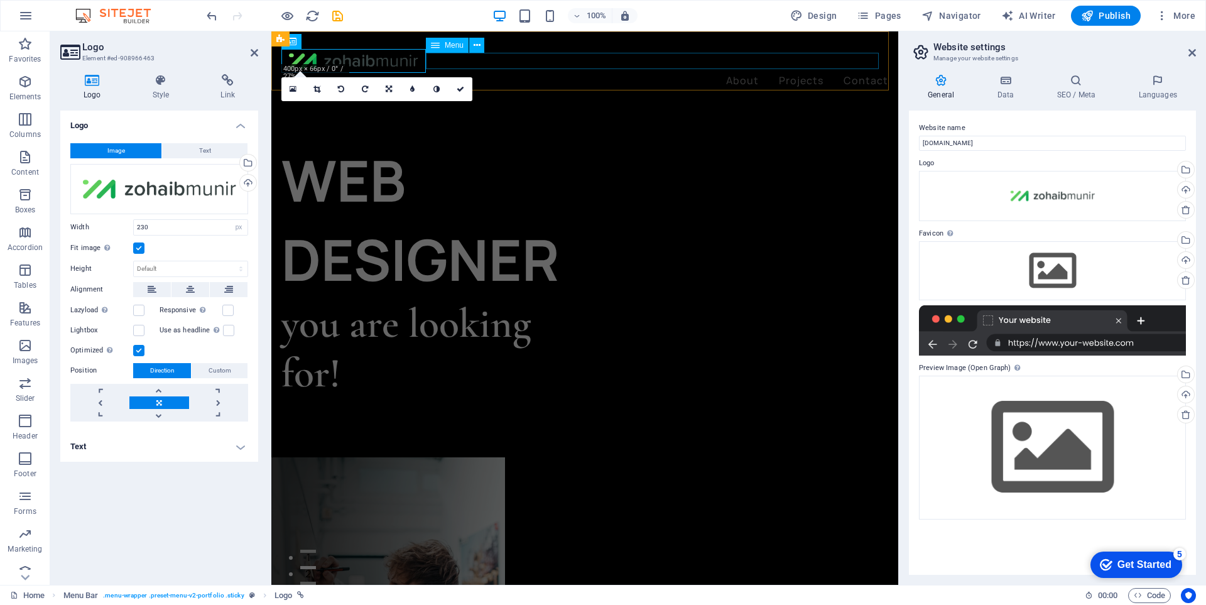
click at [508, 73] on nav "About Projects Contact" at bounding box center [584, 81] width 607 height 16
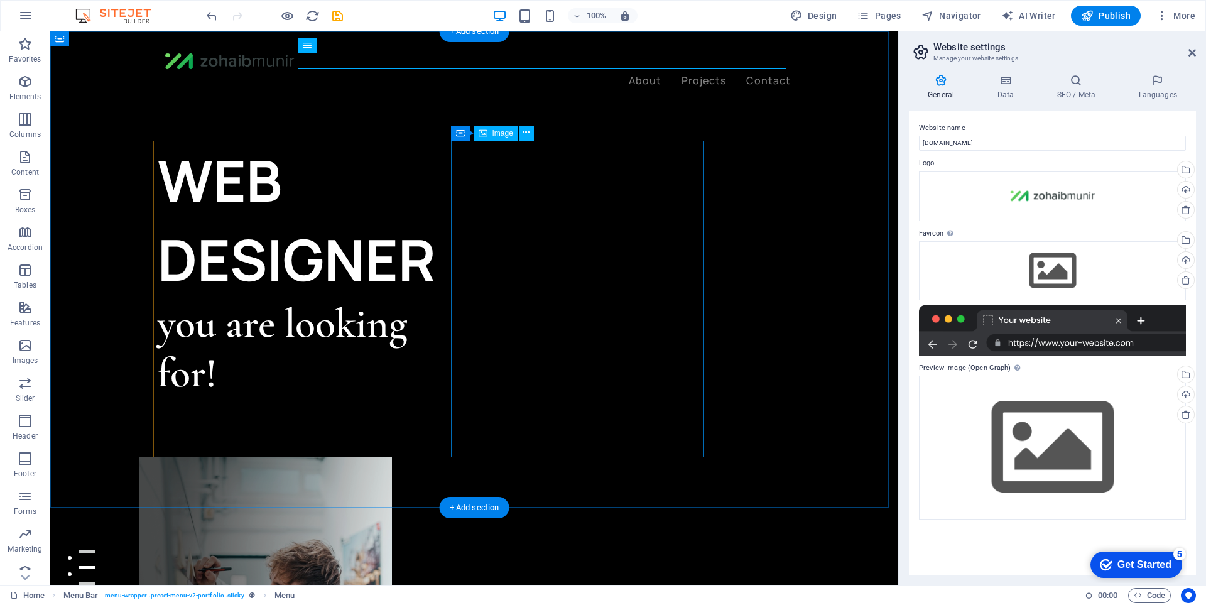
click at [392, 457] on figure at bounding box center [265, 615] width 253 height 316
